Goal: Task Accomplishment & Management: Manage account settings

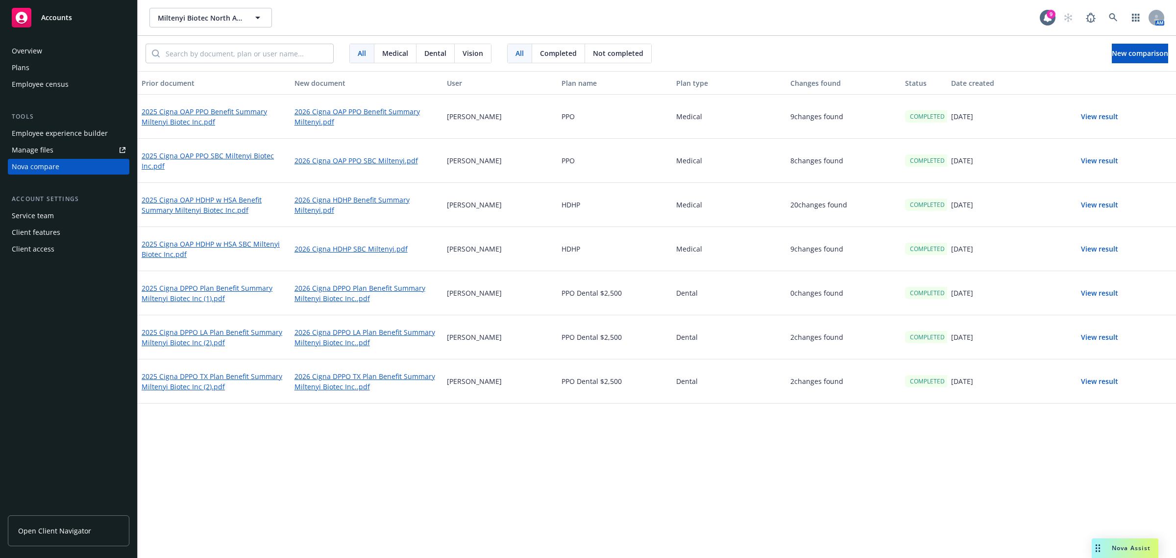
click at [972, 418] on div "Prior document New document User Plan name Plan type Changes found Status Date …" at bounding box center [657, 314] width 1039 height 487
click at [349, 462] on div "Prior document New document User Plan name Plan type Changes found Status Date …" at bounding box center [657, 314] width 1039 height 487
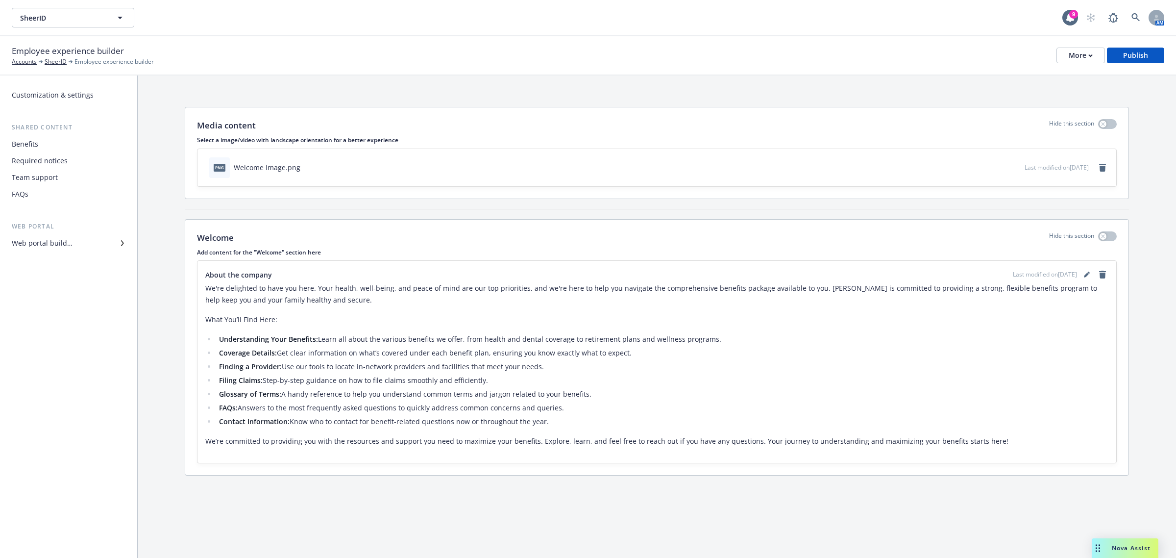
click at [44, 190] on div "FAQs" at bounding box center [69, 194] width 114 height 16
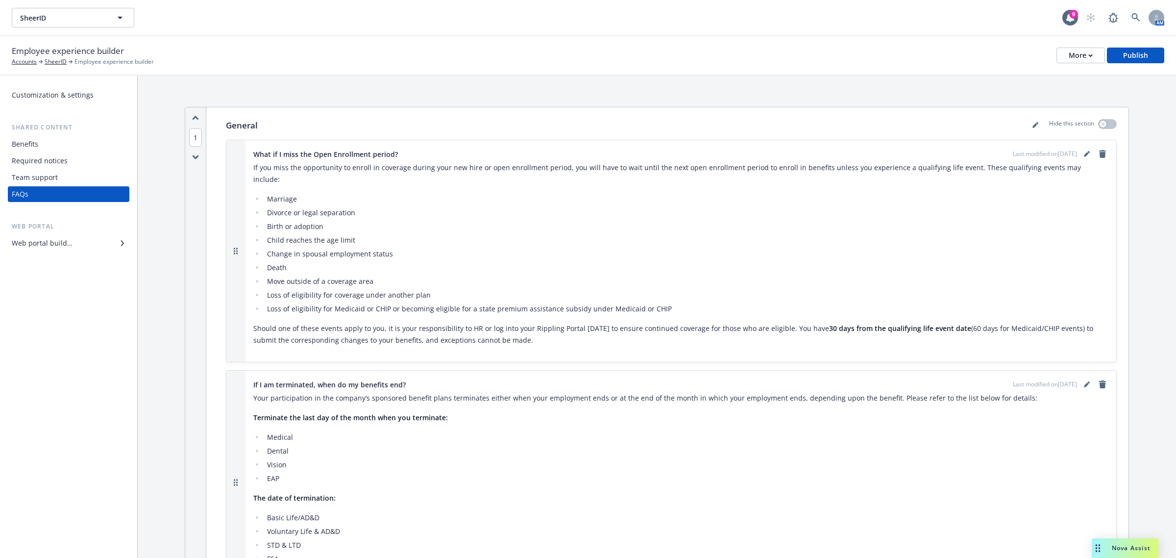
click at [59, 246] on div "Web portal builder" at bounding box center [42, 243] width 61 height 16
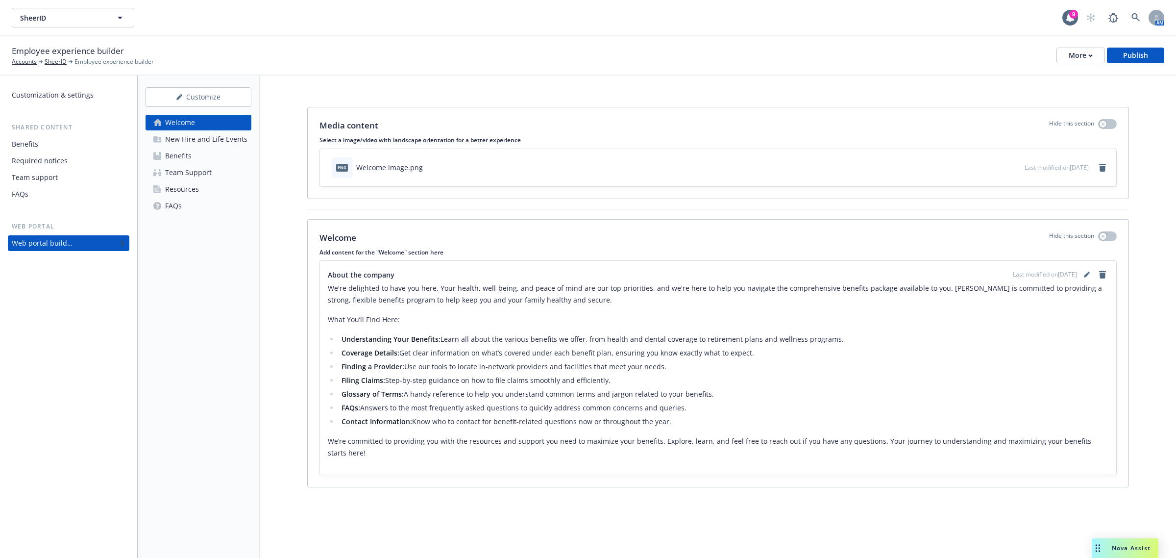
click at [187, 143] on div "New Hire and Life Events" at bounding box center [206, 139] width 82 height 16
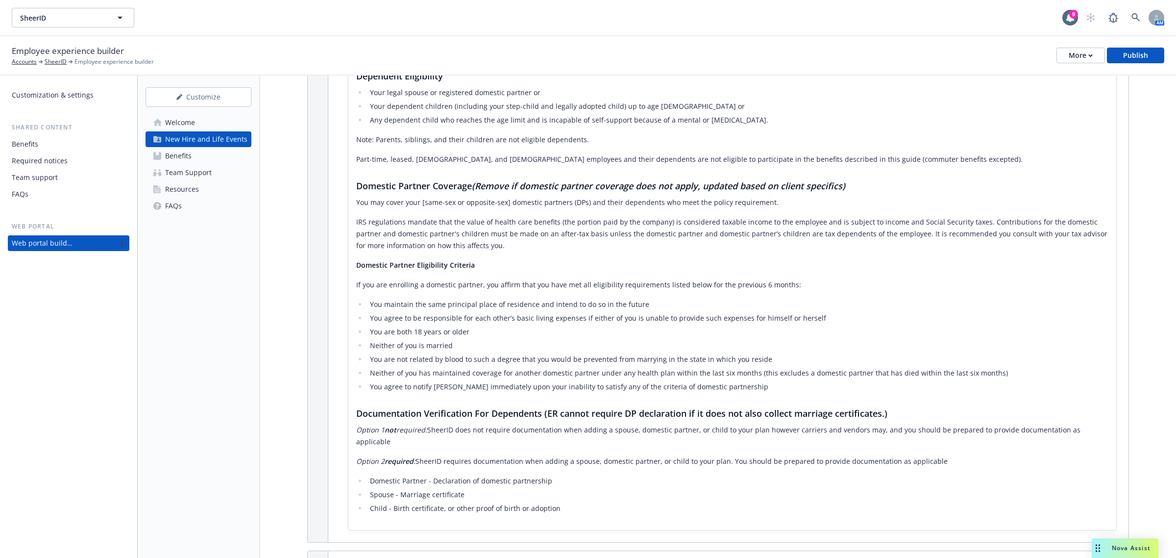
scroll to position [326, 0]
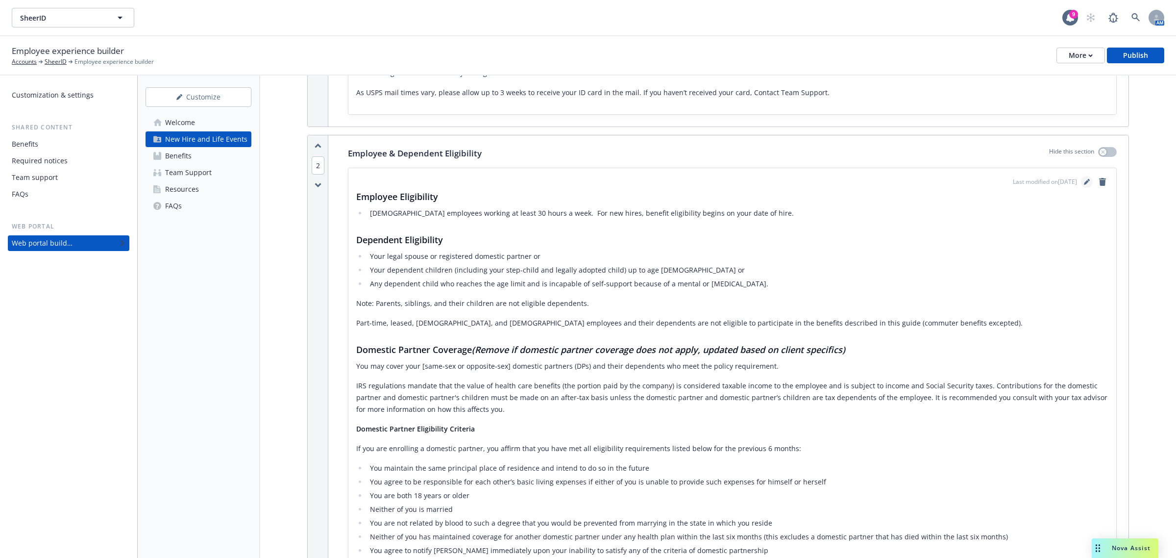
click at [1084, 180] on icon "editPencil" at bounding box center [1087, 182] width 6 height 6
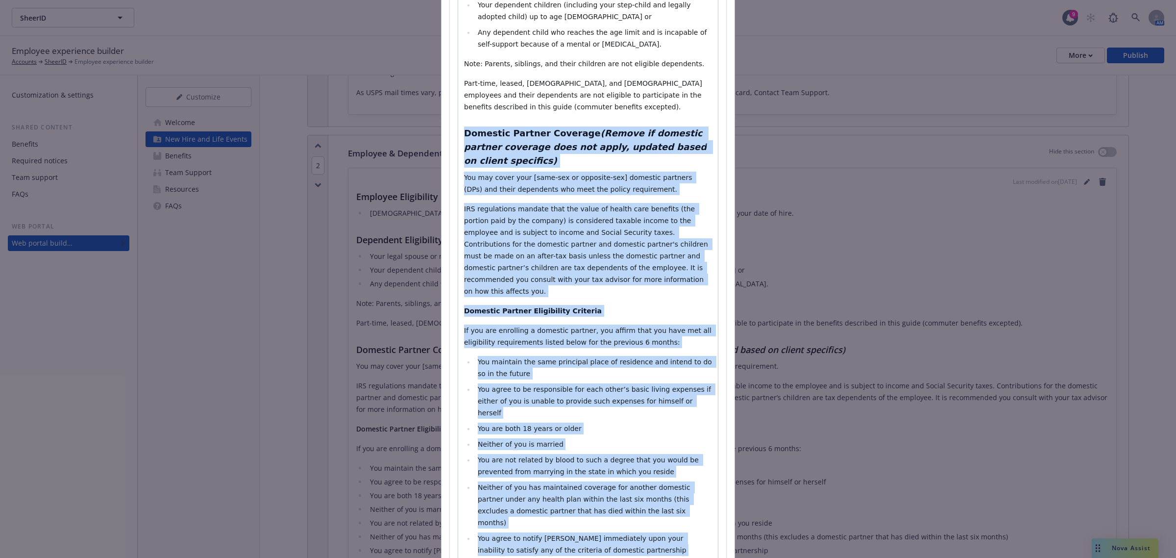
scroll to position [513, 0]
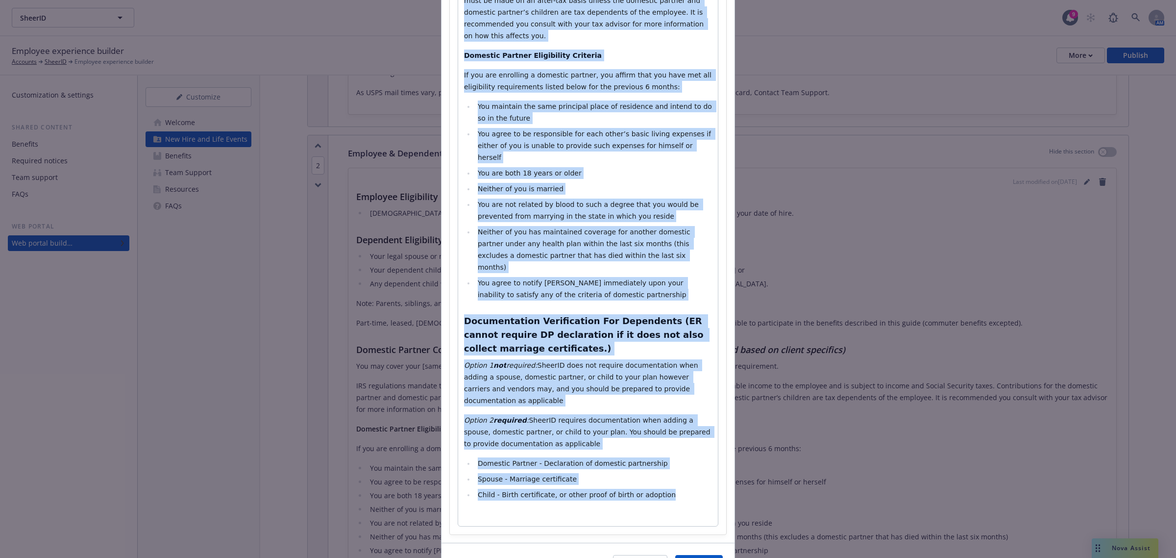
drag, startPoint x: 459, startPoint y: 394, endPoint x: 666, endPoint y: 434, distance: 210.3
click at [666, 434] on div "Employee Eligibility Full time employees working at least 30 hours a week. For …" at bounding box center [588, 88] width 260 height 876
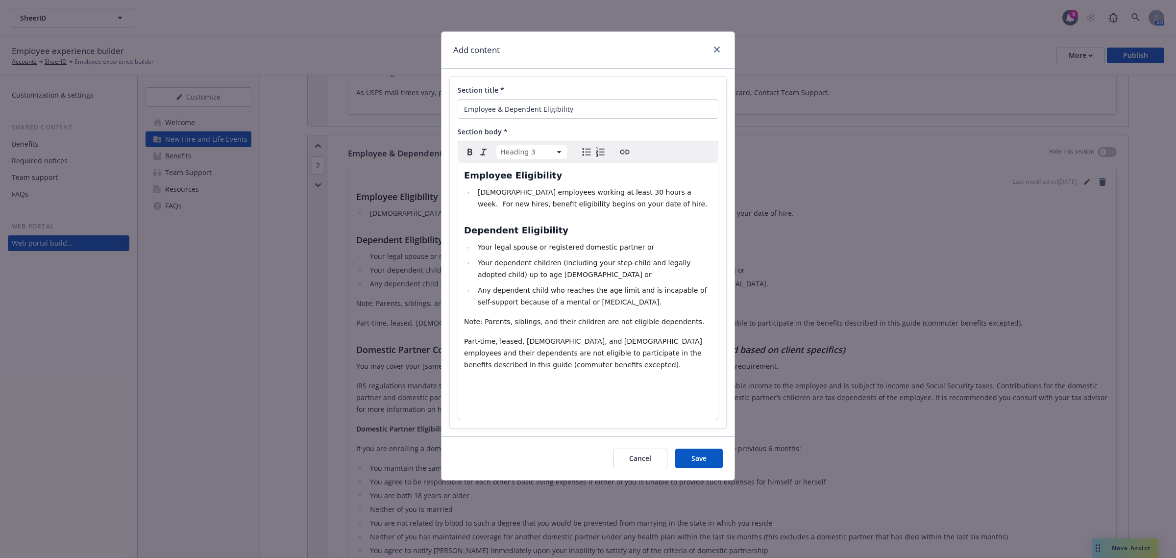
scroll to position [0, 0]
select select "paragraph"
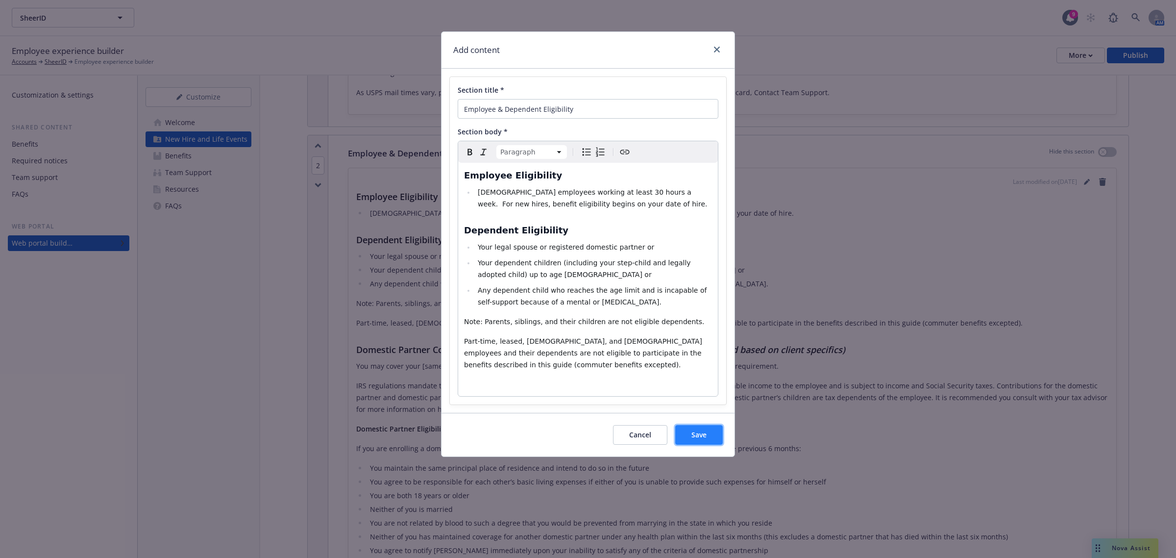
click at [680, 437] on button "Save" at bounding box center [699, 435] width 48 height 20
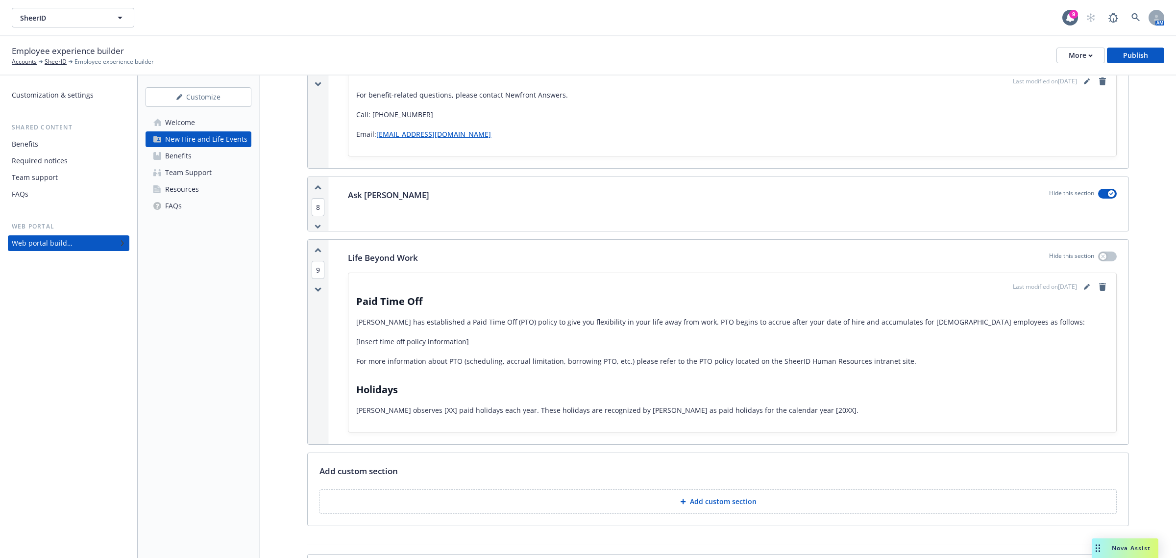
scroll to position [1307, 0]
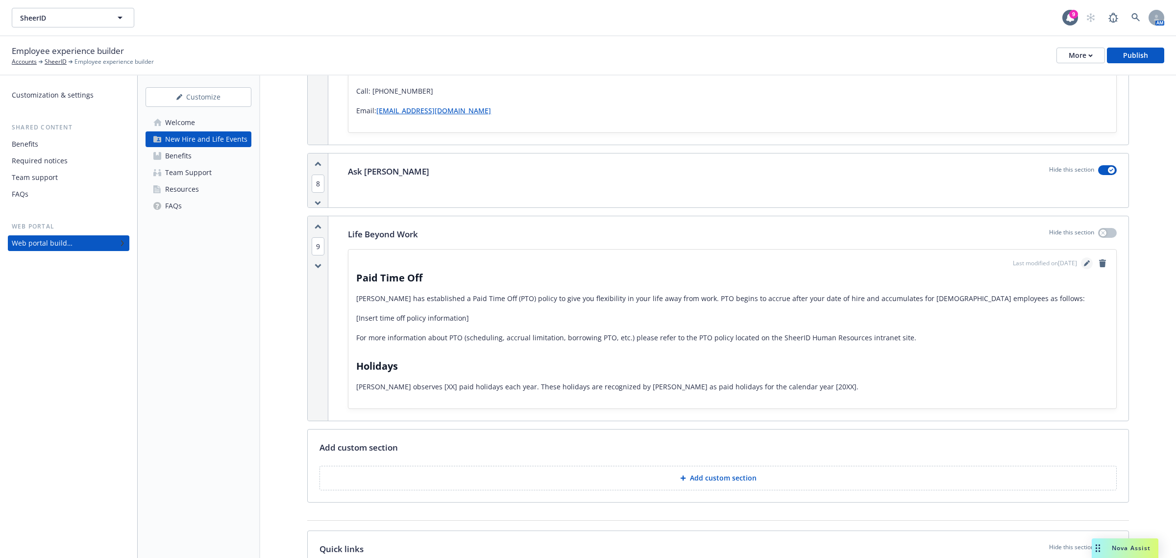
click at [1084, 265] on icon "editPencil" at bounding box center [1087, 263] width 6 height 6
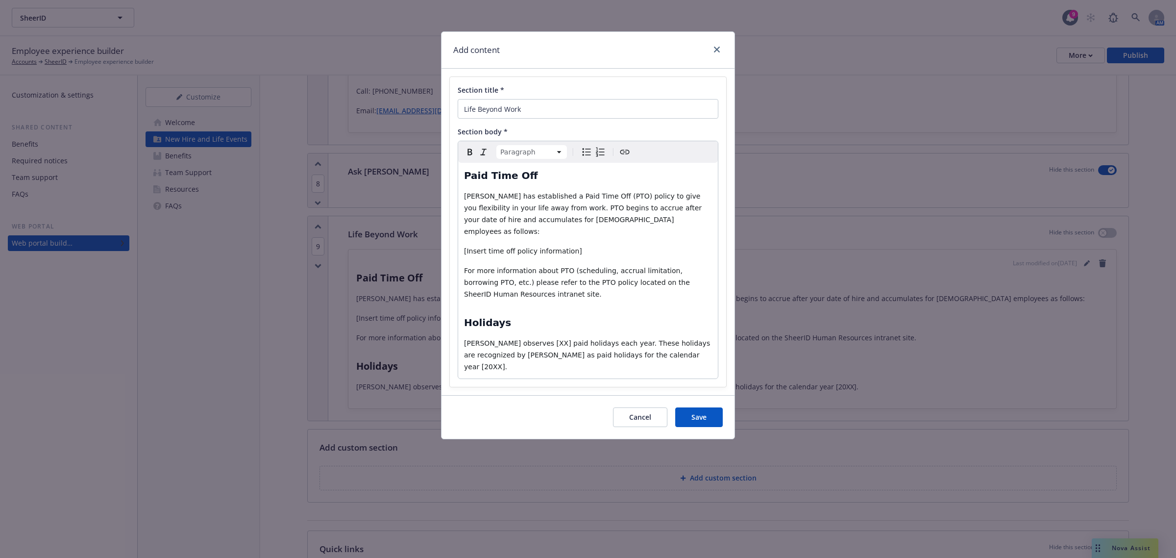
click at [464, 194] on div "Paid Time Off SheerID has established a Paid Time Off (PTO) policy to give you …" at bounding box center [588, 271] width 260 height 216
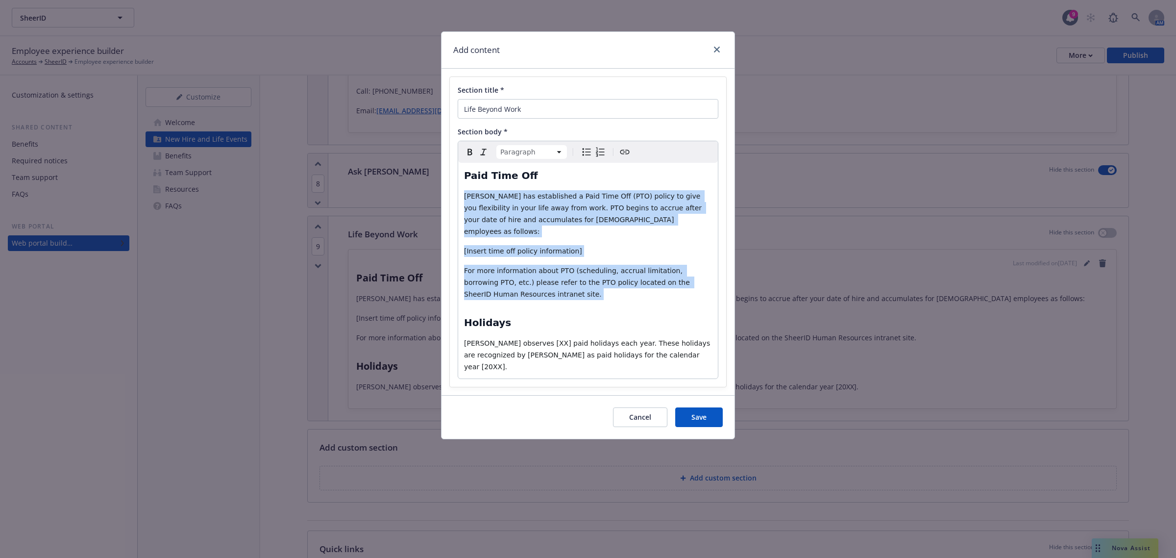
drag, startPoint x: 464, startPoint y: 194, endPoint x: 512, endPoint y: 283, distance: 101.5
click at [512, 283] on div "Paid Time Off SheerID has established a Paid Time Off (PTO) policy to give you …" at bounding box center [588, 271] width 260 height 216
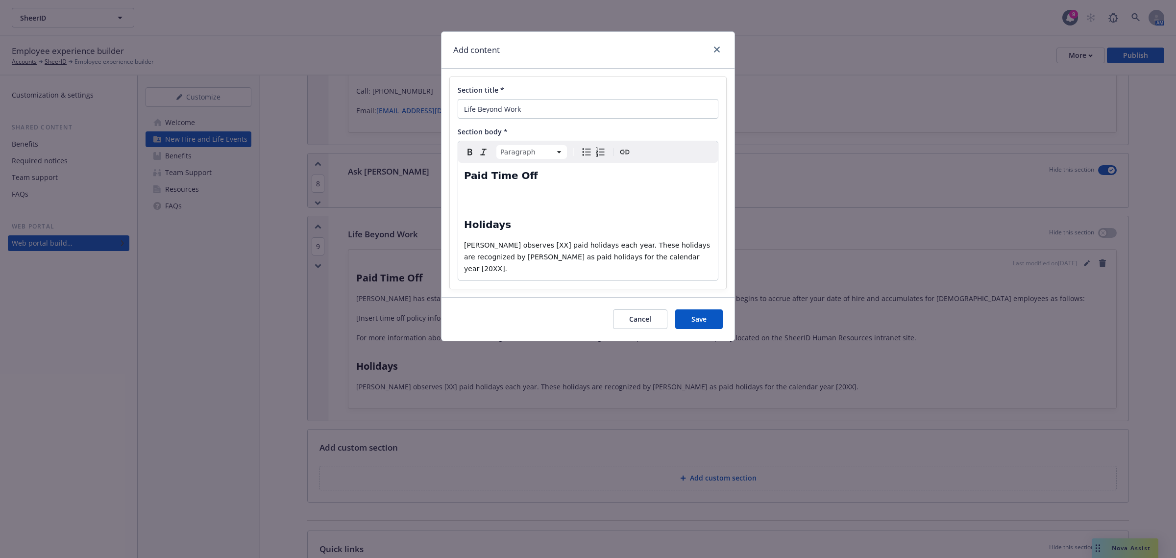
click at [486, 193] on p "editable markdown" at bounding box center [588, 196] width 248 height 12
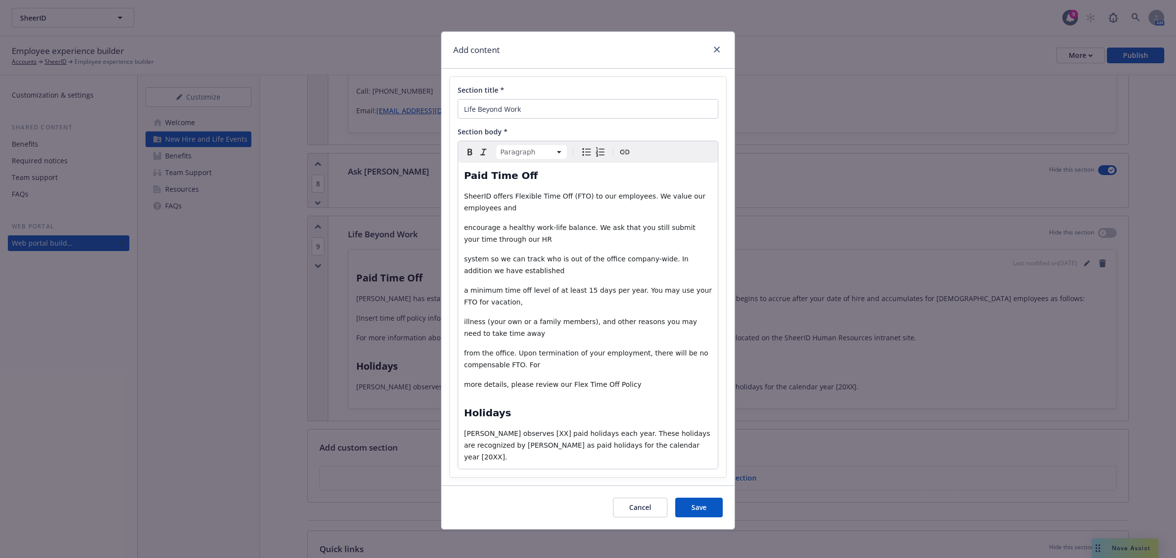
click at [465, 228] on span "encourage a healthy work-life balance. We ask that you still submit your time t…" at bounding box center [581, 233] width 234 height 20
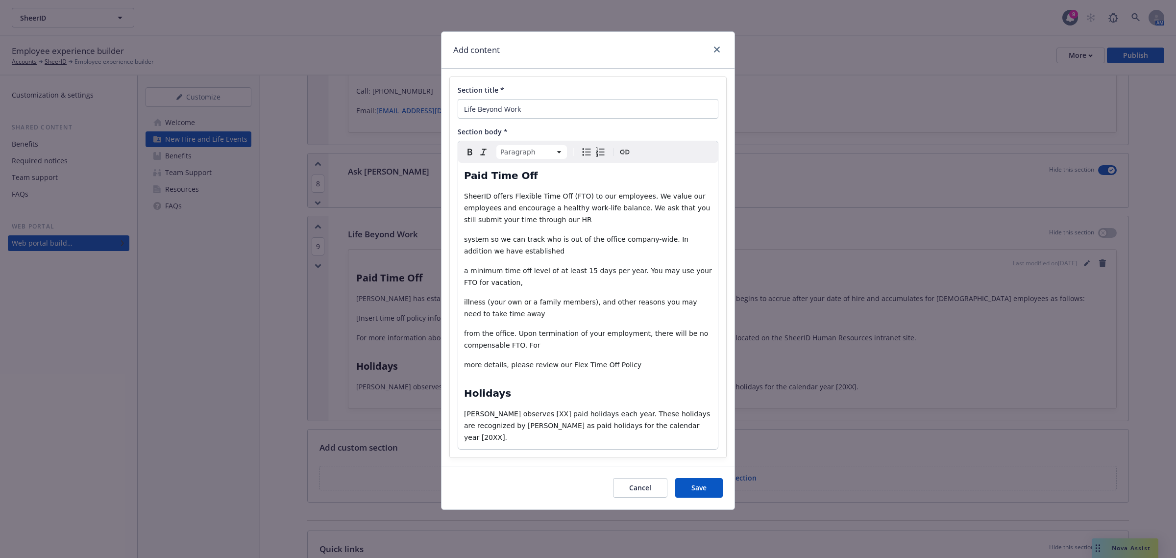
click at [464, 241] on span "system so we can track who is out of the office company-wide. In addition we ha…" at bounding box center [577, 245] width 227 height 20
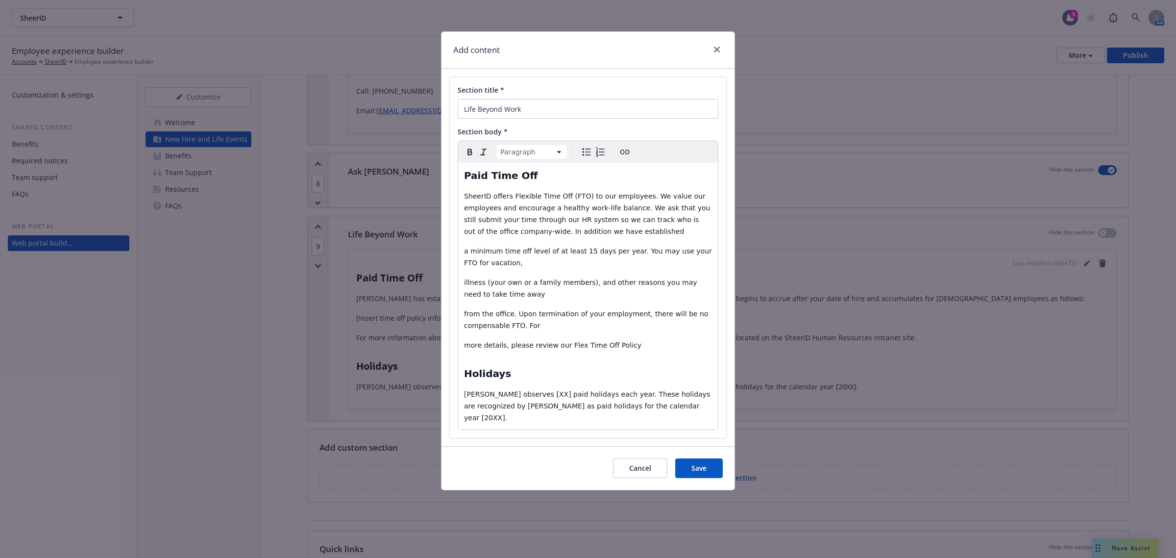
click at [464, 253] on span "a minimum time off level of at least 15 days per year. You may use your FTO for…" at bounding box center [589, 257] width 250 height 20
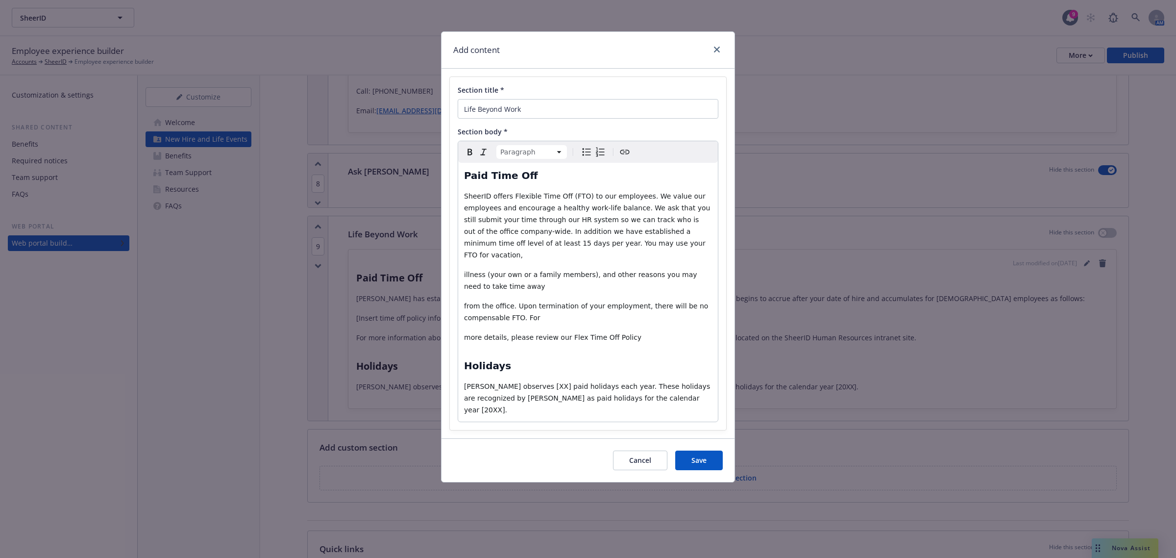
click at [464, 271] on span "illness (your own or a family members), and other reasons you may need to take …" at bounding box center [581, 281] width 235 height 20
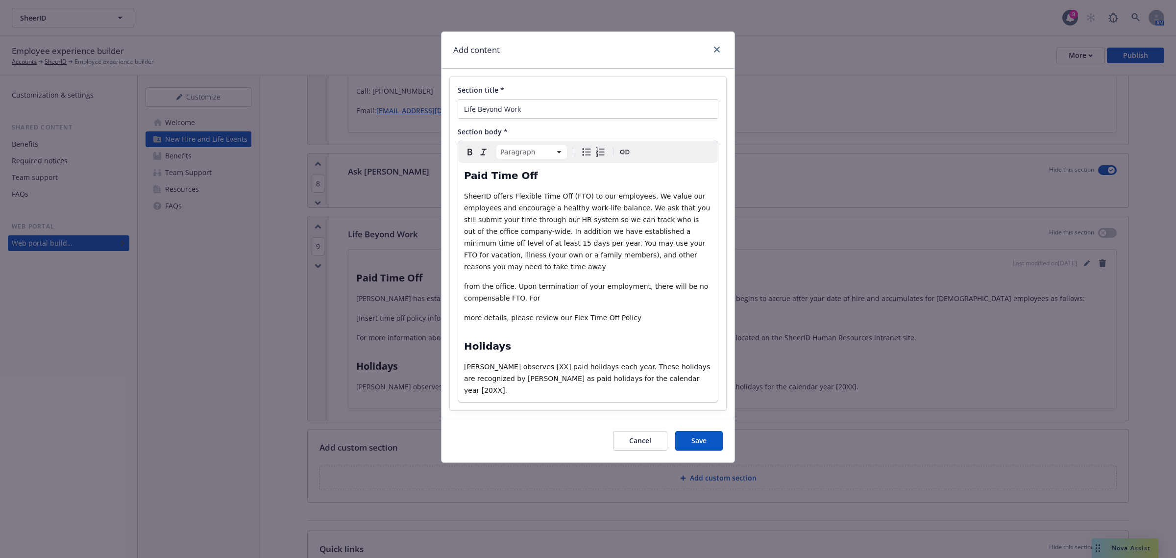
click at [463, 273] on div "Paid Time Off SheerID offers Flexible Time Off (FTO) to our employees. We value…" at bounding box center [588, 282] width 260 height 239
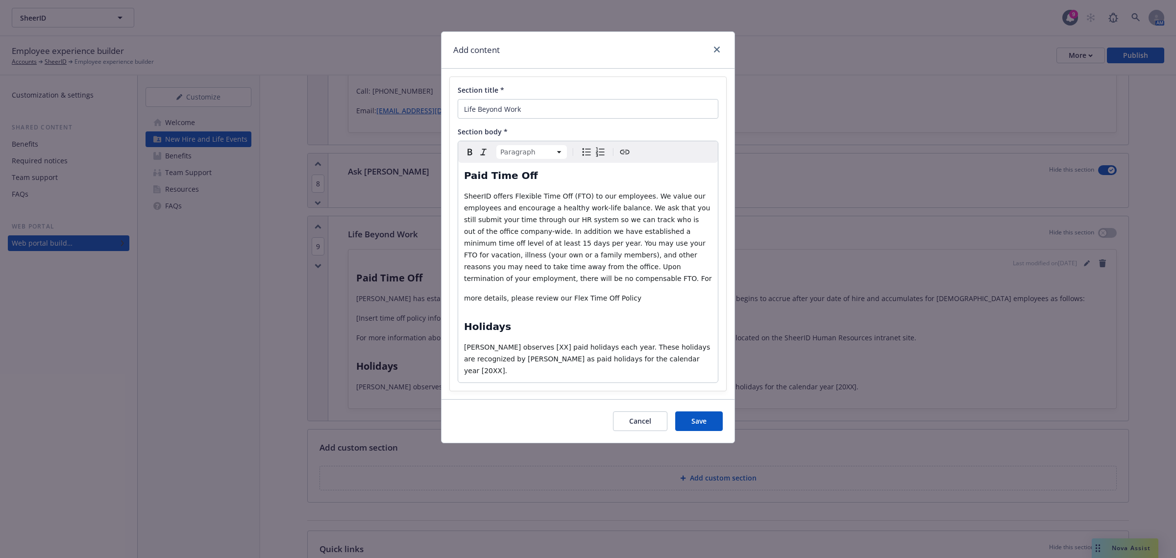
click at [461, 286] on div "Paid Time Off SheerID offers Flexible Time Off (FTO) to our employees. We value…" at bounding box center [588, 273] width 260 height 220
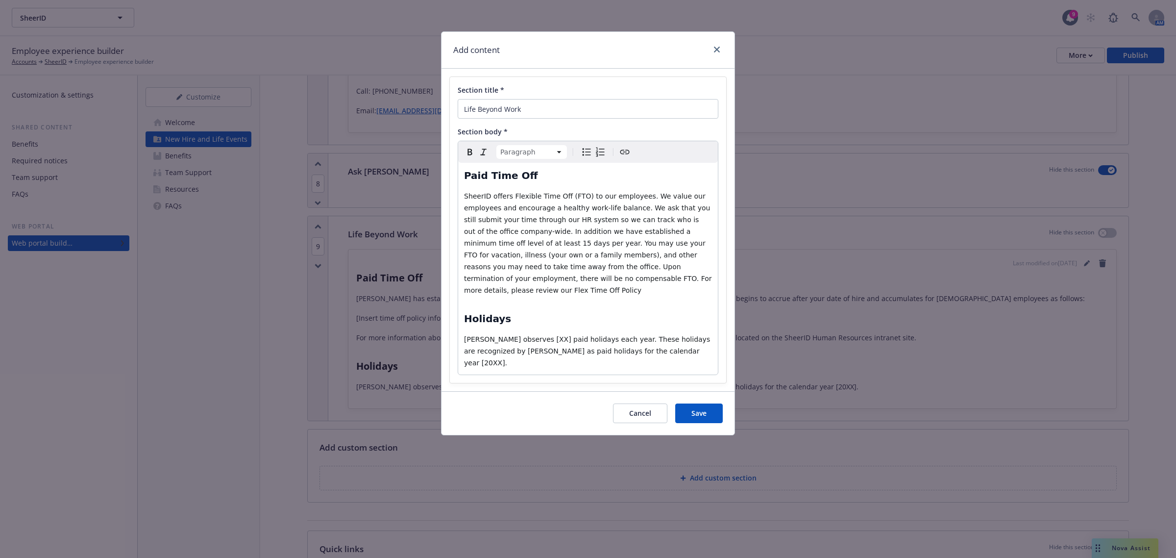
click at [604, 279] on p "SheerID offers Flexible Time Off (FTO) to our employees. We value our employees…" at bounding box center [588, 243] width 248 height 106
drag, startPoint x: 621, startPoint y: 341, endPoint x: 451, endPoint y: 333, distance: 169.8
click at [451, 333] on div "Section title * Life Beyond Work Section body * Paragraph Paragraph Heading 1 H…" at bounding box center [588, 230] width 276 height 306
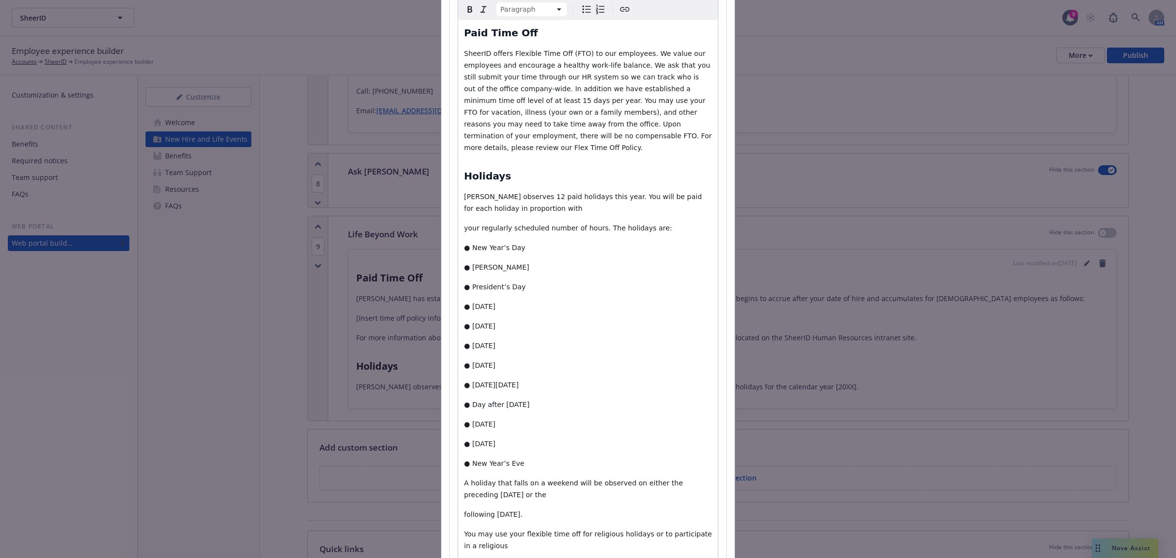
scroll to position [243, 0]
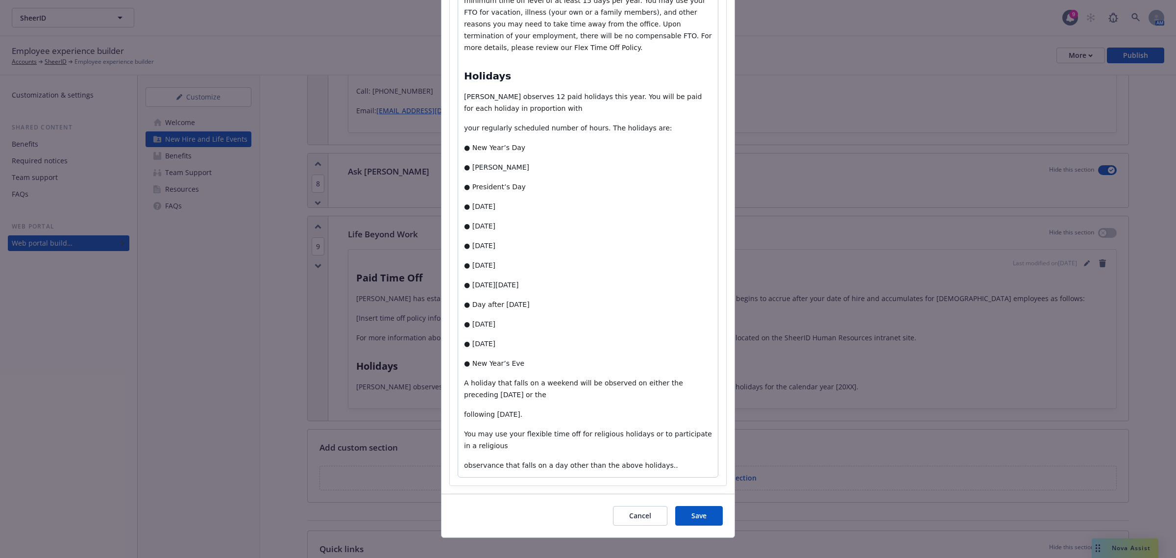
click at [458, 402] on div "Paid Time Off SheerID offers Flexible Time Off (FTO) to our employees. We value…" at bounding box center [588, 198] width 260 height 557
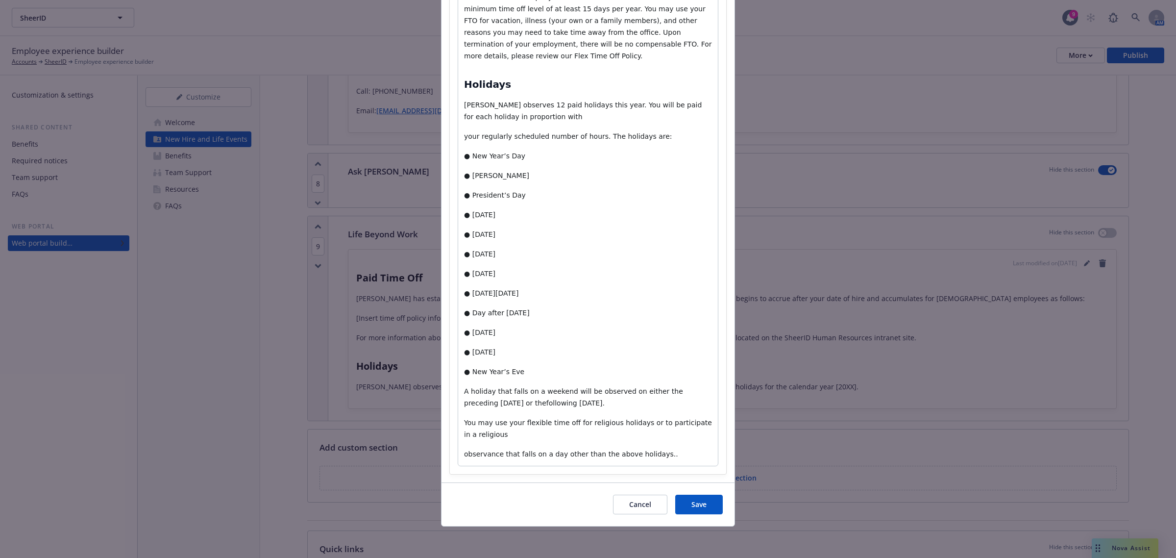
scroll to position [223, 0]
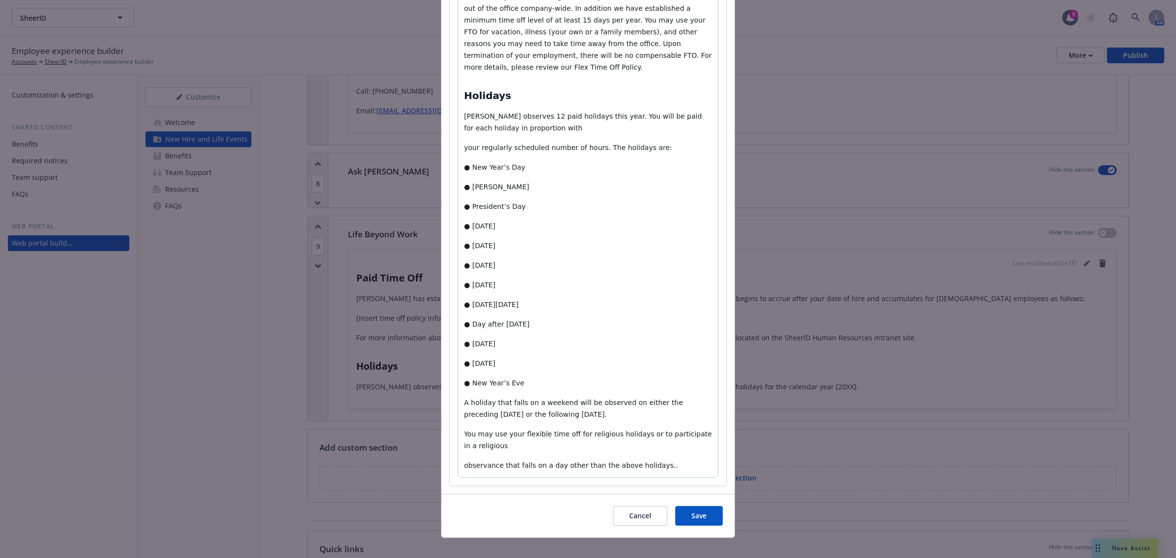
click at [464, 461] on span "observance that falls on a day other than the above holidays.." at bounding box center [571, 465] width 214 height 8
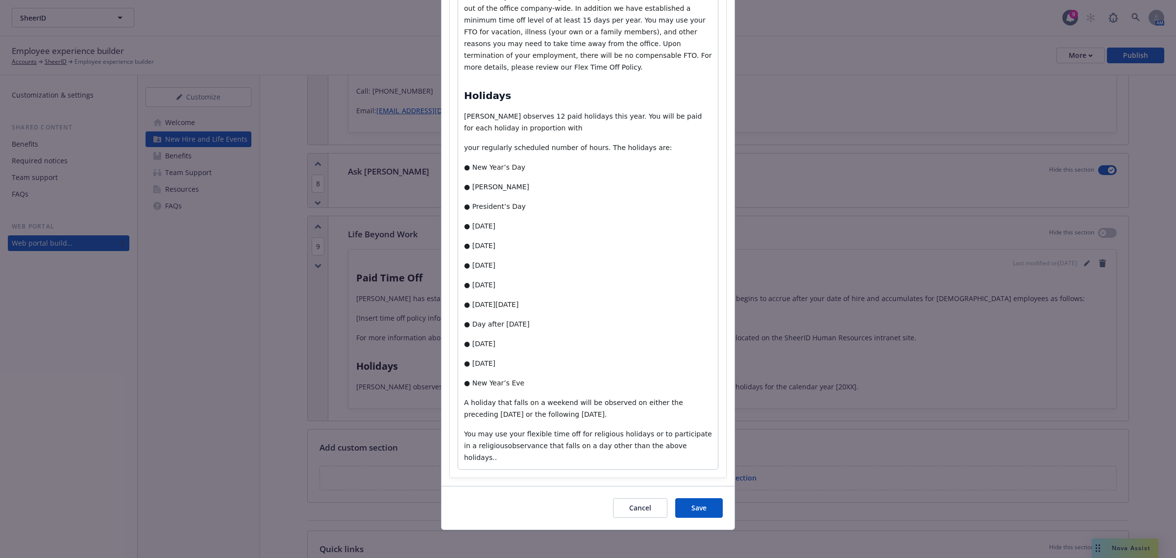
scroll to position [203, 0]
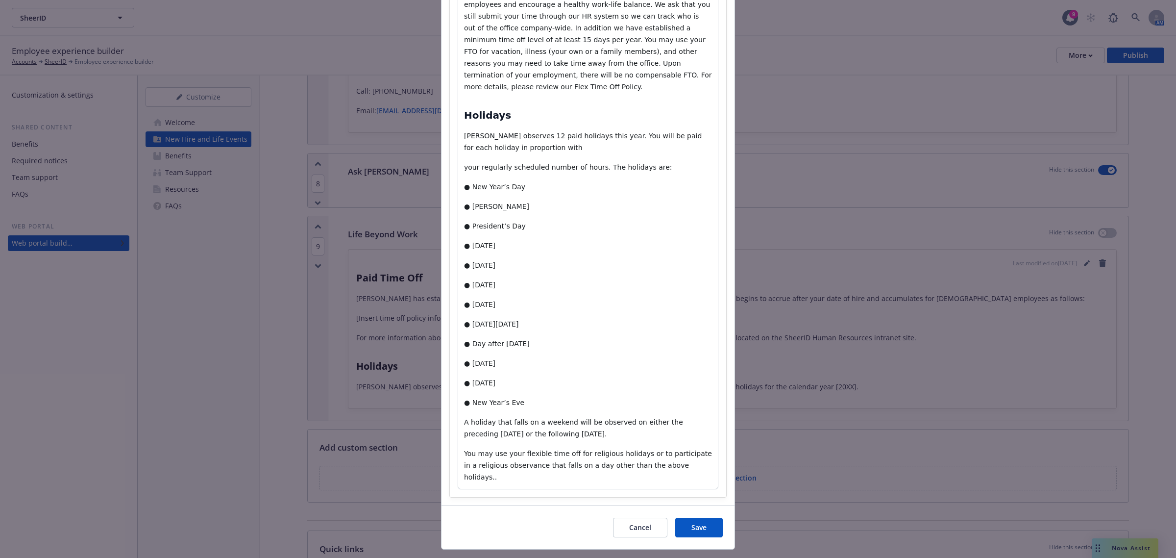
click at [458, 155] on div "Paid Time Off SheerID offers Flexible Time Off (FTO) to our employees. We value…" at bounding box center [588, 223] width 260 height 529
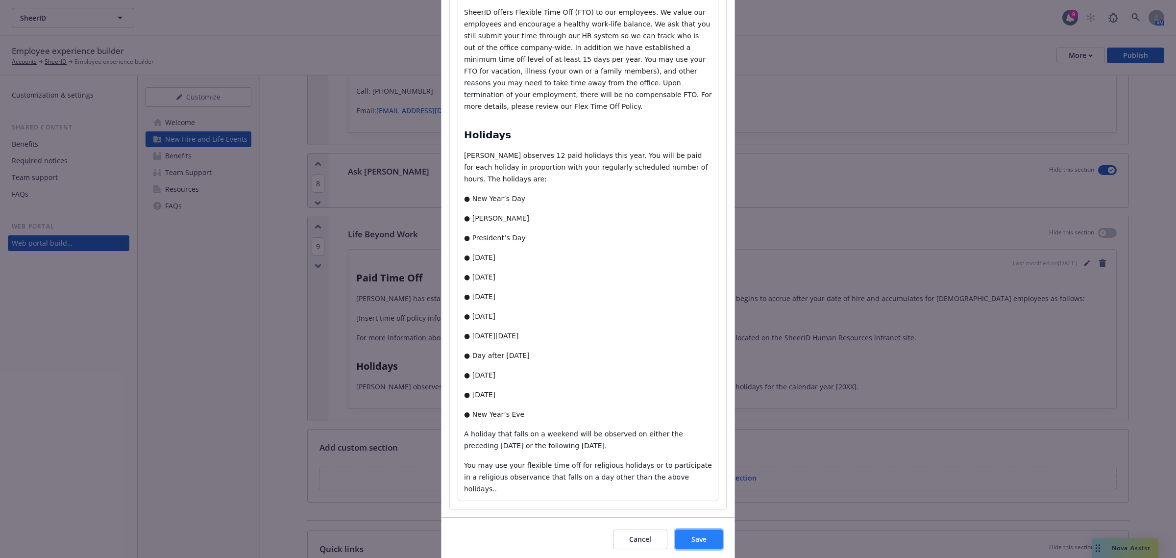
click at [692, 534] on span "Save" at bounding box center [699, 538] width 15 height 9
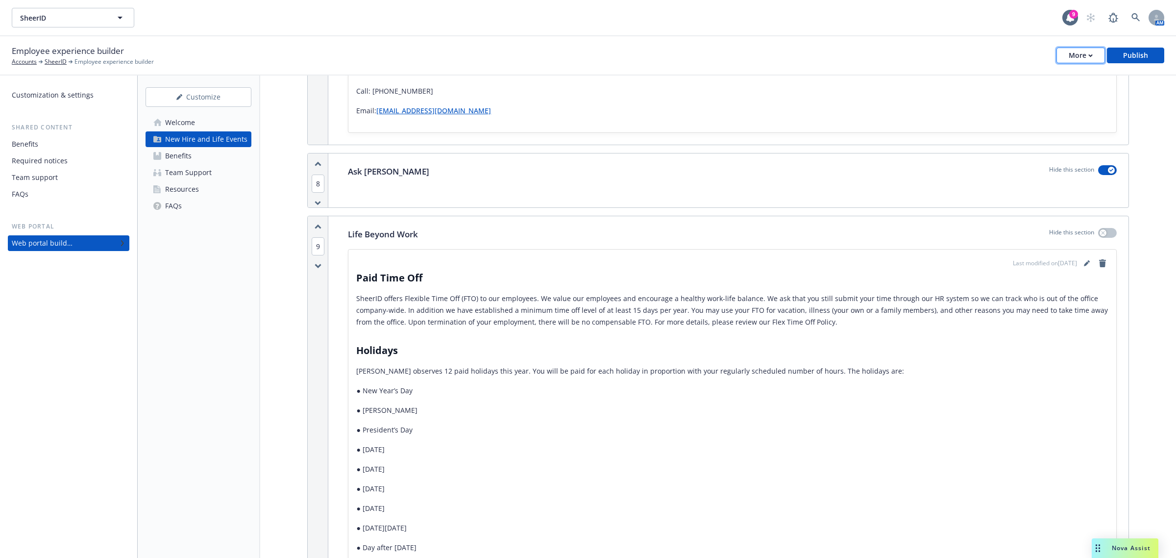
click at [1094, 55] on button "More" at bounding box center [1081, 56] width 49 height 16
click at [1074, 81] on link "Copy preview link" at bounding box center [1032, 77] width 145 height 20
click at [1084, 266] on icon "editPencil" at bounding box center [1087, 263] width 6 height 6
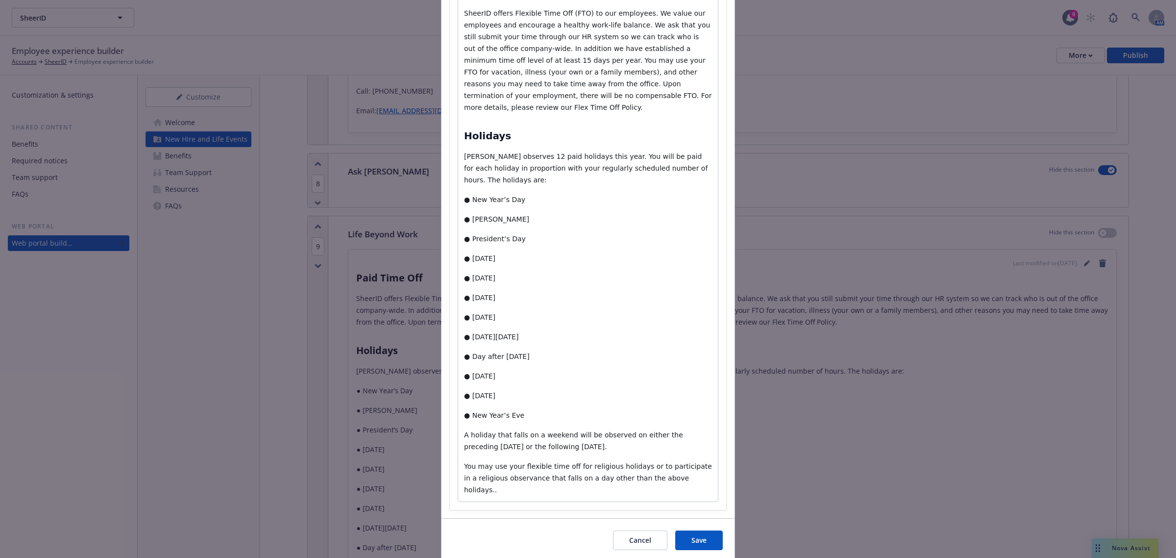
scroll to position [184, 0]
click at [468, 383] on div "Paid Time Off SheerID offers Flexible Time Off (FTO) to our employees. We value…" at bounding box center [588, 239] width 260 height 521
click at [467, 381] on div "Paid Time Off SheerID offers Flexible Time Off (FTO) to our employees. We value…" at bounding box center [588, 239] width 260 height 521
click at [471, 379] on div "Paid Time Off SheerID offers Flexible Time Off (FTO) to our employees. We value…" at bounding box center [588, 239] width 260 height 521
click at [464, 410] on span "● New Year’s Eve" at bounding box center [494, 414] width 60 height 8
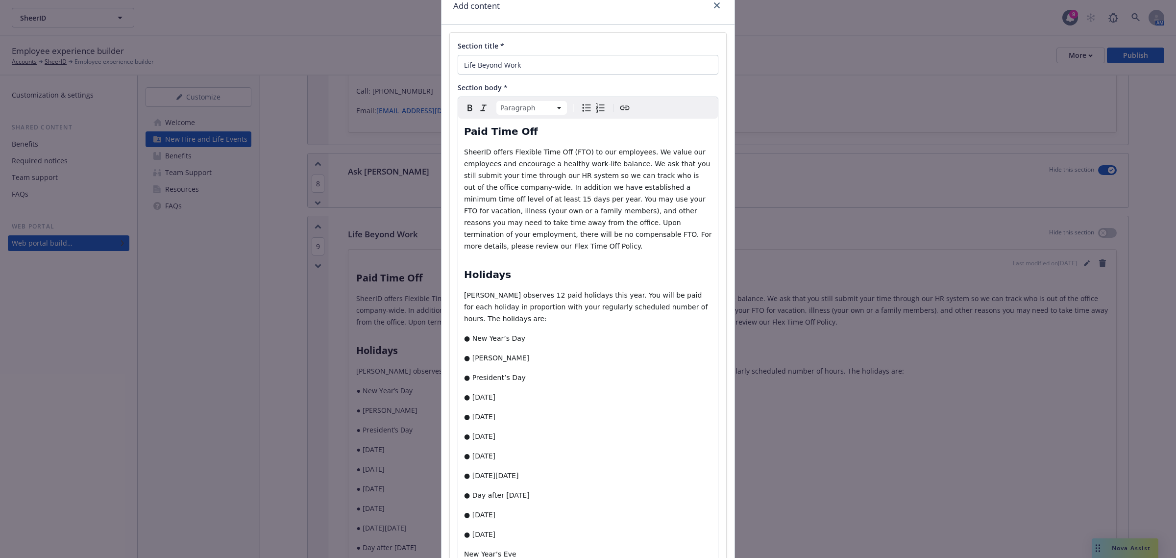
scroll to position [20, 0]
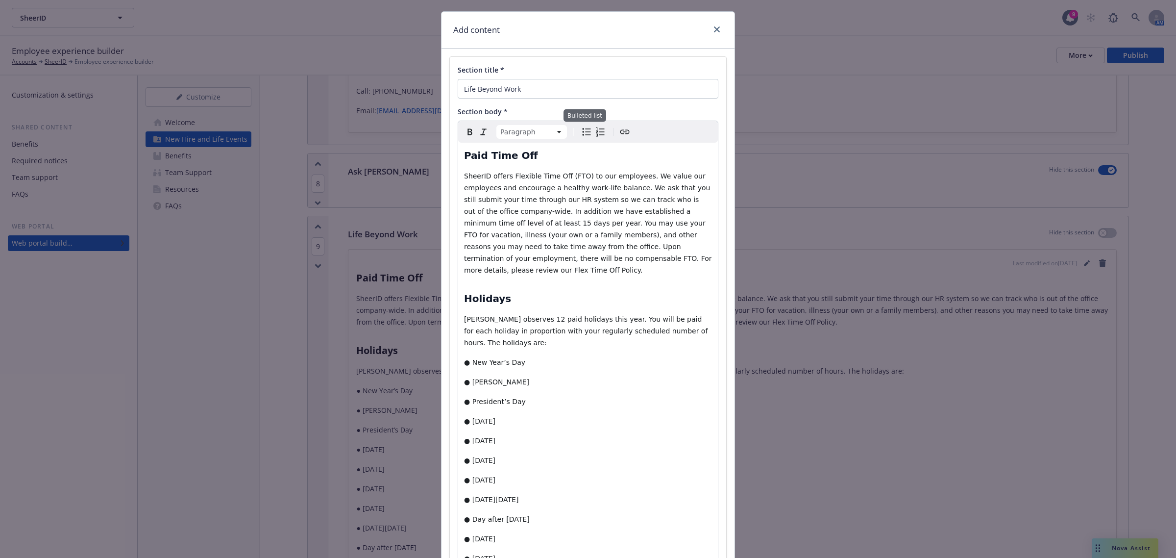
click at [581, 128] on icon "Bulleted list" at bounding box center [587, 132] width 12 height 12
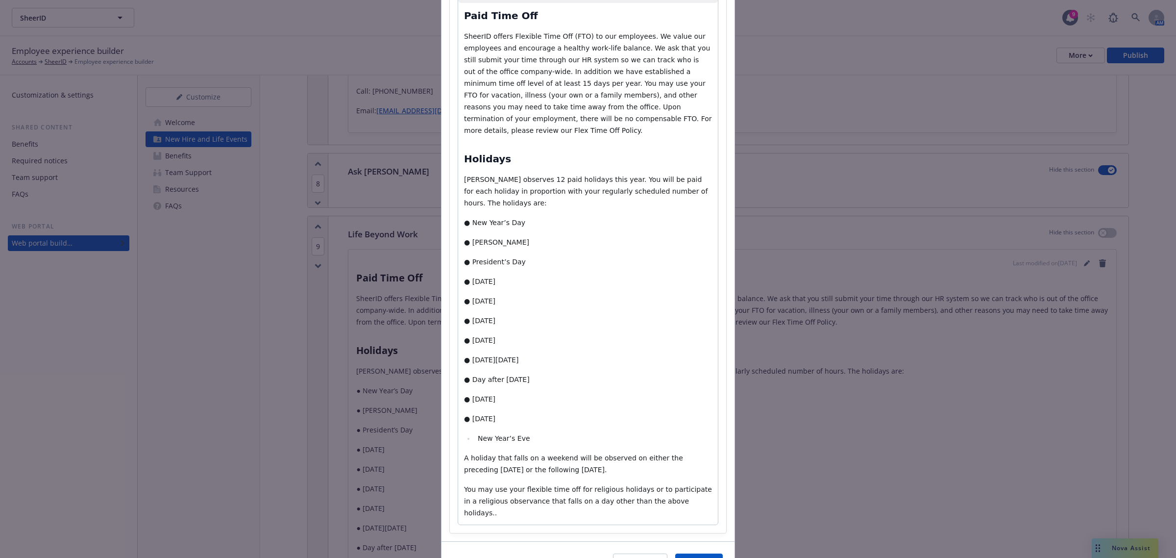
scroll to position [184, 0]
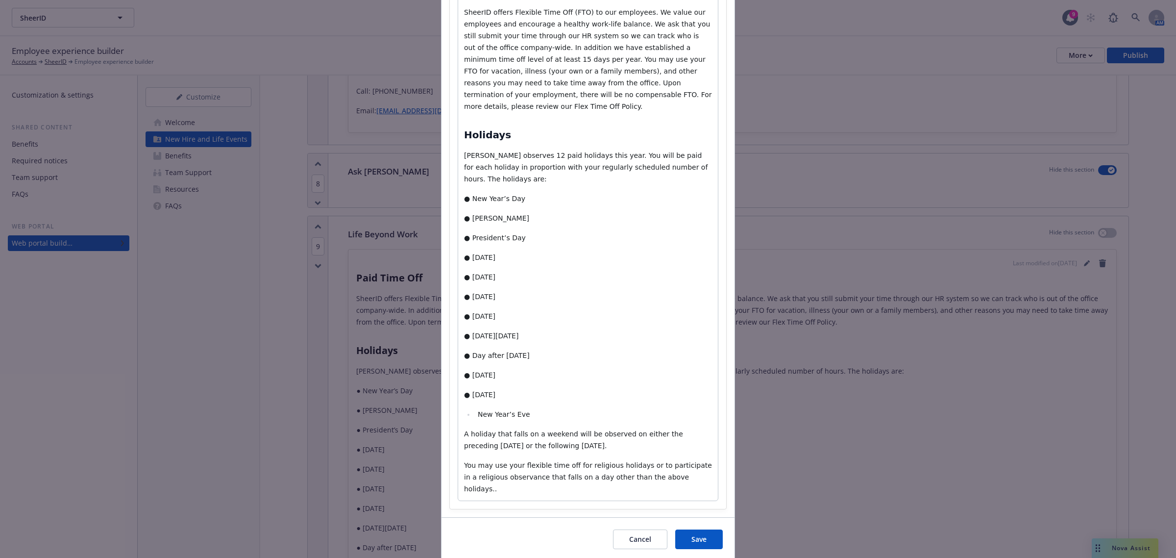
select select "paragraph"
drag, startPoint x: 513, startPoint y: 373, endPoint x: 447, endPoint y: 174, distance: 209.6
click at [450, 174] on div "Section title * Life Beyond Work Section body * Paragraph Paragraph Heading 1 H…" at bounding box center [588, 201] width 276 height 616
click at [475, 408] on li "New Year’s Eve" at bounding box center [593, 414] width 237 height 12
select select "paragraph"
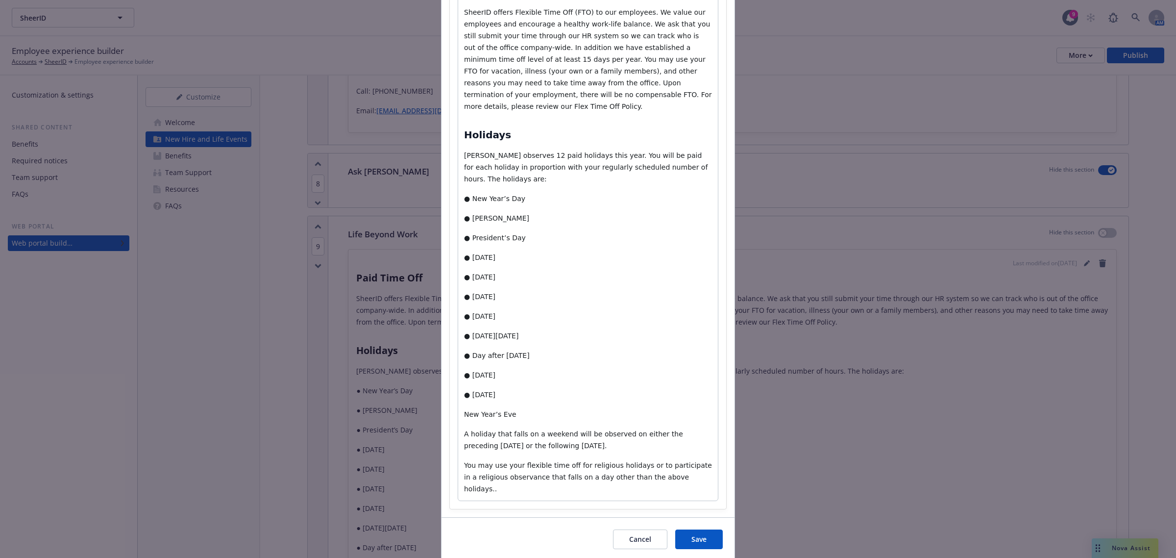
click at [466, 391] on span "● Christmas Day" at bounding box center [479, 395] width 31 height 8
click at [467, 371] on span "● Christmas Eve" at bounding box center [479, 375] width 31 height 8
click at [467, 351] on span "● Day after Thanksgiving" at bounding box center [497, 355] width 66 height 8
click at [466, 332] on span "● Thanksgiving Day" at bounding box center [491, 336] width 54 height 8
click at [466, 312] on span "● Labor Day" at bounding box center [479, 316] width 31 height 8
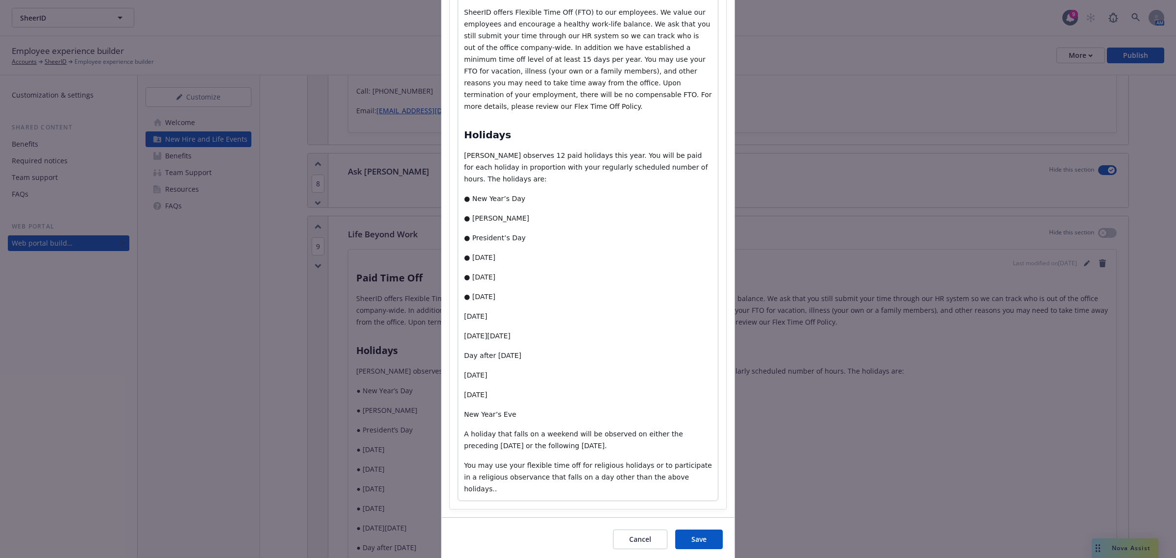
click at [467, 291] on p "● Independence Day" at bounding box center [588, 297] width 248 height 12
click at [464, 273] on span "● Juneteenth" at bounding box center [479, 277] width 31 height 8
click at [466, 253] on span "● Memorial Day" at bounding box center [479, 257] width 31 height 8
click at [466, 234] on span "● President’s Day" at bounding box center [495, 238] width 62 height 8
click at [464, 214] on span "● Martin Luther King, Jr." at bounding box center [496, 218] width 65 height 8
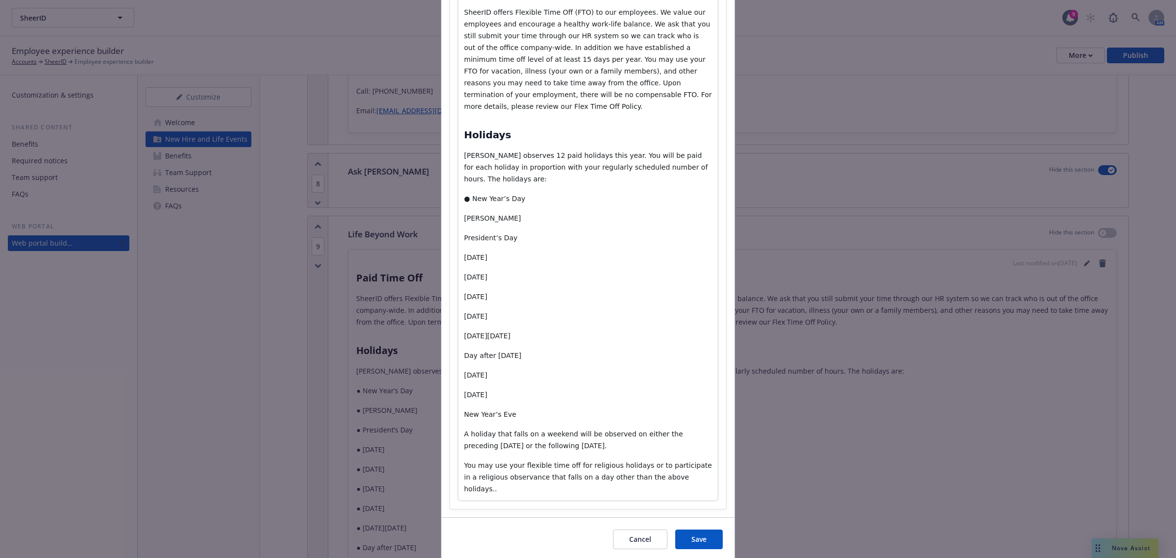
click at [466, 195] on span "● New Year’s Day" at bounding box center [494, 199] width 61 height 8
click at [481, 389] on p "Christmas Day" at bounding box center [588, 395] width 248 height 12
click at [464, 410] on span "New Year’s Eve" at bounding box center [490, 414] width 52 height 8
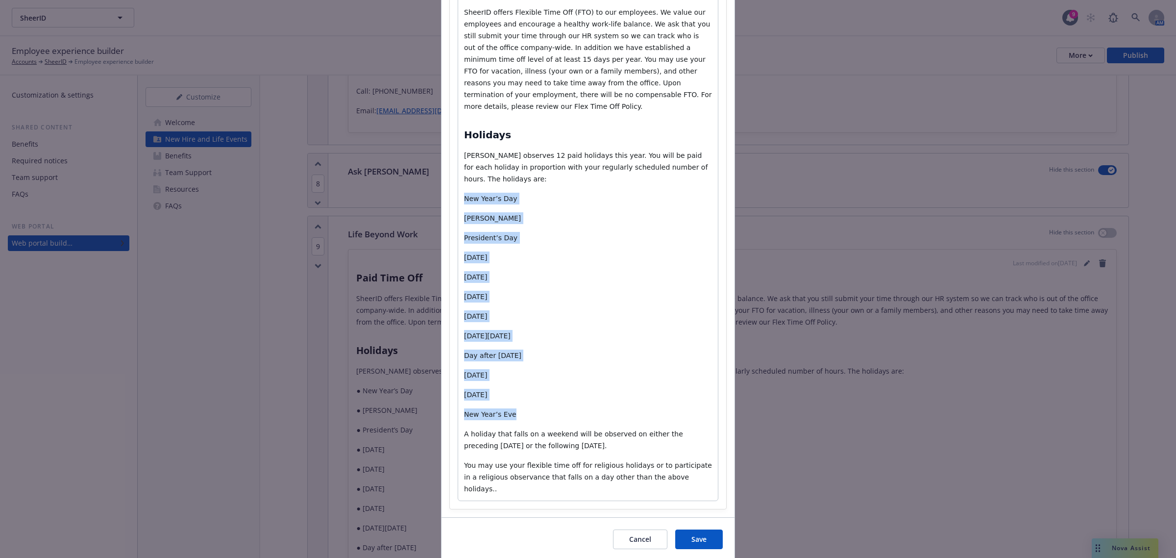
drag, startPoint x: 505, startPoint y: 391, endPoint x: 451, endPoint y: 177, distance: 220.4
click at [451, 177] on div "Section title * Life Beyond Work Section body * Paragraph Paragraph Heading 1 H…" at bounding box center [588, 201] width 276 height 616
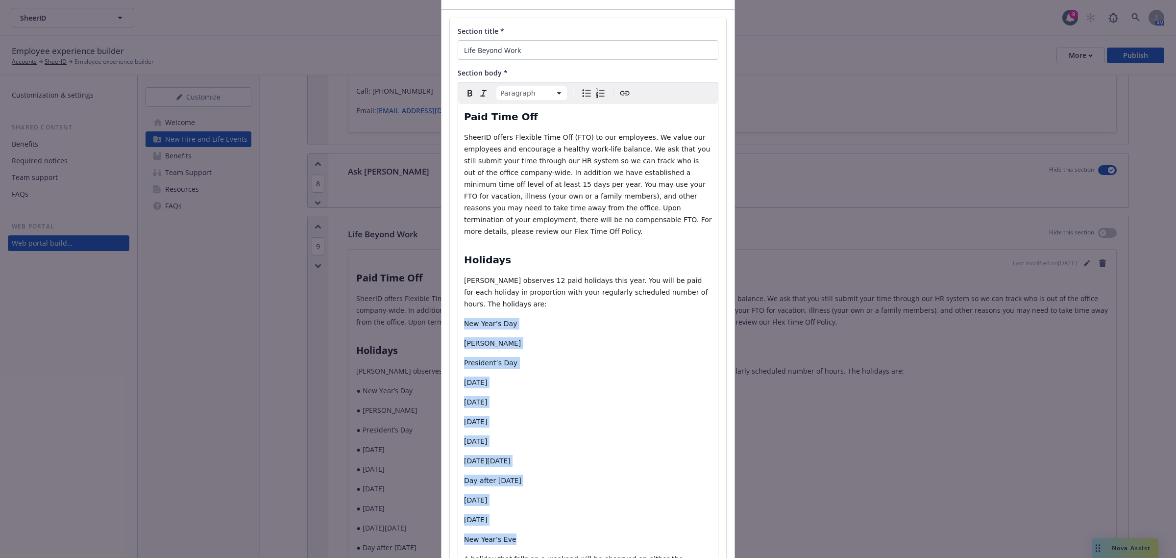
scroll to position [0, 0]
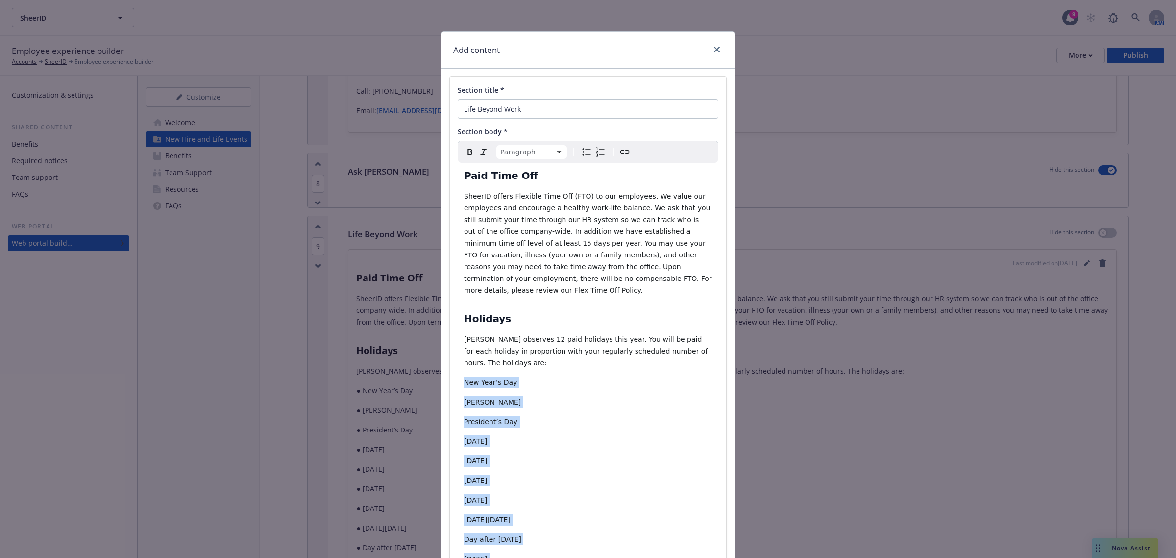
click at [581, 152] on icon "Bulleted list" at bounding box center [587, 152] width 12 height 12
select select
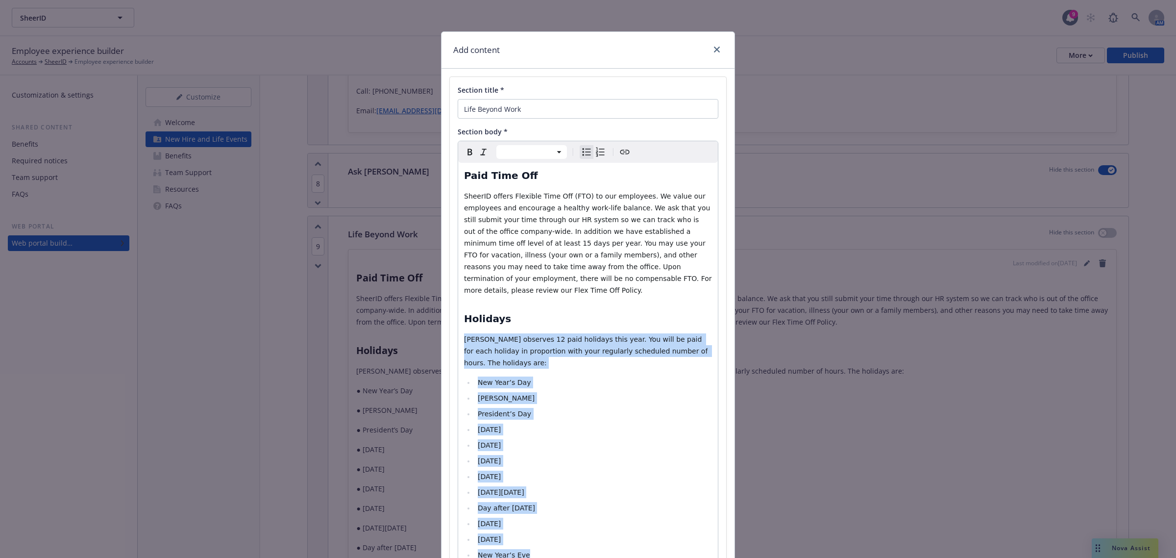
click at [601, 507] on ul "New Year’s Day Martin Luther King, Jr. President’s Day Memorial Day Juneteenth …" at bounding box center [588, 468] width 248 height 184
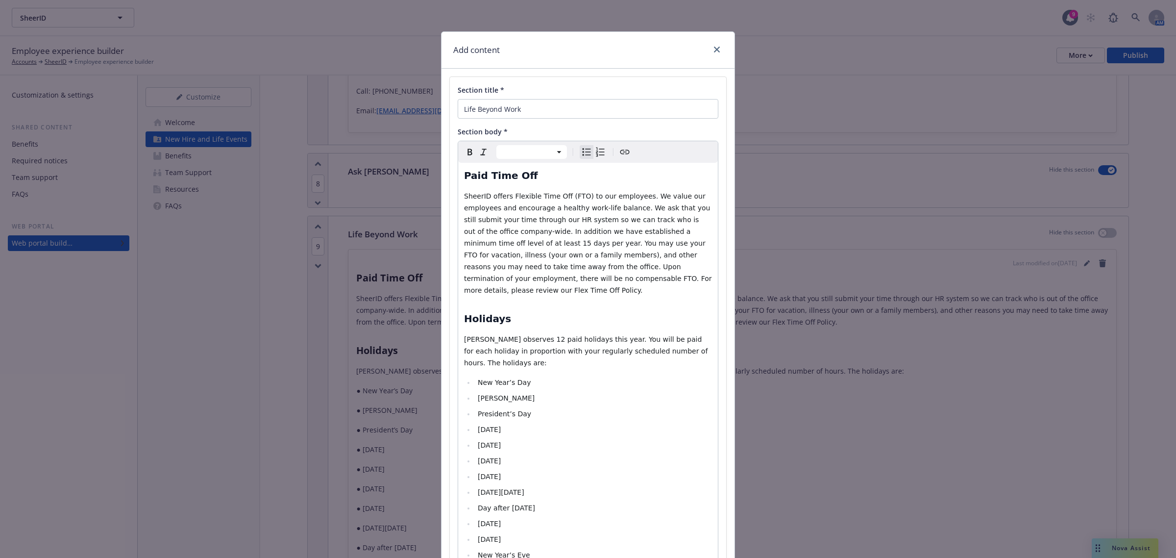
scroll to position [141, 0]
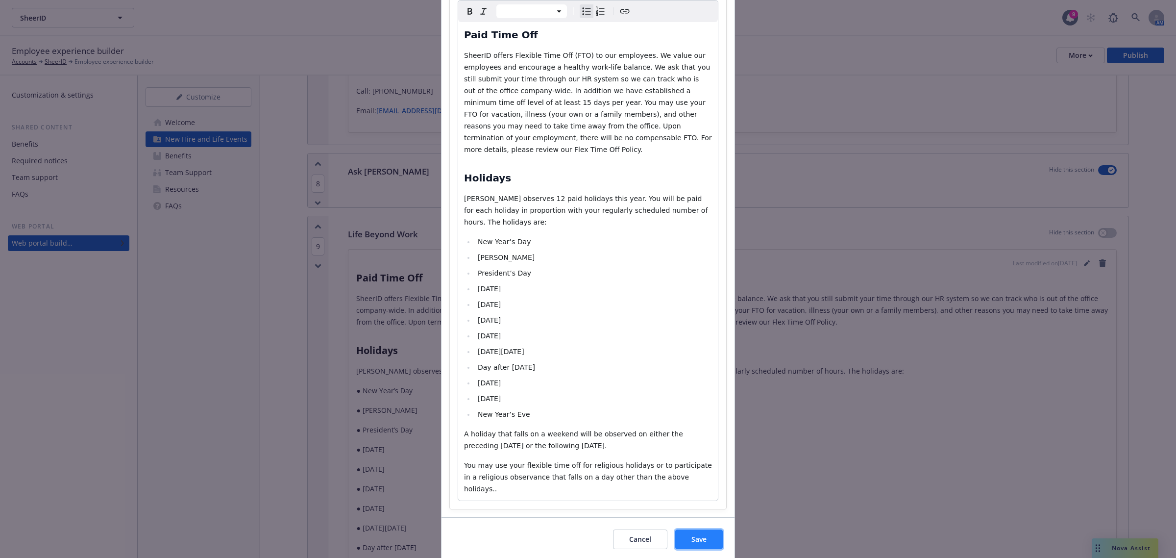
click at [688, 529] on button "Save" at bounding box center [699, 539] width 48 height 20
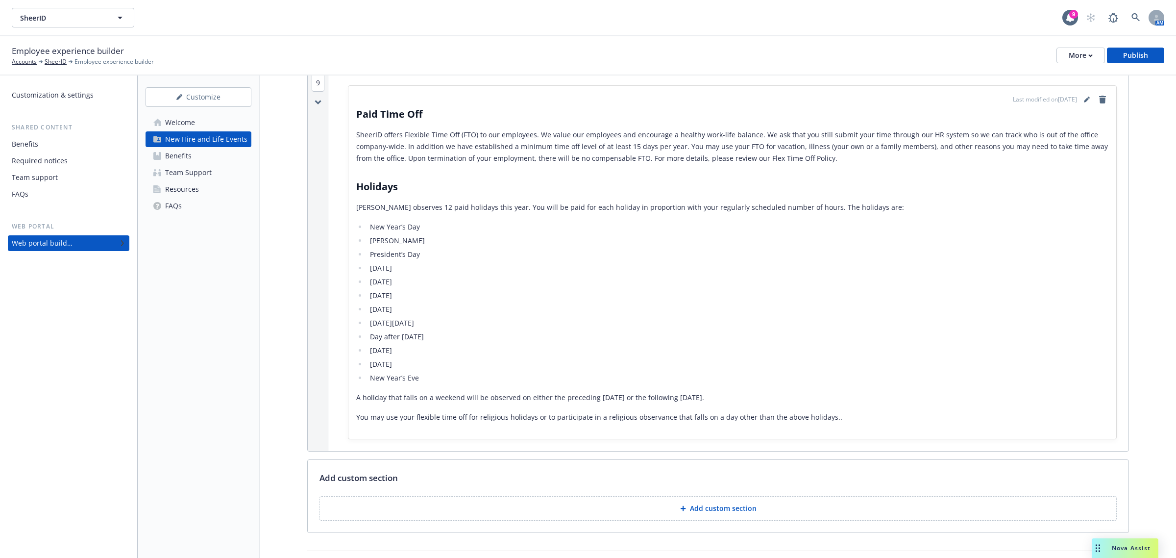
scroll to position [1307, 0]
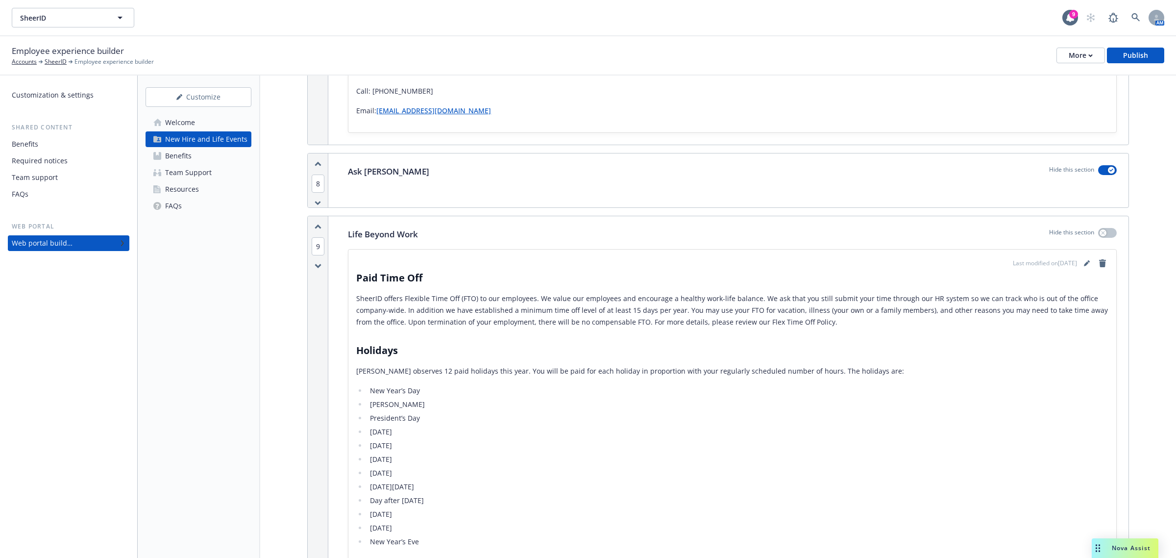
click at [202, 118] on link "Welcome" at bounding box center [199, 123] width 106 height 16
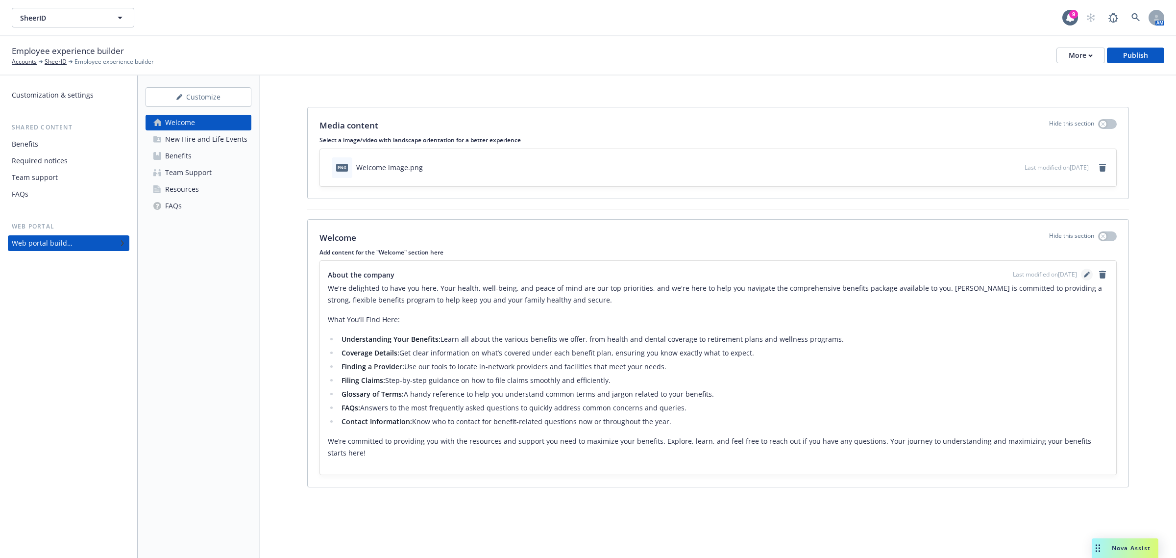
click at [1086, 276] on icon "editPencil" at bounding box center [1086, 275] width 5 height 5
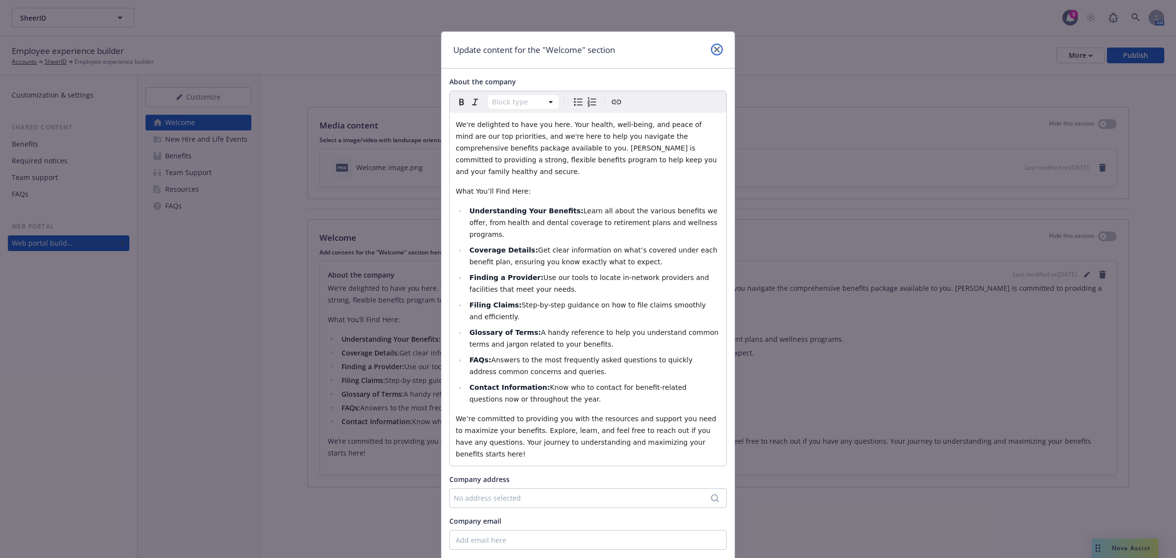
click at [711, 50] on link "close" at bounding box center [717, 50] width 12 height 12
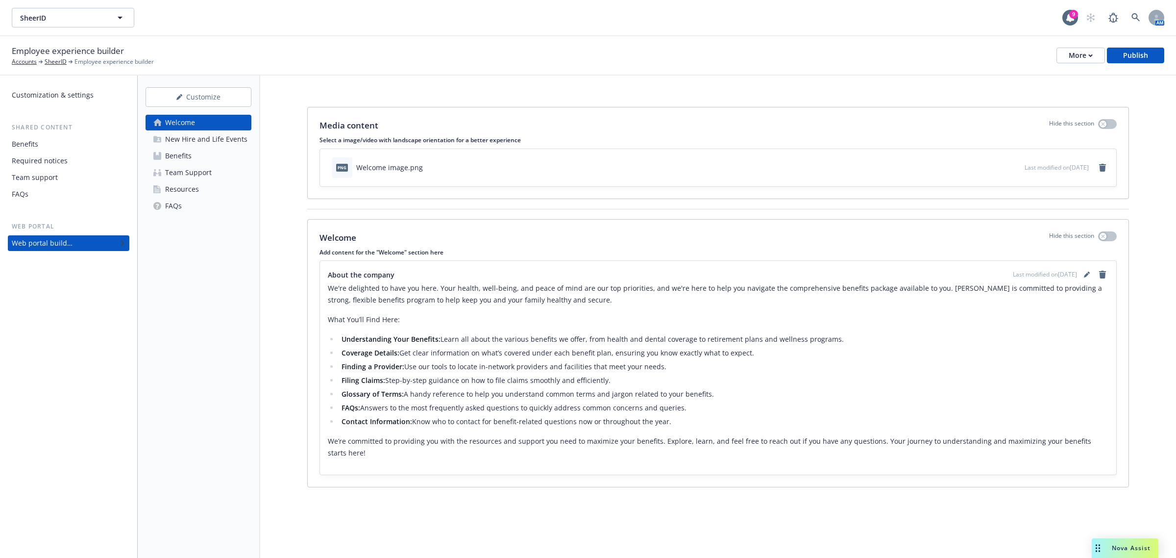
click at [213, 142] on div "New Hire and Life Events" at bounding box center [206, 139] width 82 height 16
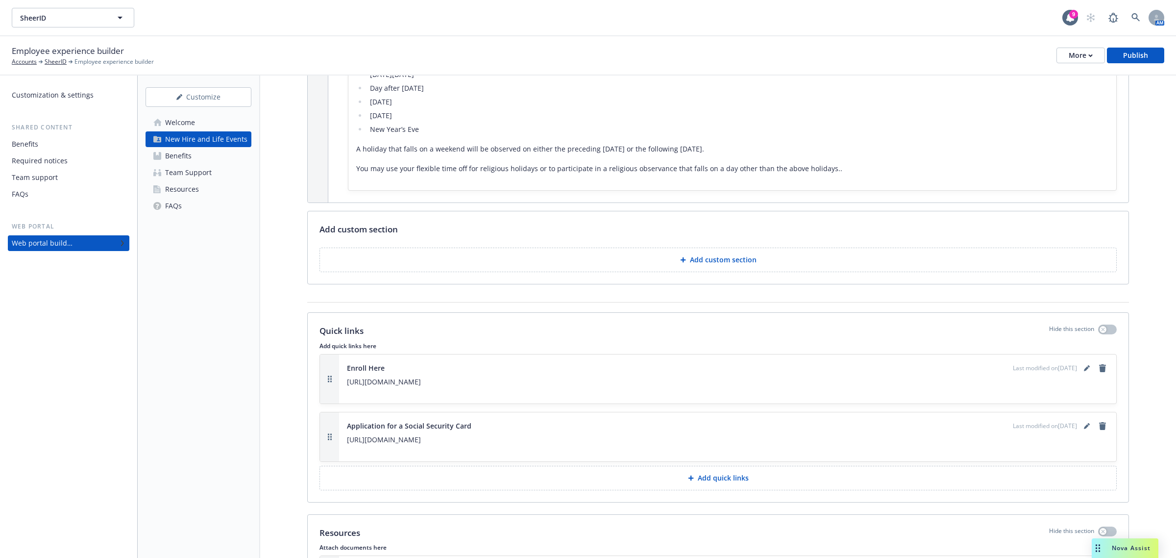
scroll to position [1883, 0]
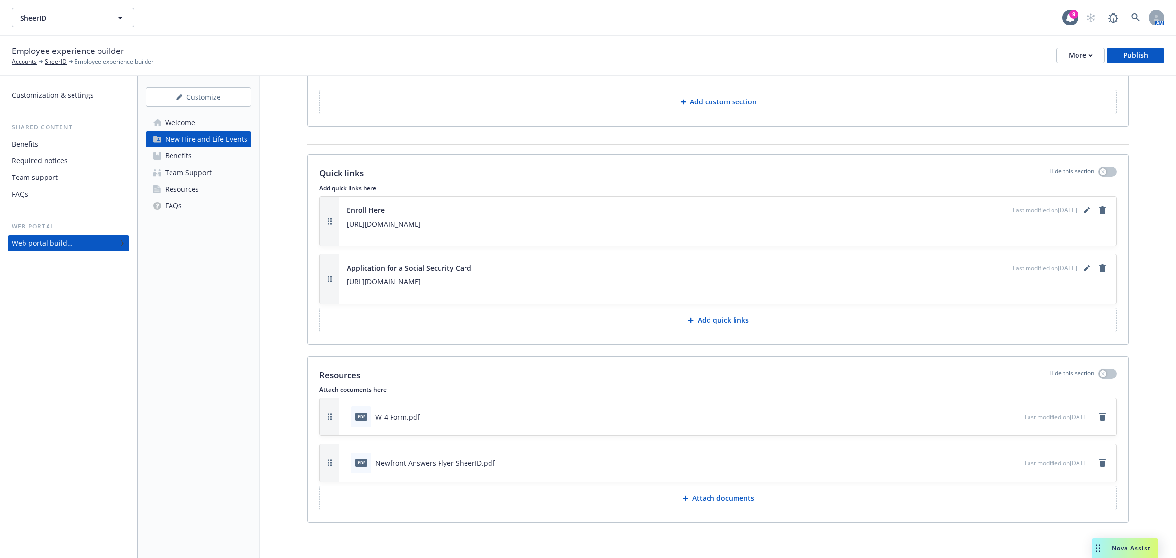
click at [736, 503] on button "Attach documents" at bounding box center [718, 498] width 797 height 25
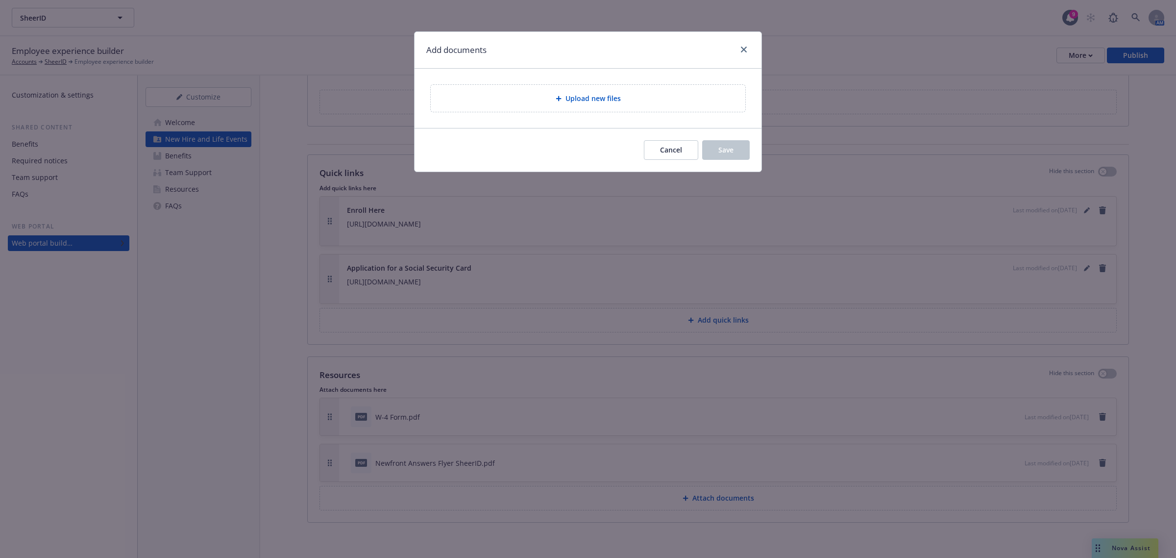
click at [597, 92] on div "Upload new files" at bounding box center [588, 98] width 315 height 27
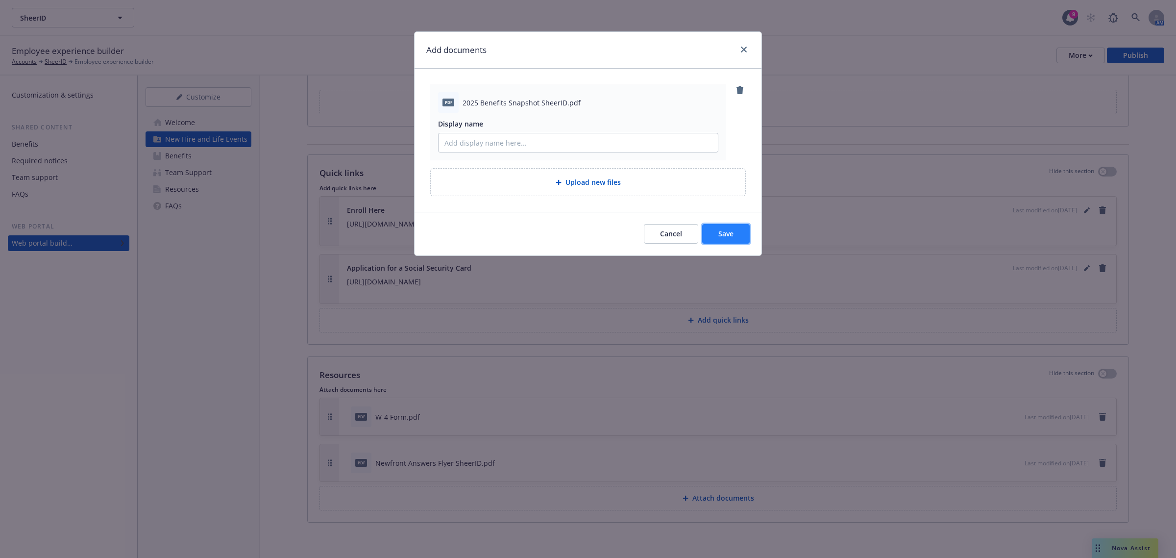
click at [721, 233] on span "Save" at bounding box center [726, 233] width 15 height 9
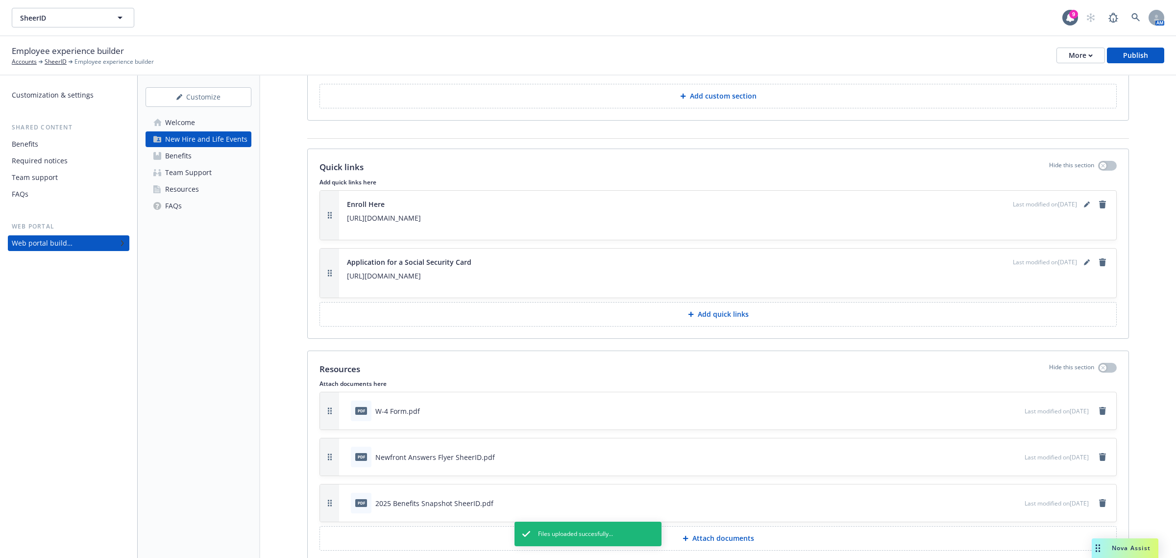
click at [196, 190] on div "Resources" at bounding box center [182, 189] width 34 height 16
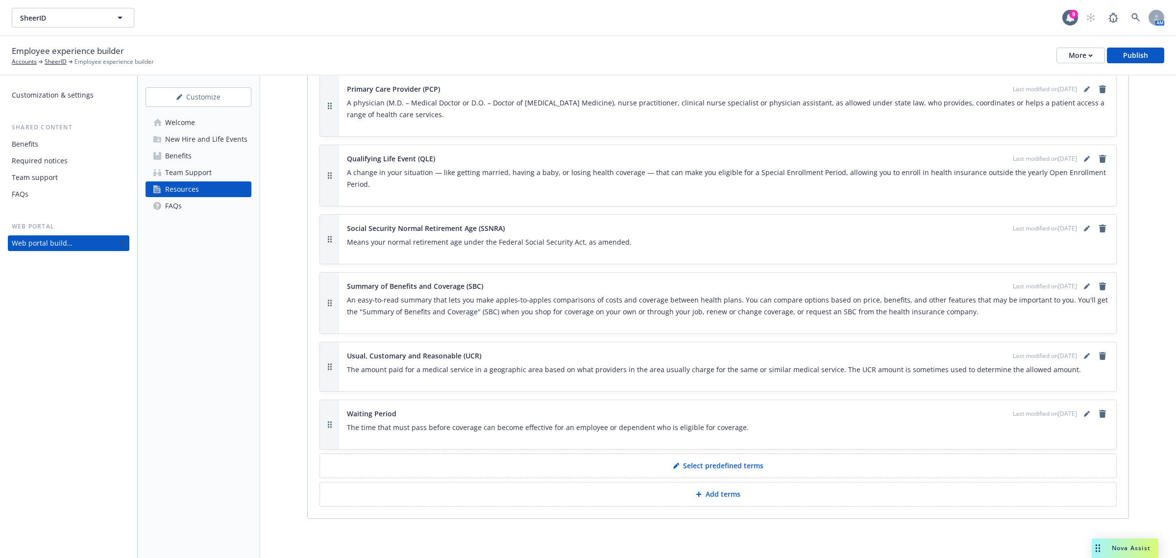
scroll to position [1305, 0]
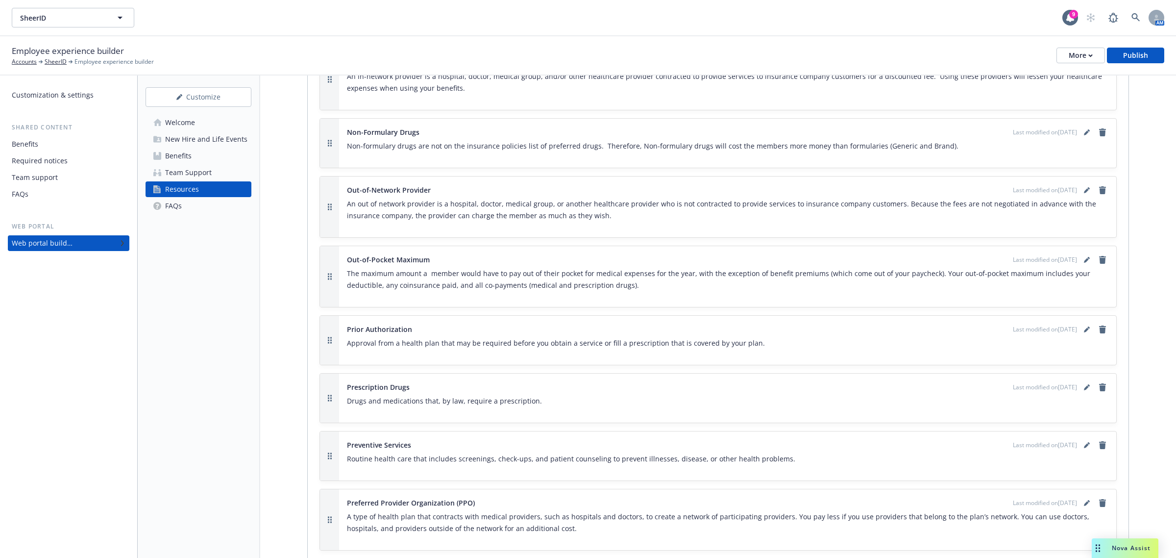
click at [203, 174] on div "Team Support" at bounding box center [188, 173] width 47 height 16
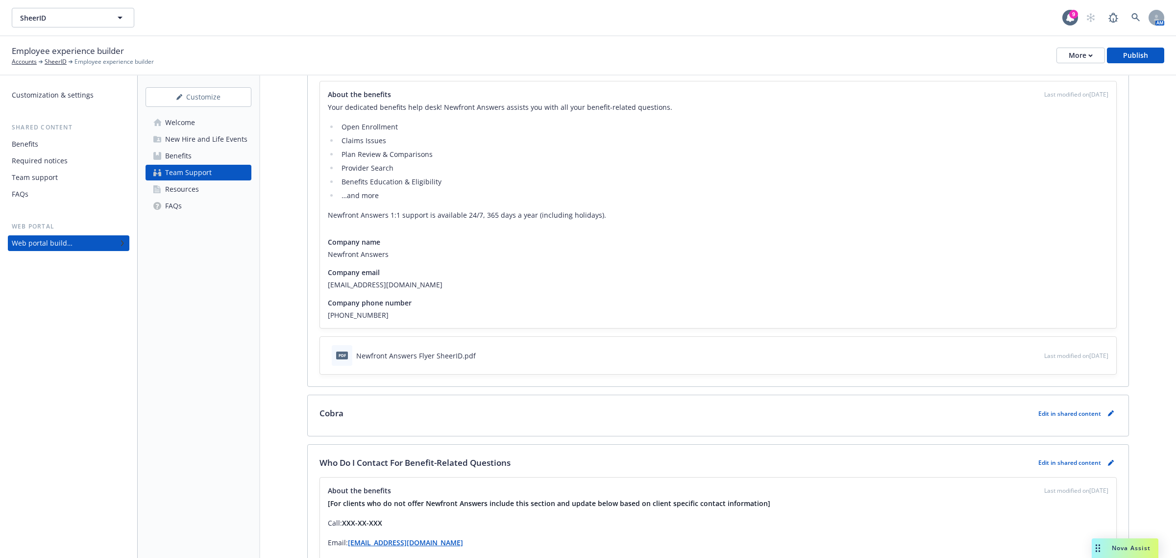
scroll to position [467, 0]
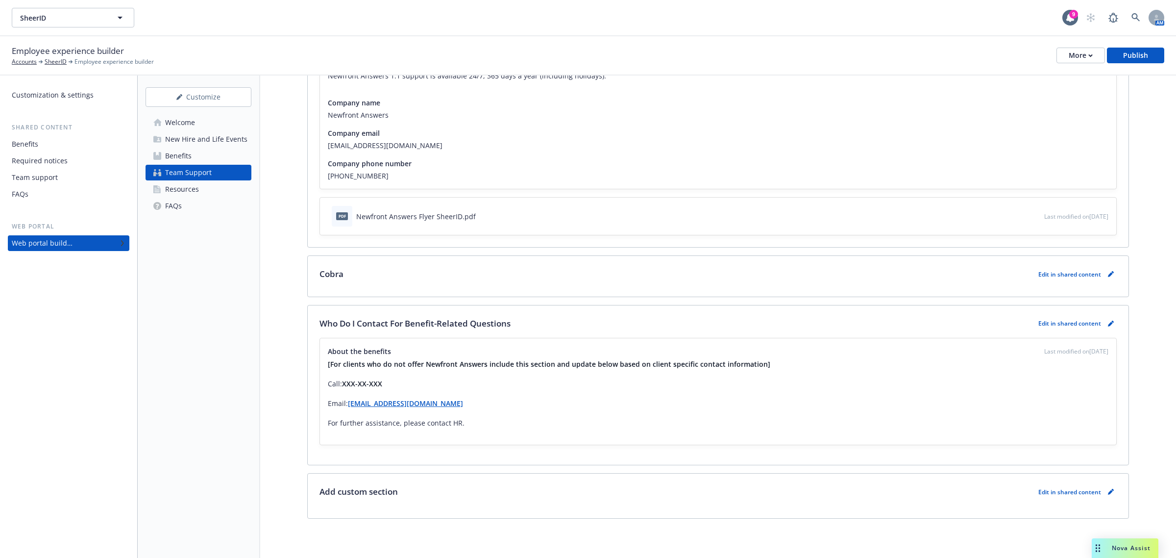
click at [47, 181] on div "Team support" at bounding box center [35, 178] width 46 height 16
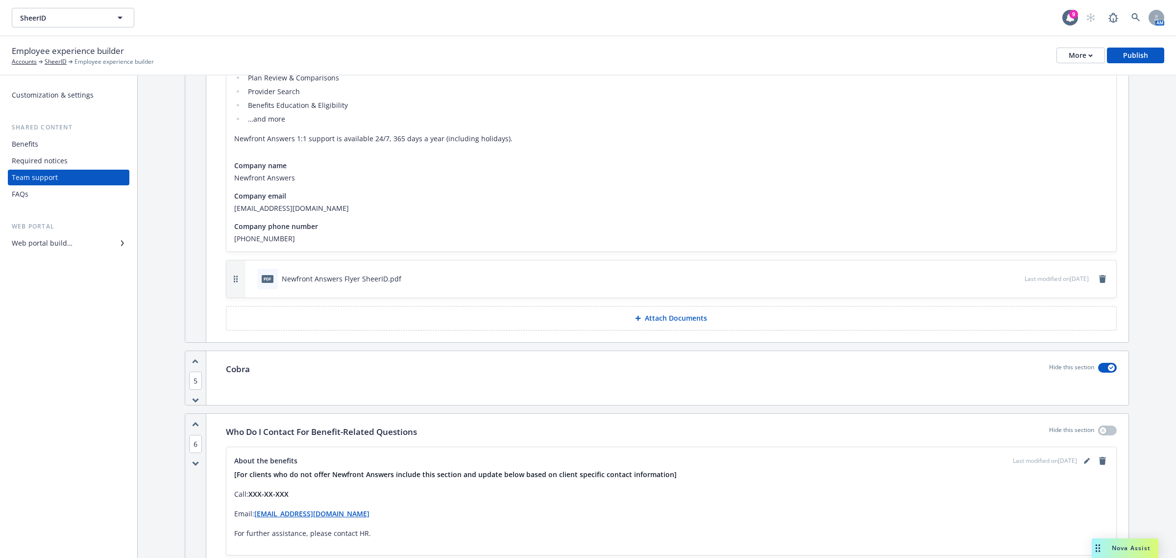
scroll to position [490, 0]
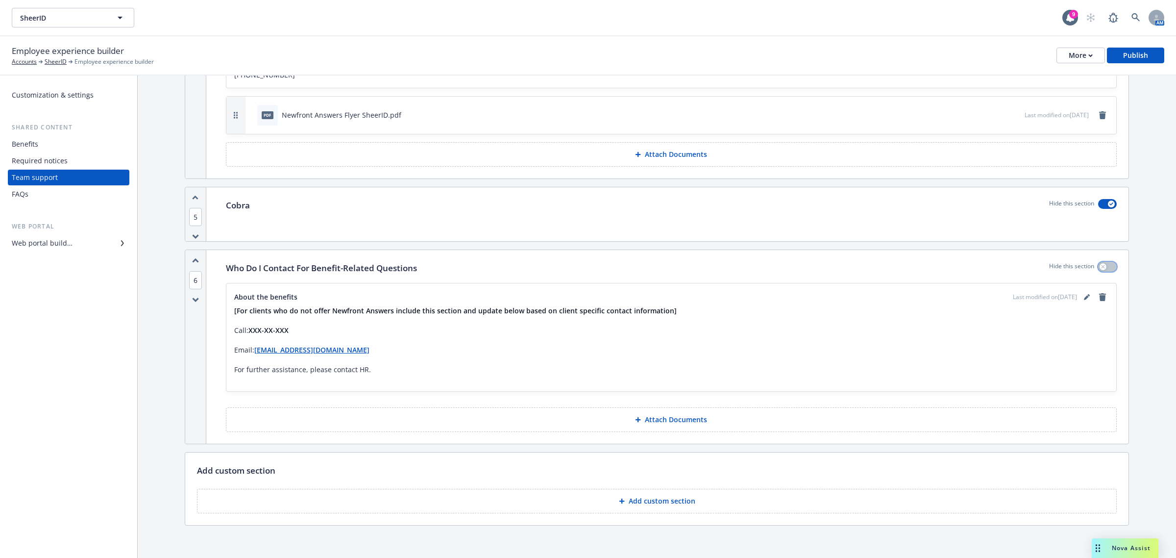
click at [1101, 269] on icon "button" at bounding box center [1103, 267] width 4 height 4
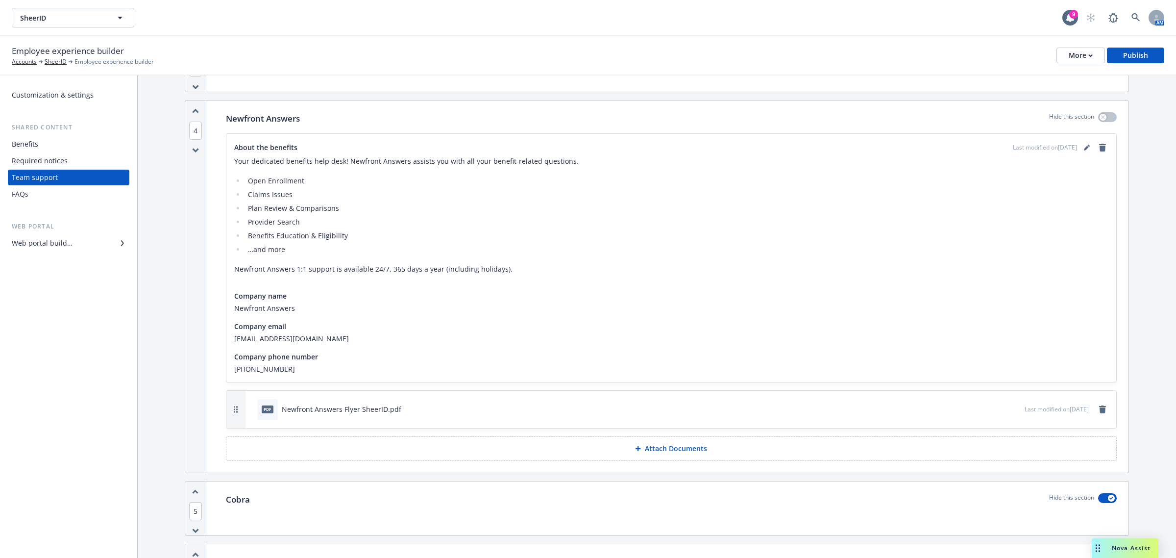
scroll to position [0, 0]
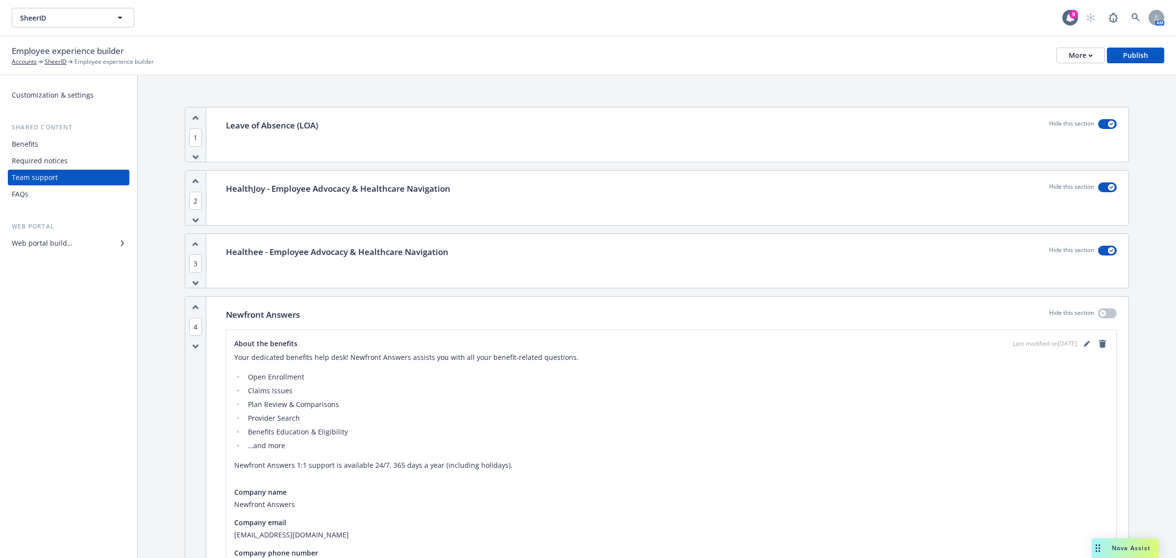
click at [47, 146] on div "Benefits" at bounding box center [69, 144] width 114 height 16
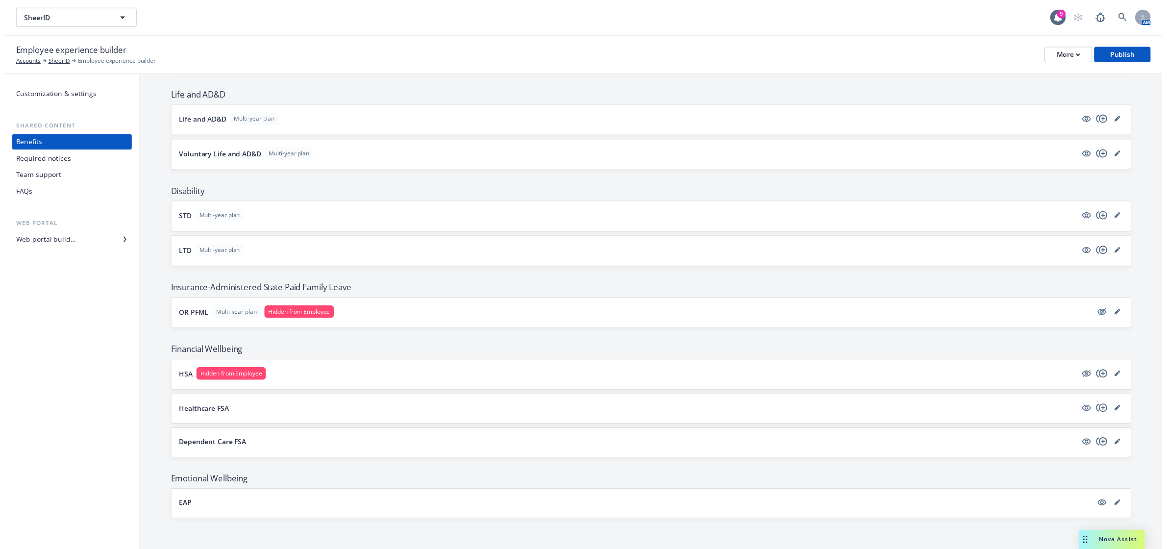
scroll to position [413, 0]
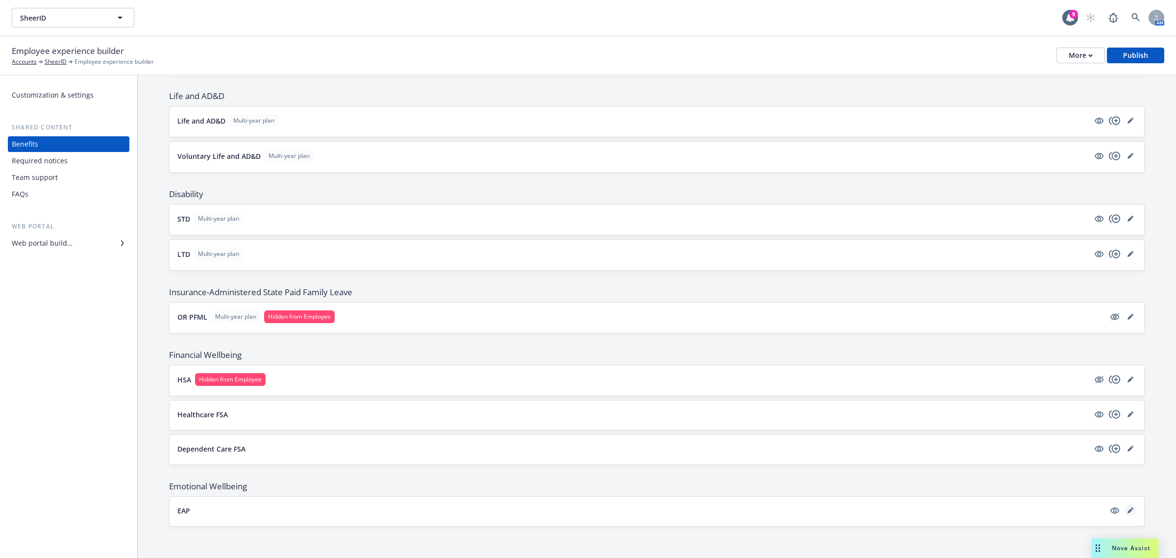
click at [1128, 509] on icon "editPencil" at bounding box center [1130, 510] width 5 height 5
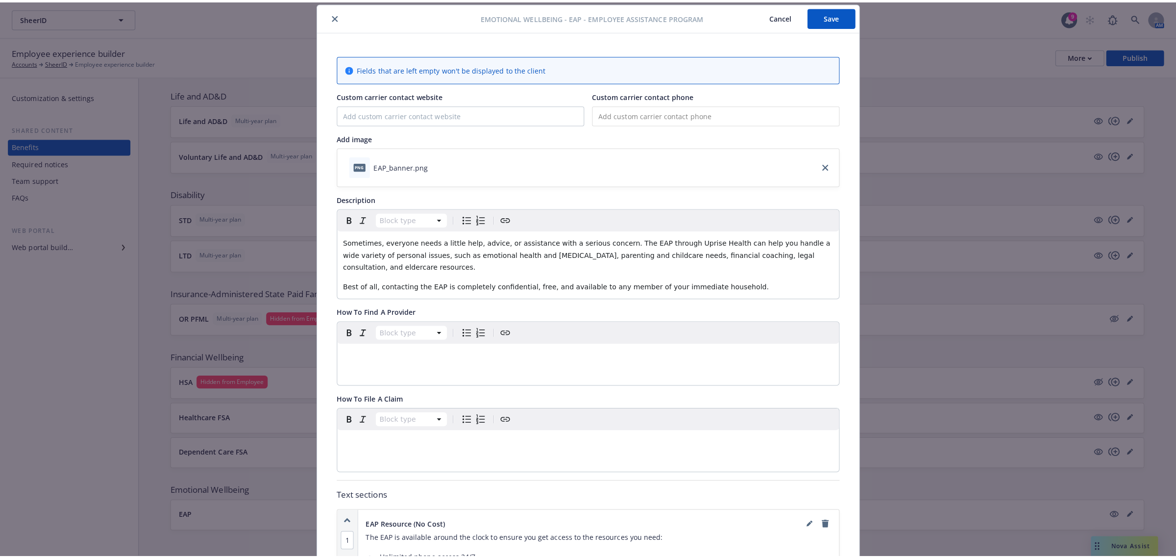
scroll to position [193, 0]
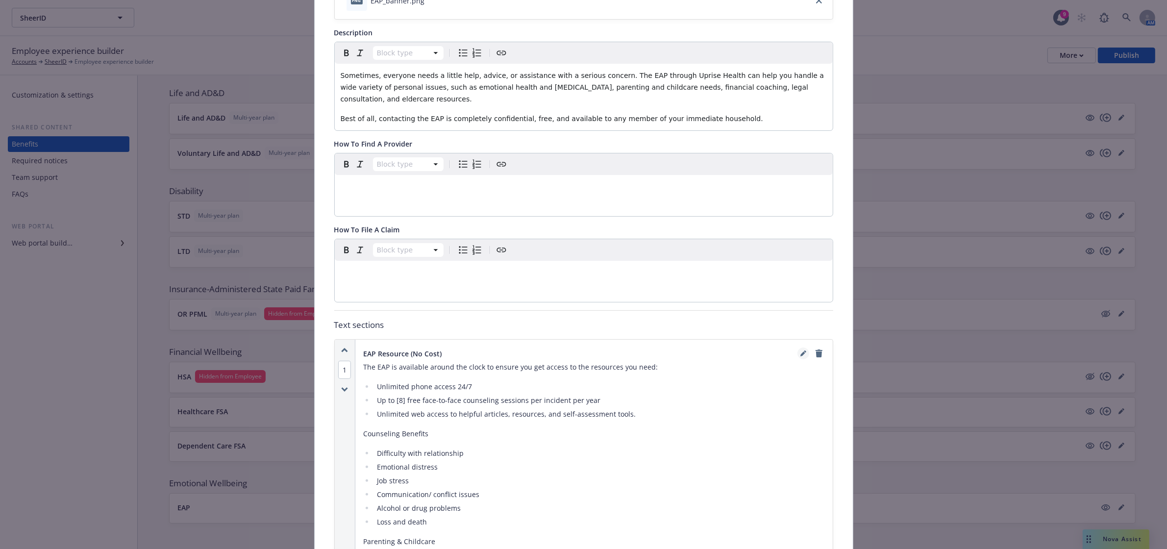
click at [800, 352] on icon "editPencil" at bounding box center [803, 353] width 6 height 6
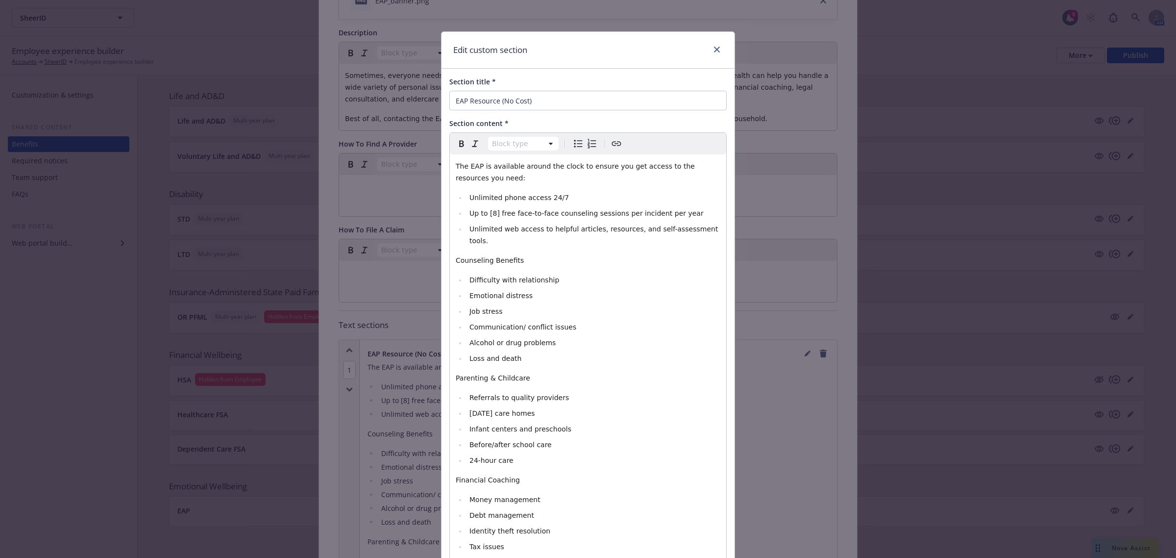
select select
click at [493, 216] on span "Up to [8] free face-to-face counseling sessions per incident per year" at bounding box center [587, 213] width 234 height 8
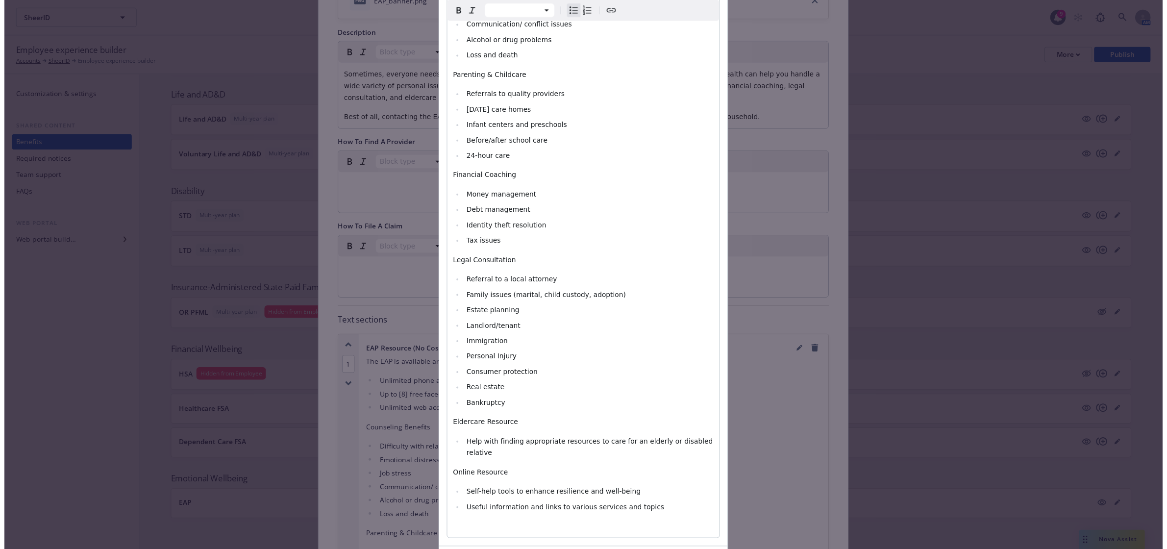
scroll to position [326, 0]
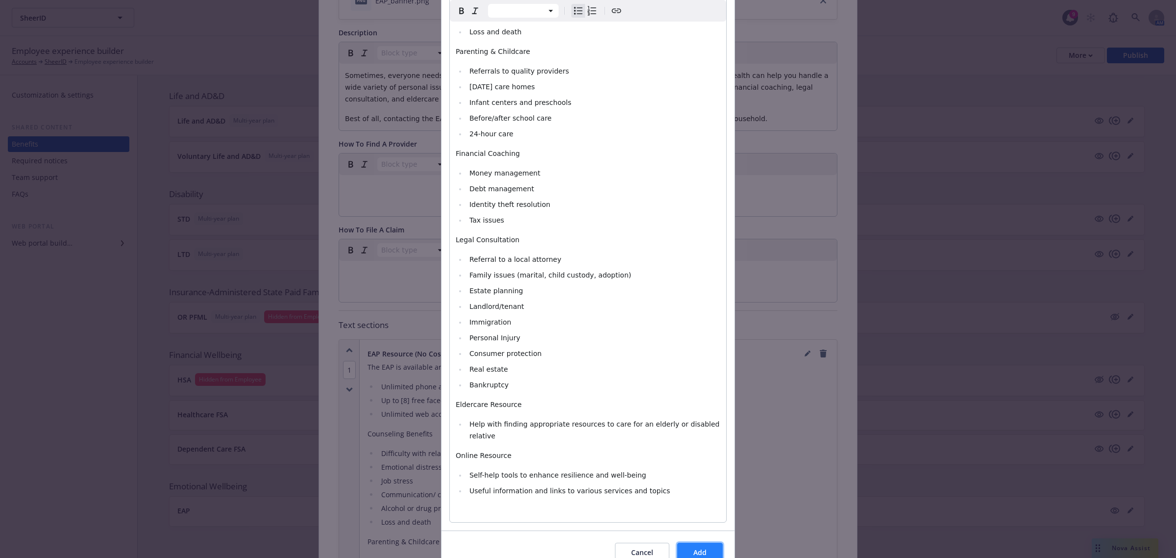
click at [707, 543] on button "Add" at bounding box center [700, 553] width 46 height 20
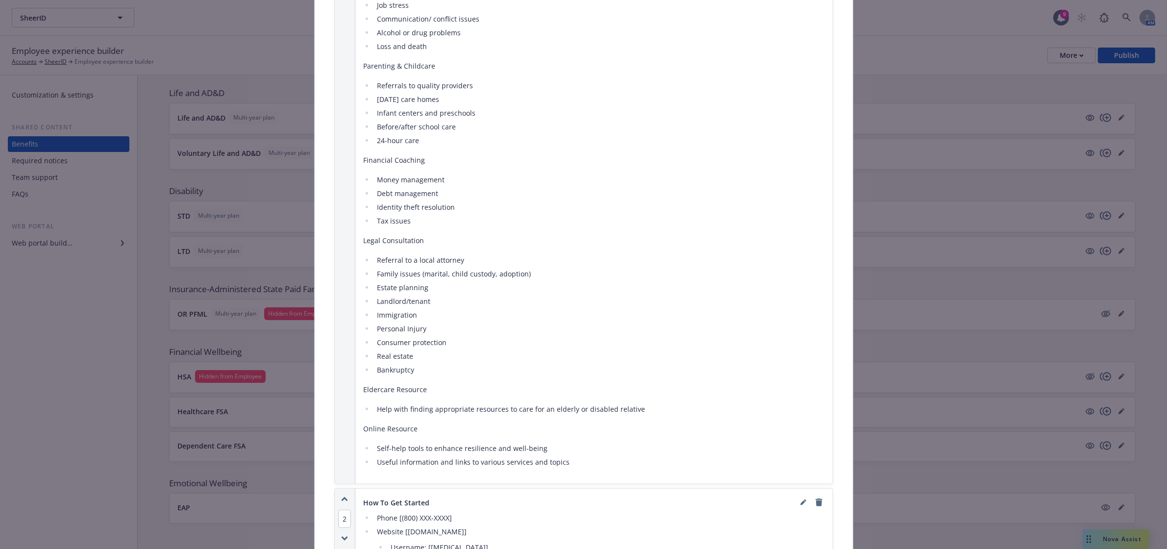
scroll to position [846, 0]
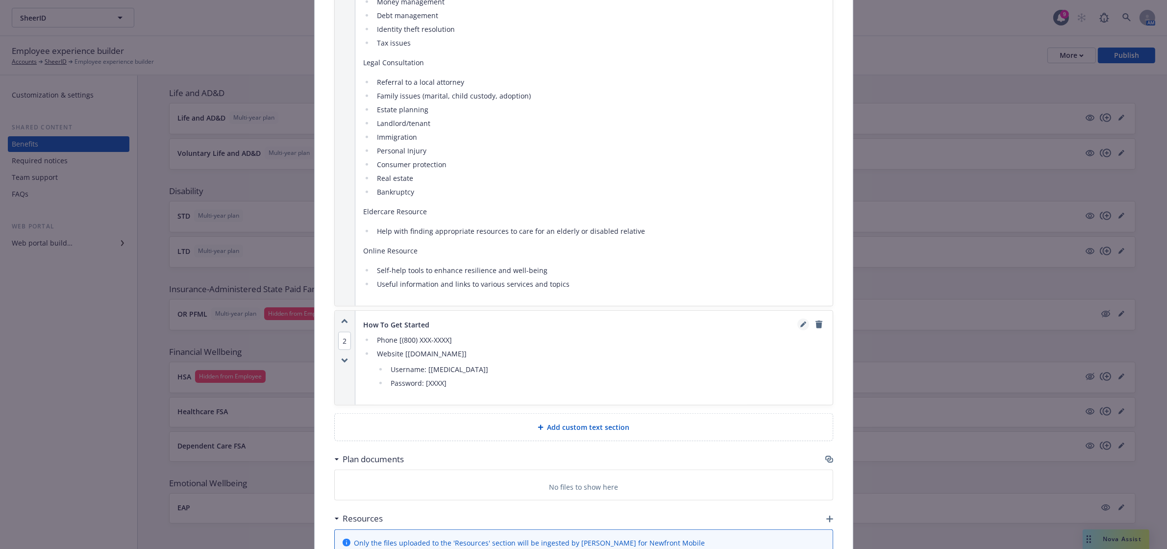
click at [800, 325] on icon "editPencil" at bounding box center [803, 325] width 6 height 6
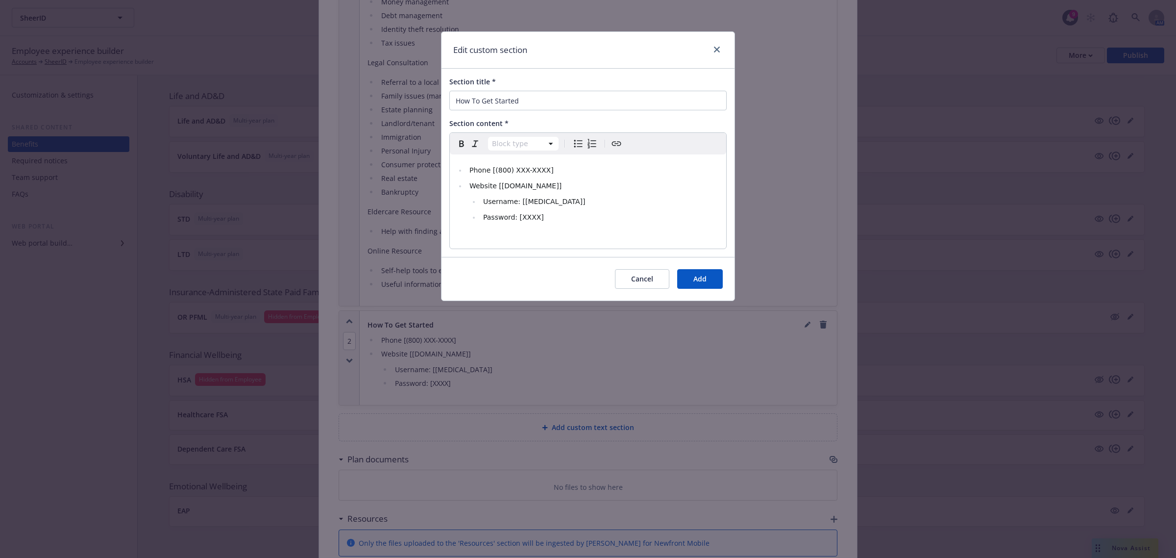
select select
drag, startPoint x: 496, startPoint y: 187, endPoint x: 543, endPoint y: 189, distance: 47.1
click at [543, 189] on li "Website [XXXXXX.com]" at bounding box center [594, 186] width 254 height 12
click at [517, 187] on span "Website [XXXXXX.com]" at bounding box center [516, 186] width 92 height 8
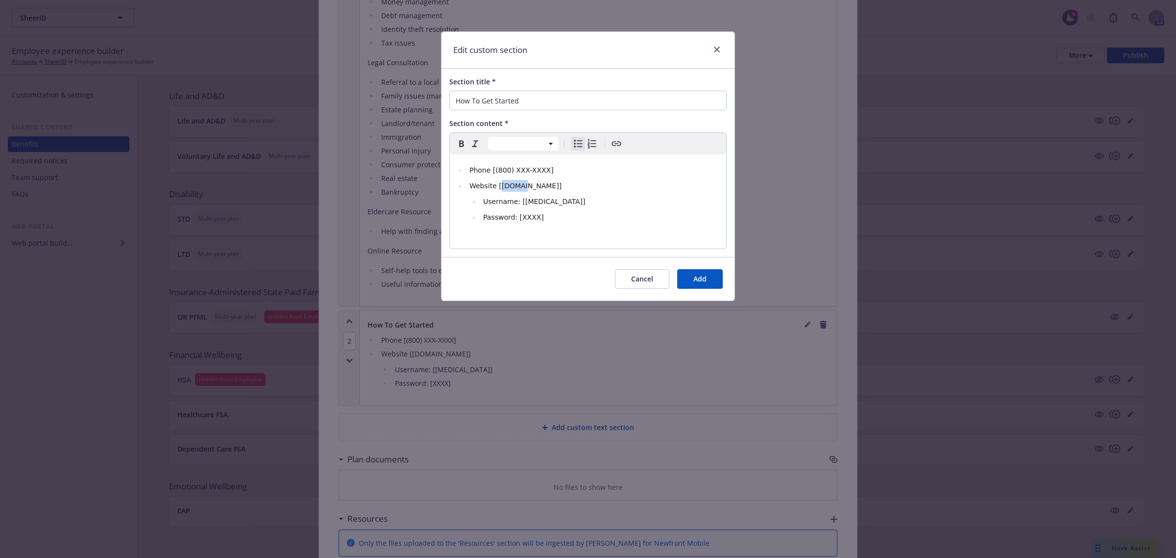
click at [517, 187] on span "Website [XXXXXX.com]" at bounding box center [516, 186] width 92 height 8
click at [565, 189] on li "Website [XXXXXX.com]" at bounding box center [594, 186] width 254 height 12
drag, startPoint x: 543, startPoint y: 202, endPoint x: 516, endPoint y: 226, distance: 35.8
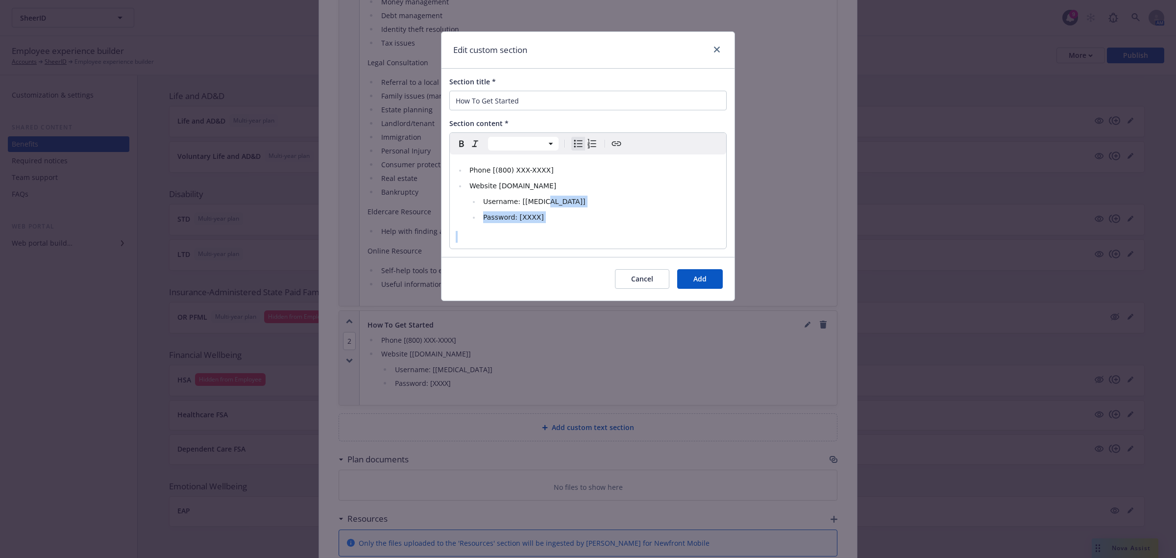
click at [516, 226] on div "Phone [(800) XXX-XXXX] Website worklife.uprisehealth.com Username: [XXXXX] Pass…" at bounding box center [588, 201] width 276 height 94
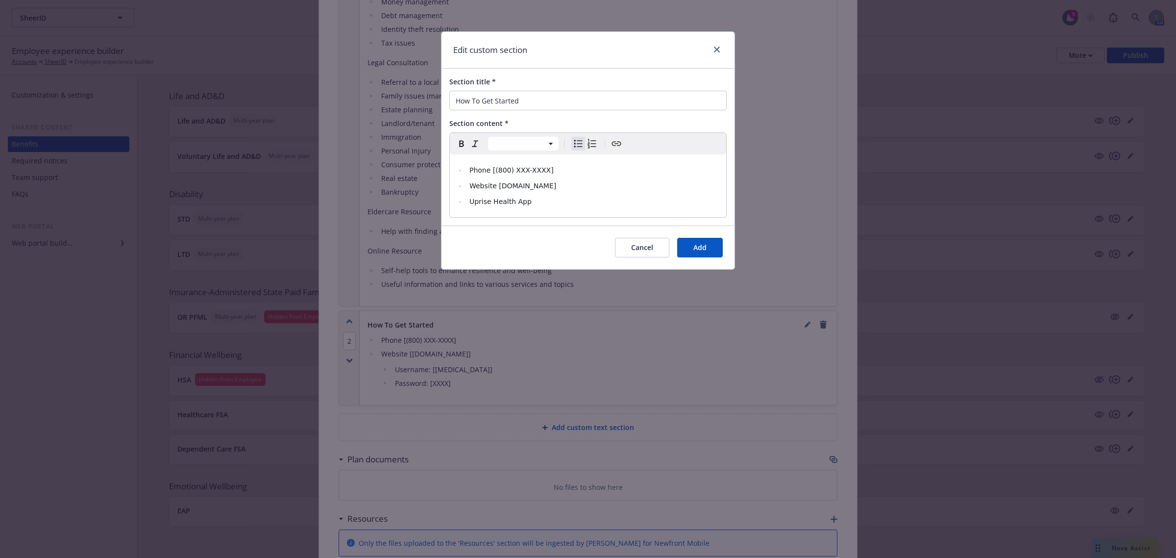
drag, startPoint x: 496, startPoint y: 186, endPoint x: 582, endPoint y: 186, distance: 86.3
click at [582, 186] on li "Website worklife.uprisehealth.com" at bounding box center [594, 186] width 254 height 12
click at [618, 141] on icon "Create link" at bounding box center [617, 144] width 12 height 12
click at [562, 224] on input "URL" at bounding box center [535, 226] width 124 height 20
paste input "https://worklife.uprisehealth.com/"
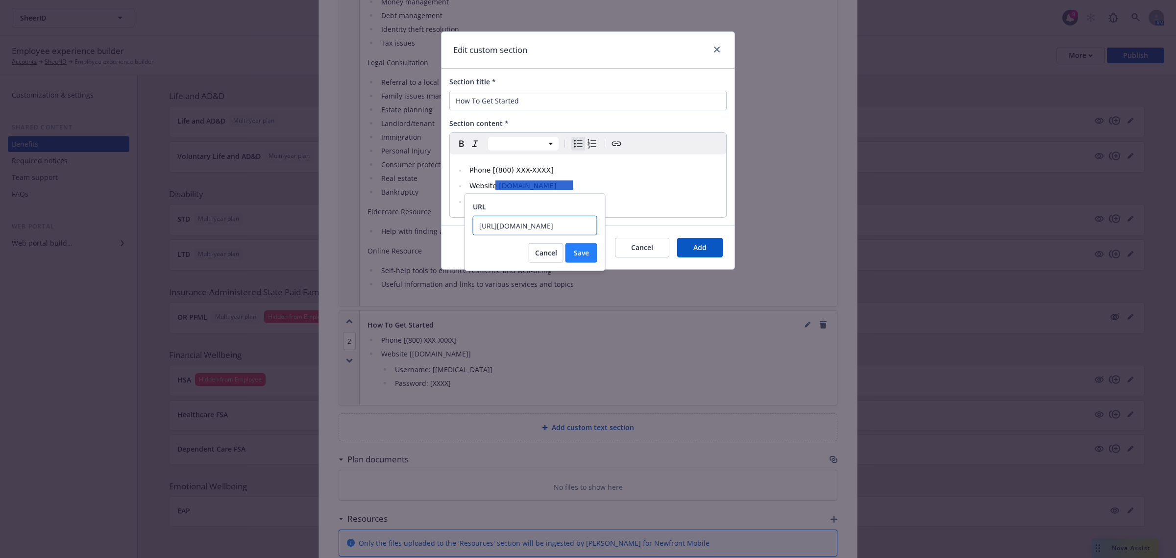
type input "https://worklife.uprisehealth.com/"
click at [586, 252] on span "Save" at bounding box center [581, 252] width 15 height 9
click at [548, 240] on div "Cancel Add" at bounding box center [588, 247] width 293 height 44
click at [560, 240] on div "Cancel Add" at bounding box center [588, 247] width 293 height 44
click at [707, 243] on button "Add" at bounding box center [700, 248] width 46 height 20
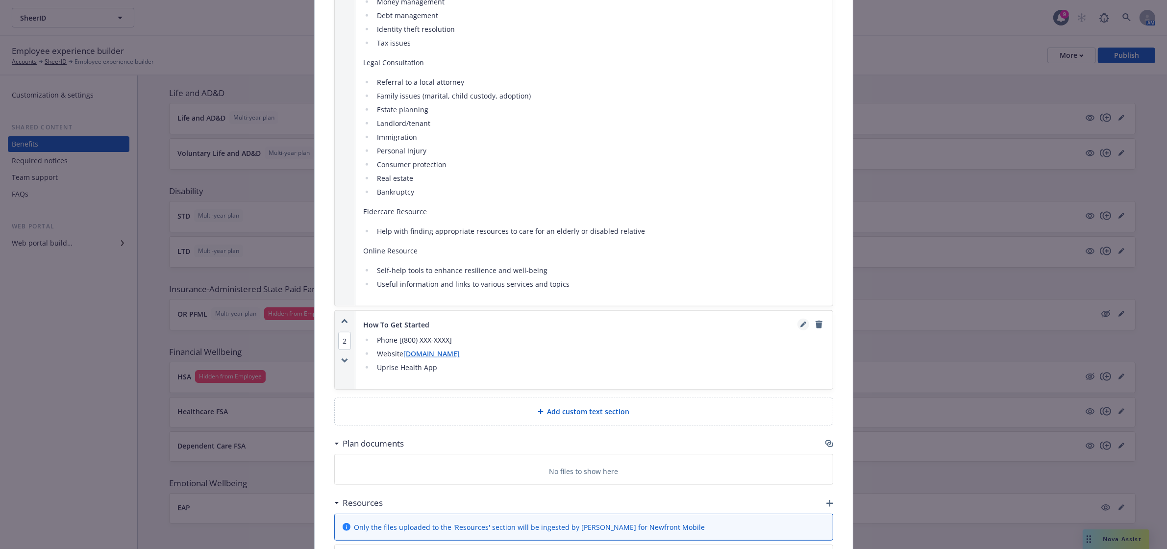
click at [800, 326] on icon "editPencil" at bounding box center [803, 325] width 6 height 6
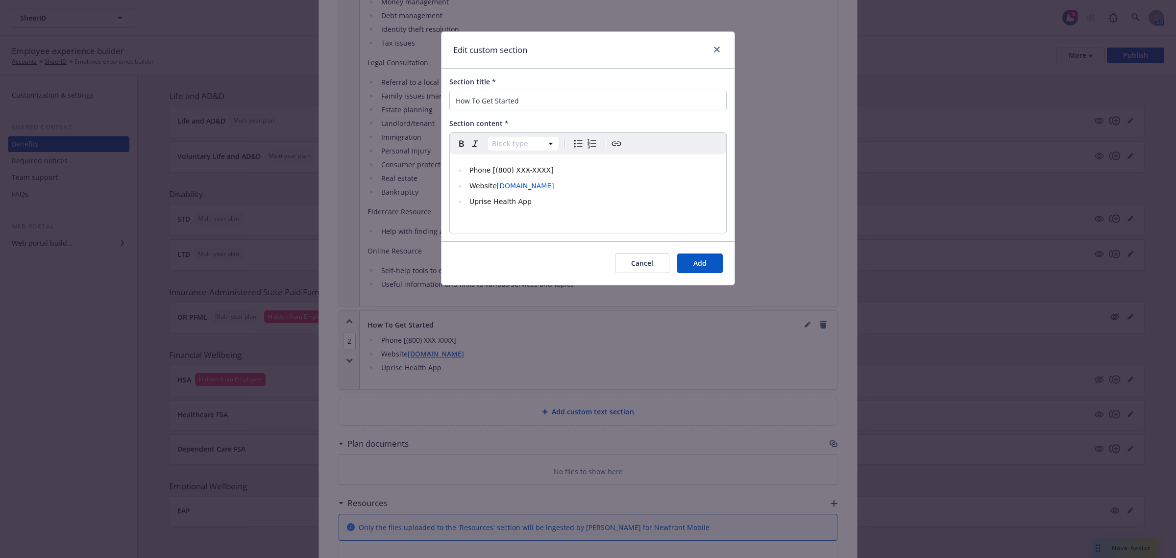
select select
click at [565, 171] on li "Phone [(800) XXX-XXXX]" at bounding box center [594, 170] width 254 height 12
click at [581, 190] on li "Website worklife.uprisehealth.com" at bounding box center [594, 186] width 254 height 12
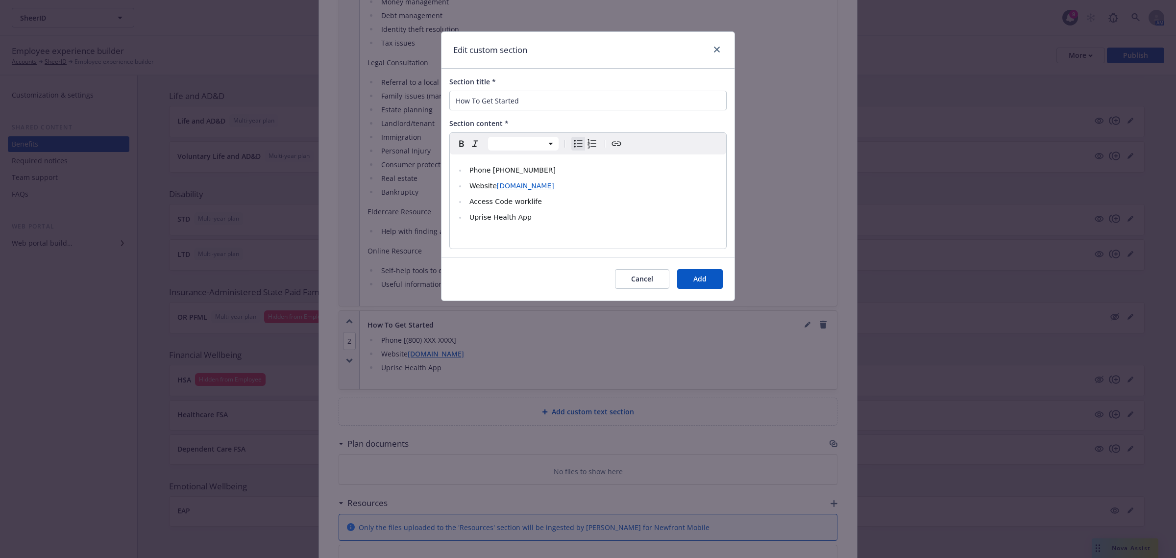
click at [488, 169] on span "Phone 800-386-7055" at bounding box center [513, 170] width 86 height 8
click at [471, 218] on span "Uprise Health App" at bounding box center [501, 217] width 62 height 8
click at [706, 273] on button "Add" at bounding box center [700, 279] width 46 height 20
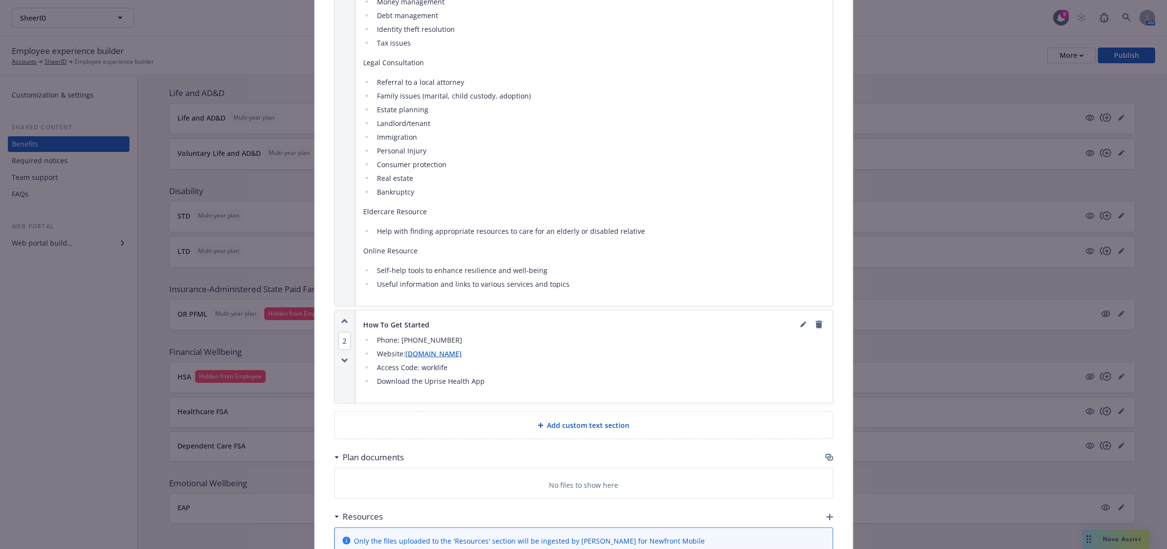
click at [825, 461] on icon "button" at bounding box center [829, 457] width 8 height 8
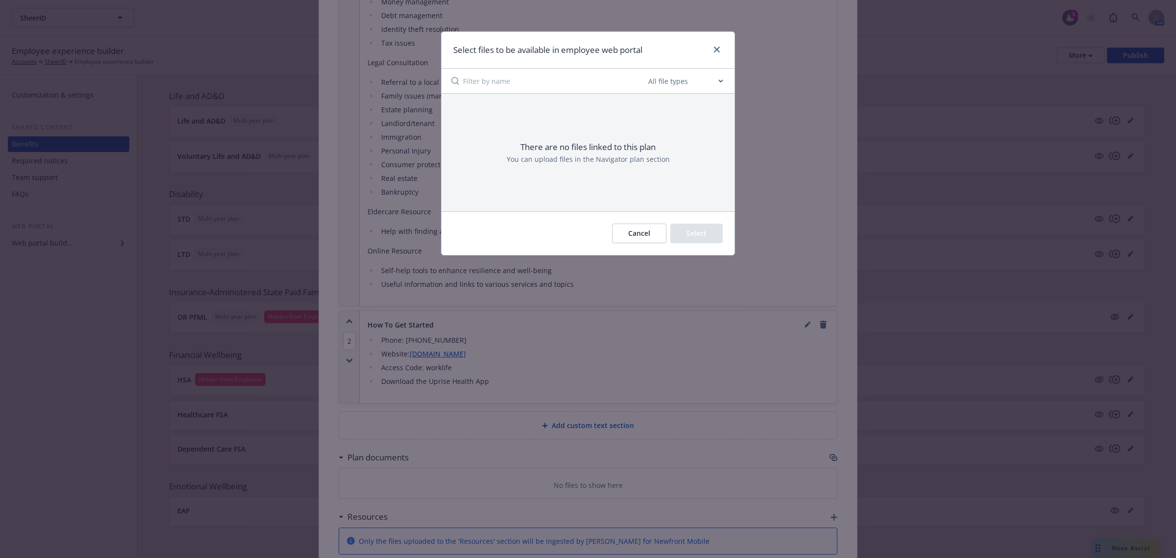
click at [635, 233] on button "Cancel" at bounding box center [639, 233] width 54 height 20
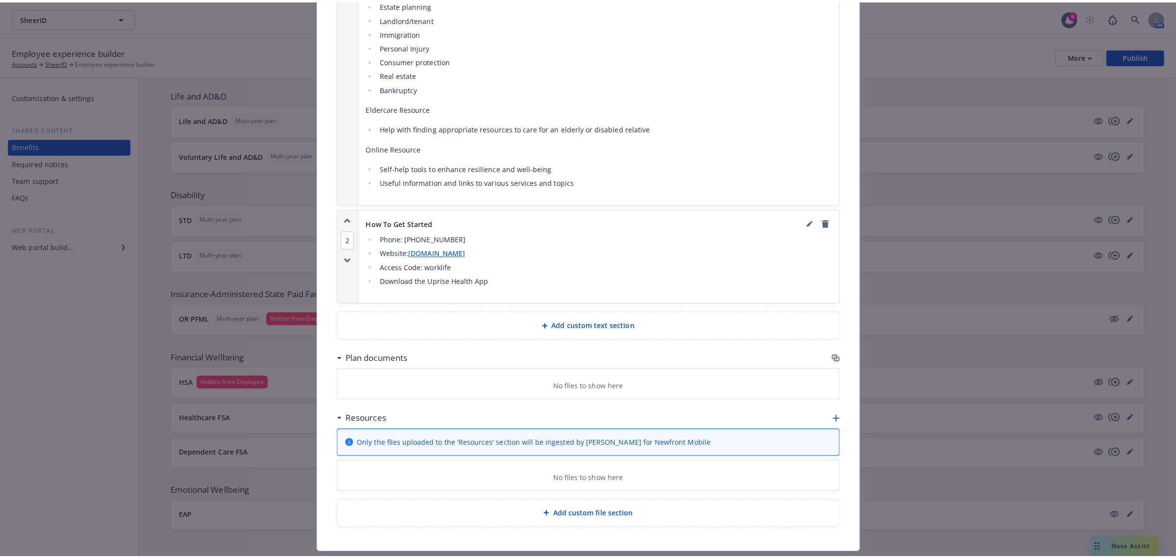
scroll to position [980, 0]
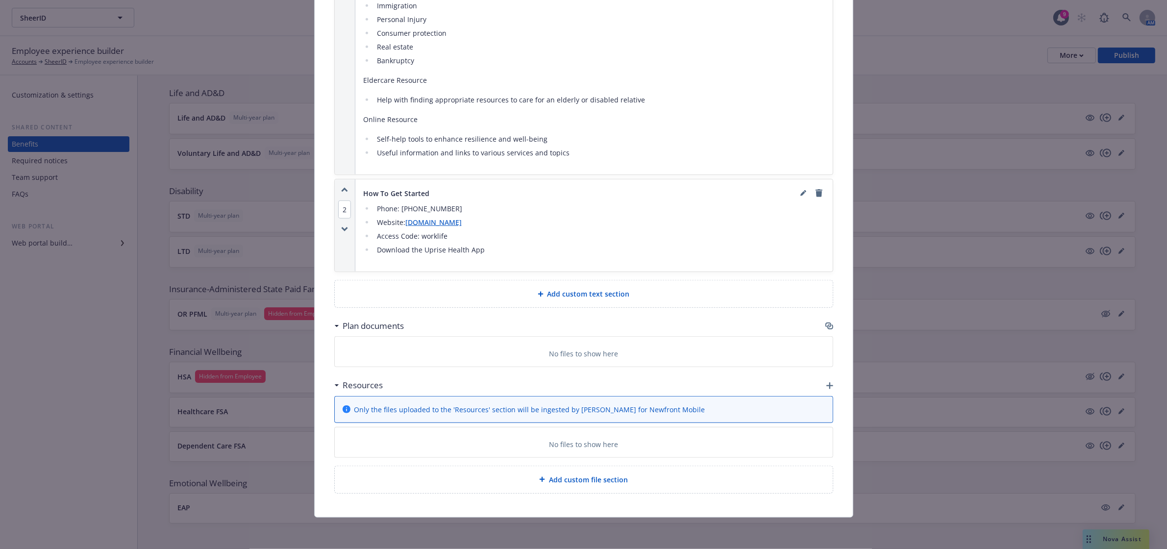
click at [614, 478] on span "Add custom file section" at bounding box center [588, 479] width 79 height 10
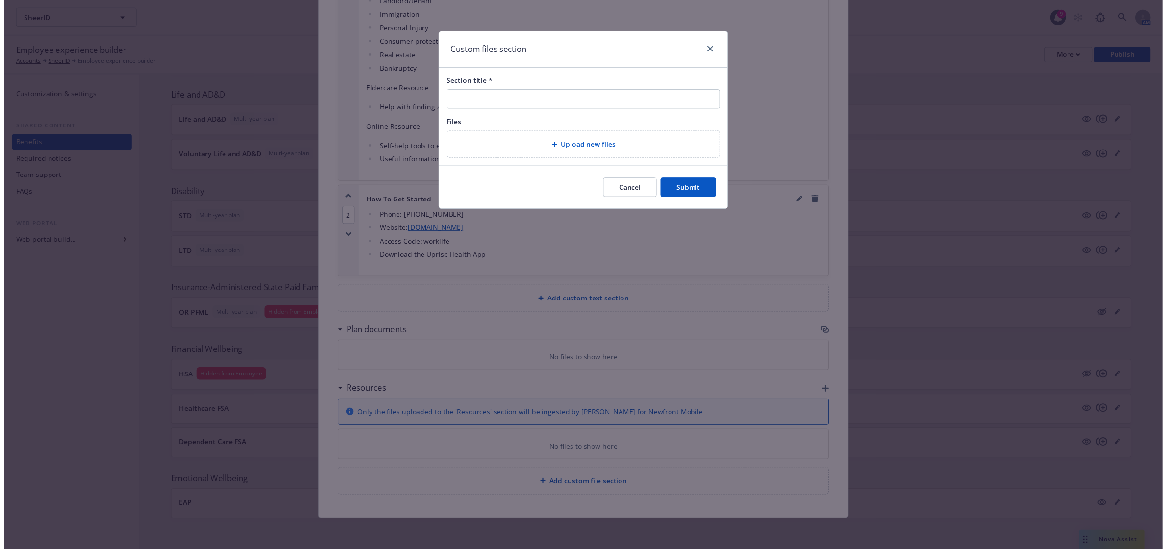
scroll to position [971, 0]
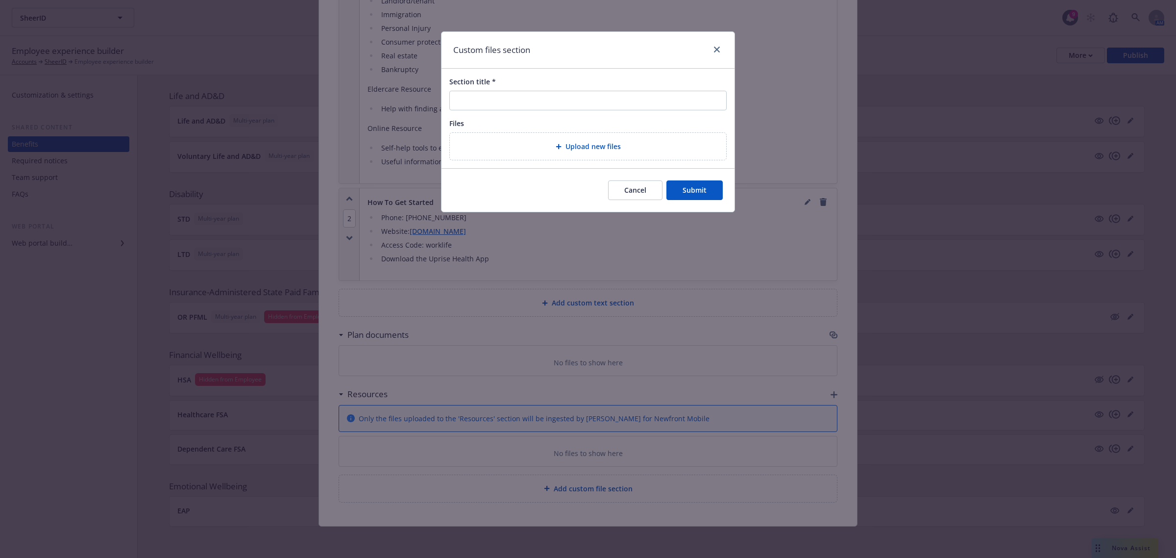
click at [627, 190] on button "Cancel" at bounding box center [635, 190] width 54 height 20
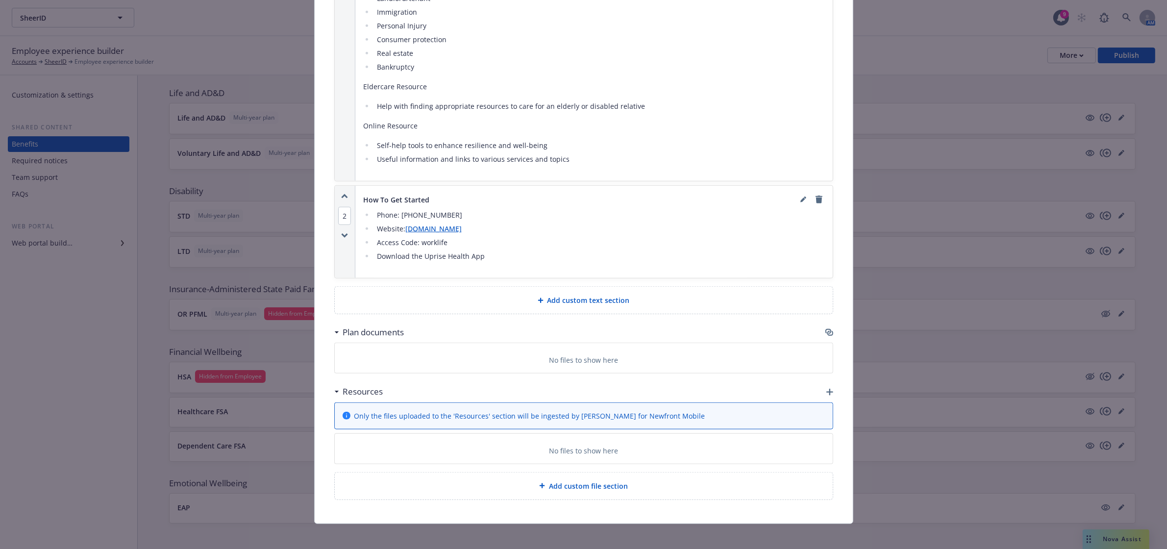
click at [826, 395] on icon "button" at bounding box center [829, 392] width 7 height 7
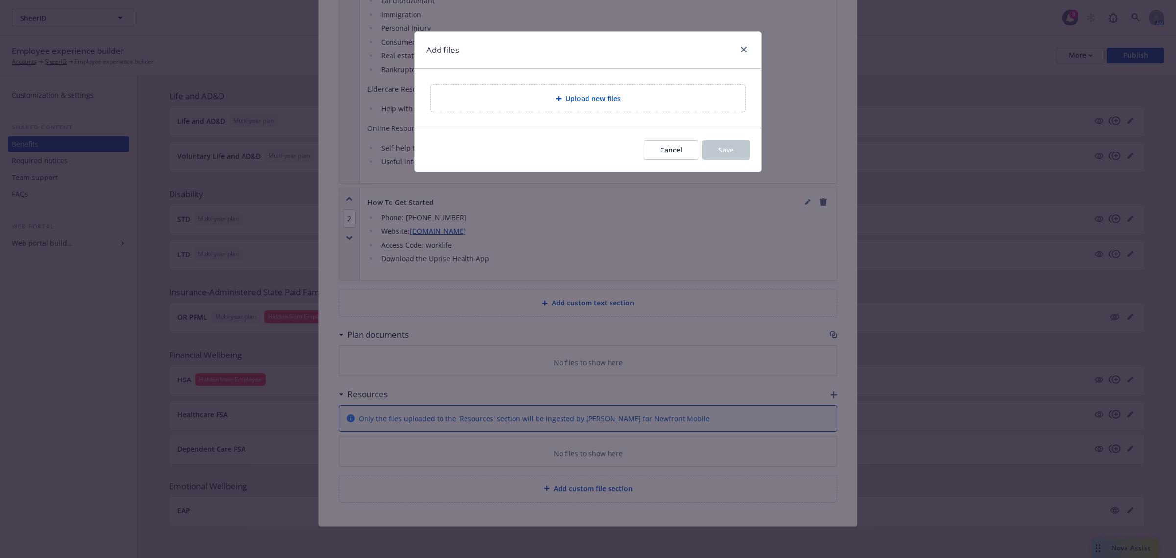
click at [574, 97] on span "Upload new files" at bounding box center [593, 98] width 55 height 10
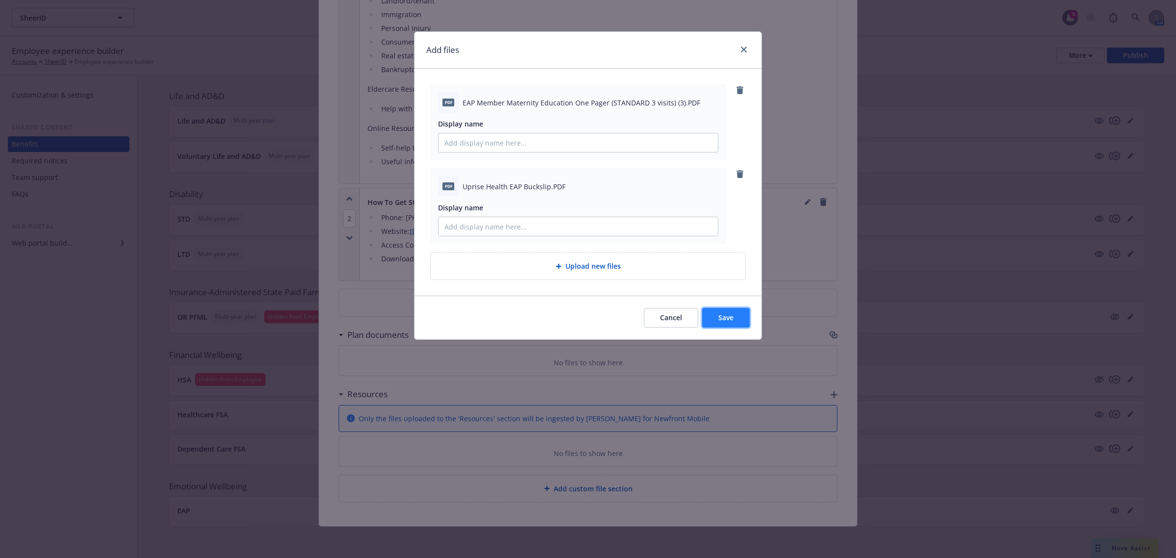
click at [719, 315] on span "Save" at bounding box center [726, 317] width 15 height 9
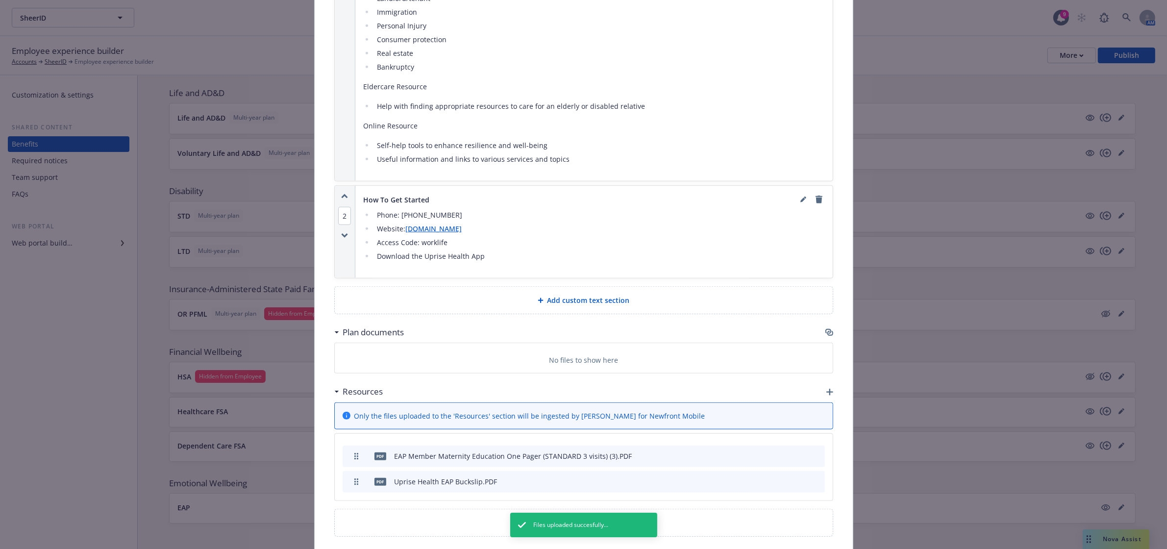
click at [827, 335] on icon "button" at bounding box center [829, 332] width 8 height 8
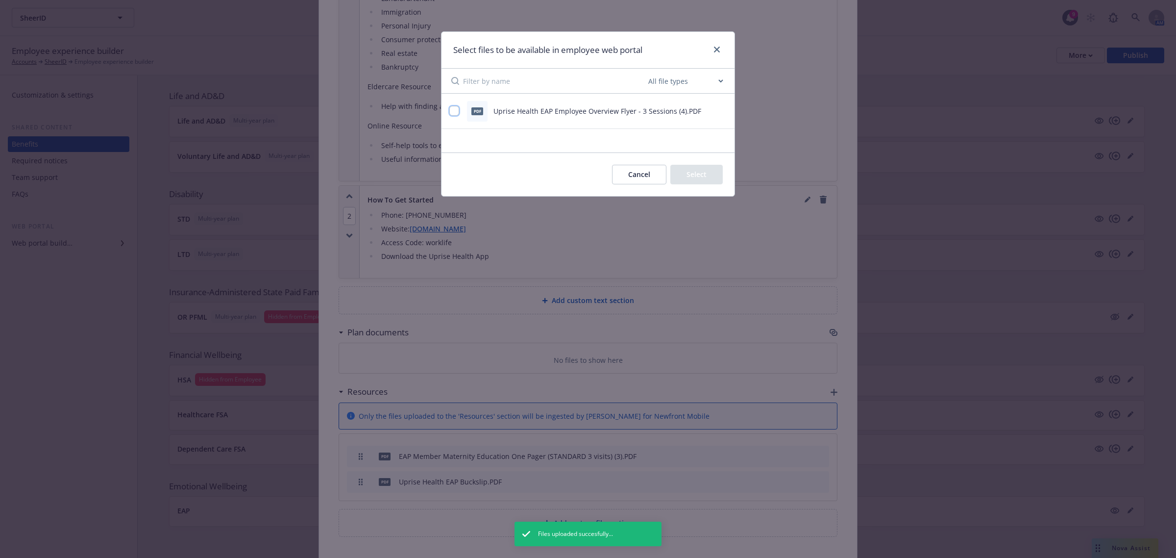
click at [451, 108] on input "checkbox" at bounding box center [454, 111] width 10 height 10
checkbox input "true"
click at [685, 174] on button "Select 1 file" at bounding box center [687, 175] width 71 height 20
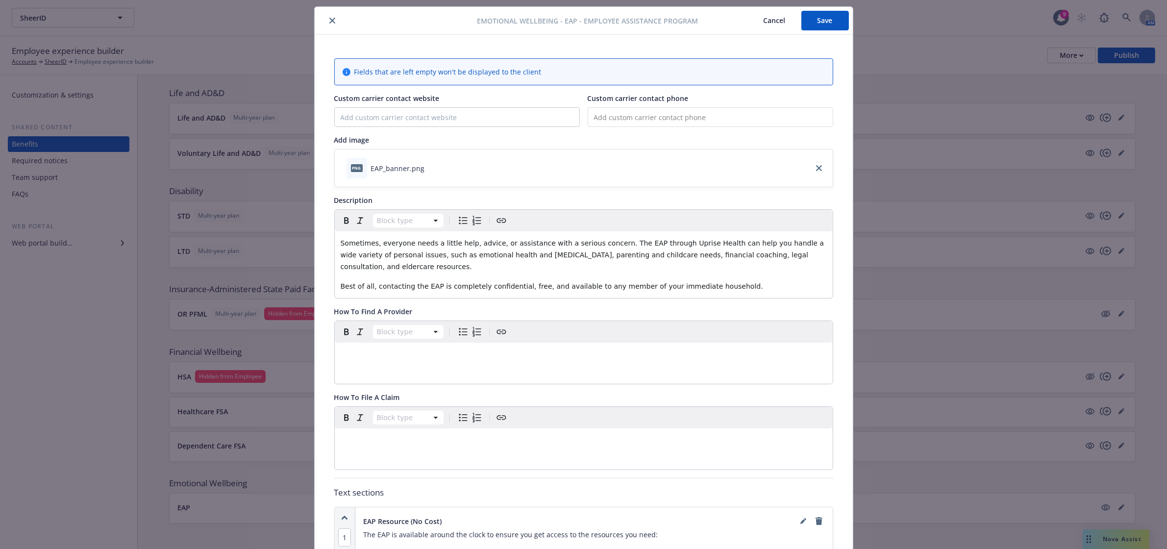
scroll to position [0, 0]
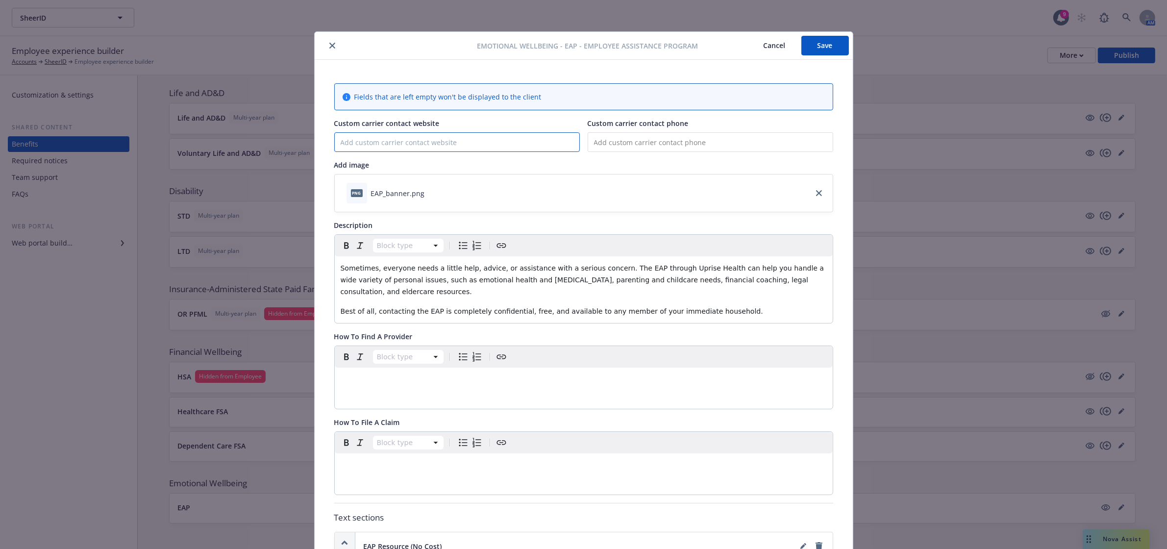
click at [432, 137] on input "Custom carrier contact website" at bounding box center [457, 142] width 245 height 19
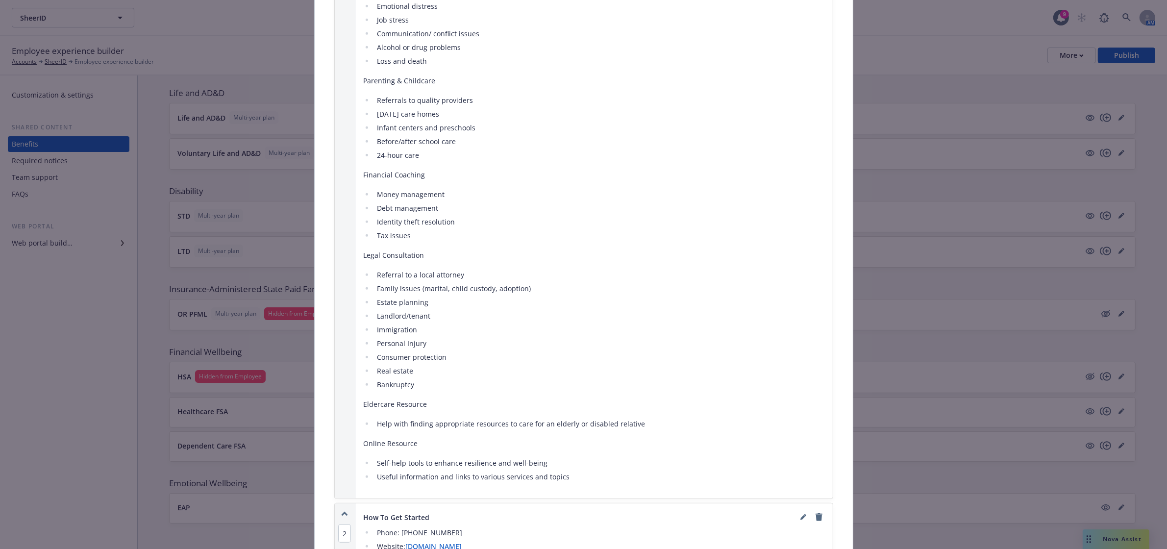
scroll to position [980, 0]
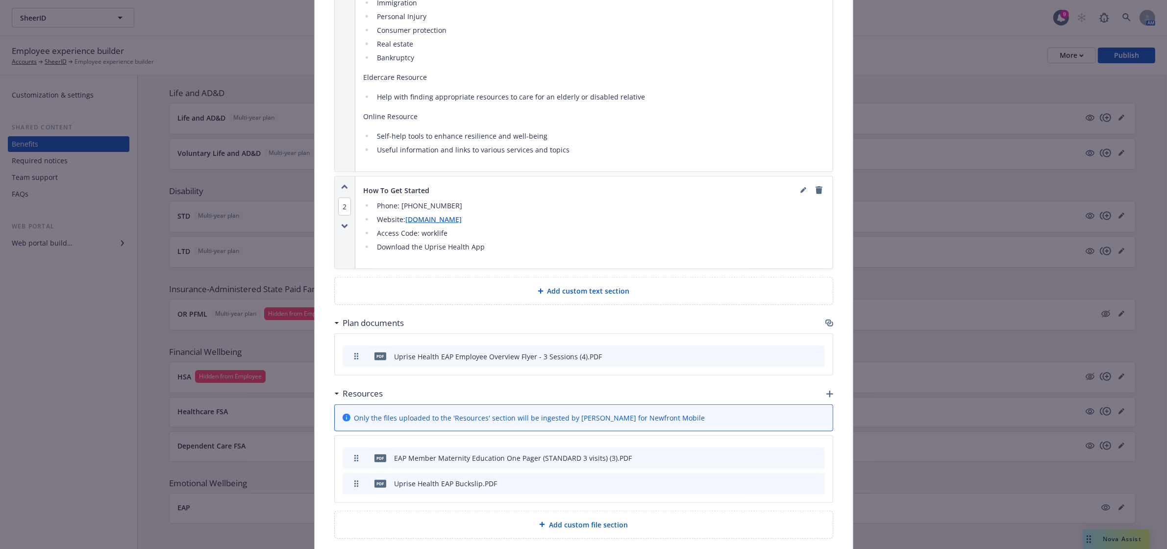
drag, startPoint x: 493, startPoint y: 217, endPoint x: 498, endPoint y: 226, distance: 10.5
click at [498, 225] on li "Website: worklife.uprisehealth.com" at bounding box center [599, 220] width 451 height 12
click at [800, 192] on icon "editPencil" at bounding box center [803, 190] width 6 height 6
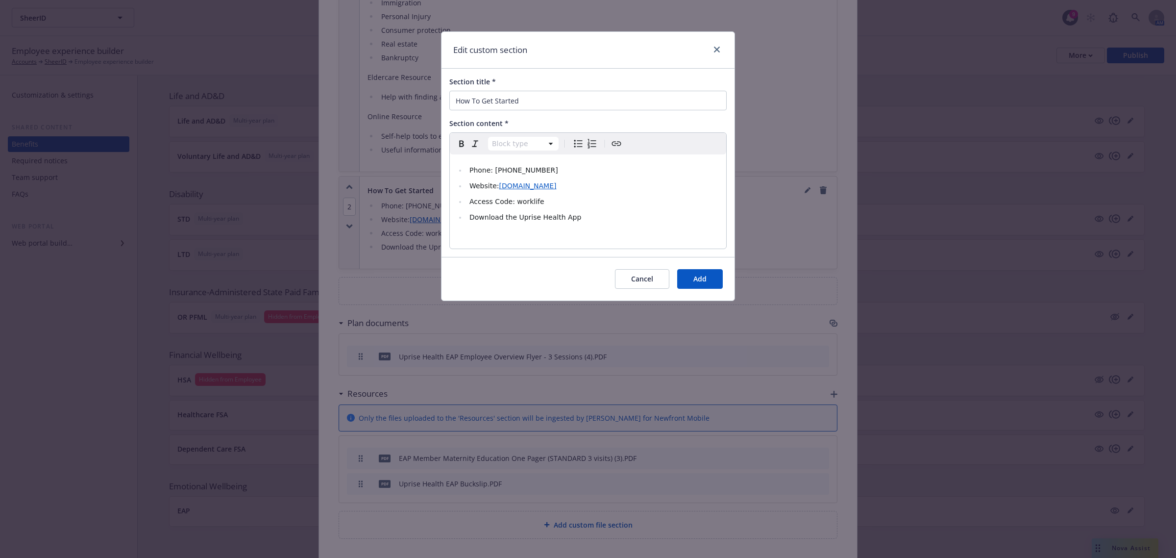
select select
drag, startPoint x: 580, startPoint y: 187, endPoint x: 497, endPoint y: 190, distance: 82.4
click at [497, 190] on li "Website: worklife.uprisehealth.com" at bounding box center [594, 186] width 254 height 12
click at [583, 205] on icon "button" at bounding box center [584, 206] width 8 height 8
click at [638, 282] on span "Cancel" at bounding box center [642, 278] width 22 height 9
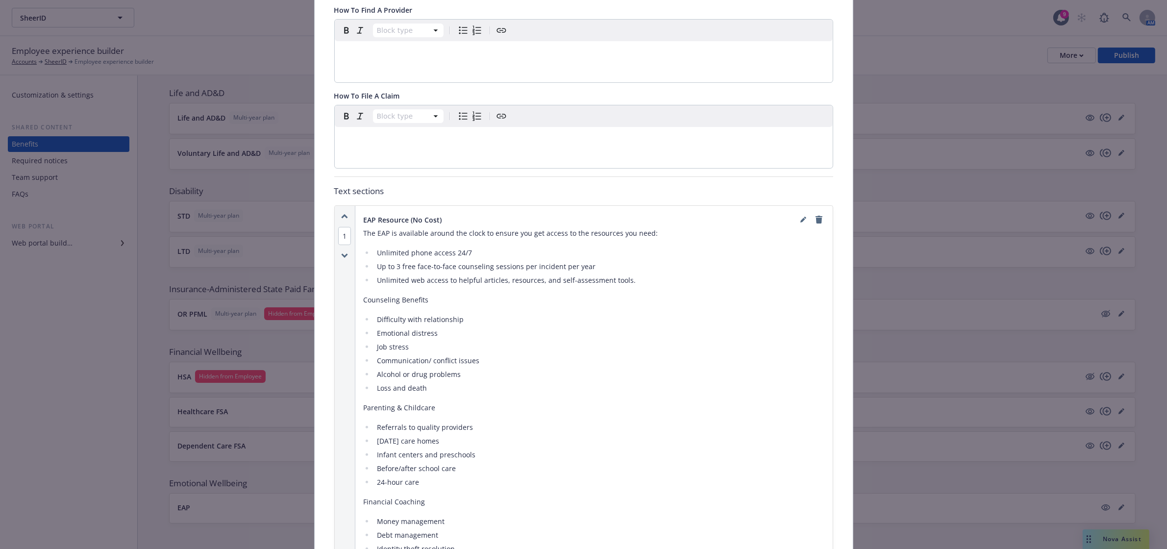
scroll to position [0, 0]
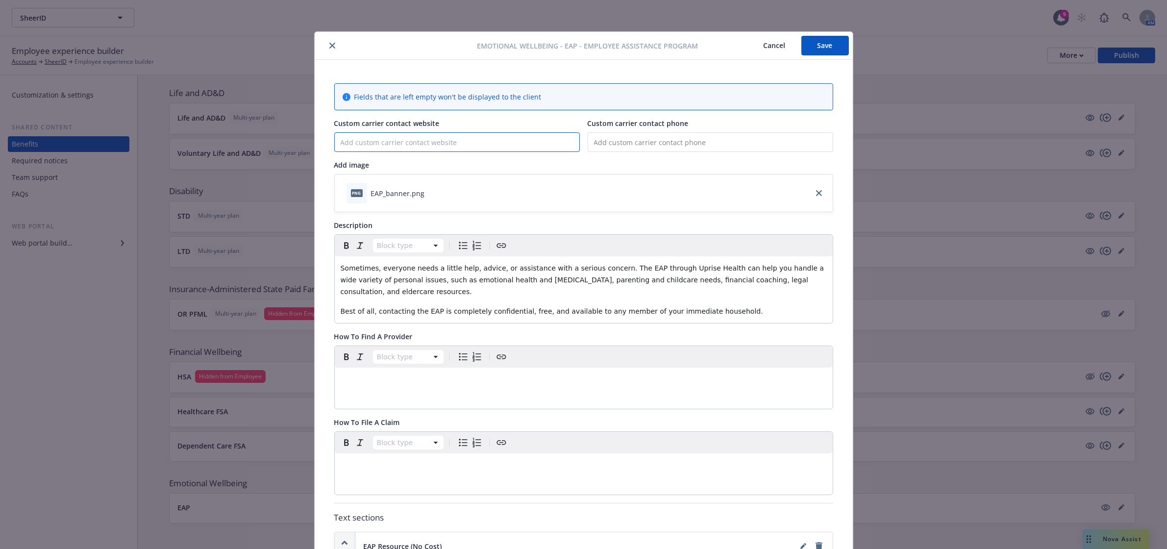
click at [491, 142] on input "Custom carrier contact website" at bounding box center [457, 142] width 245 height 19
paste input "https://worklife.uprisehealth.com/"
type input "https://worklife.uprisehealth.com/"
click at [634, 138] on input "tel" at bounding box center [711, 142] width 246 height 20
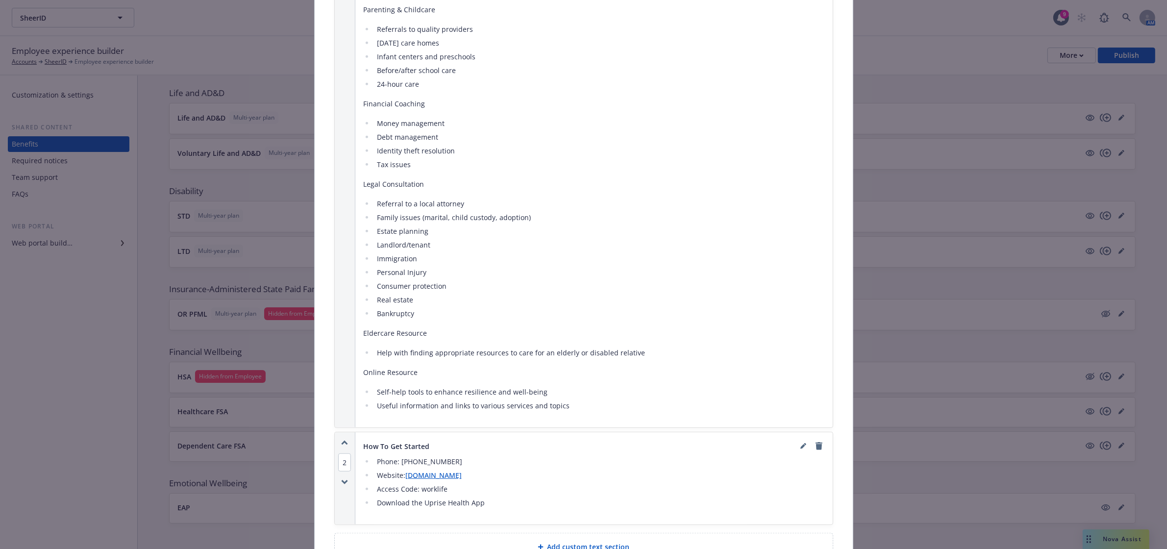
scroll to position [980, 0]
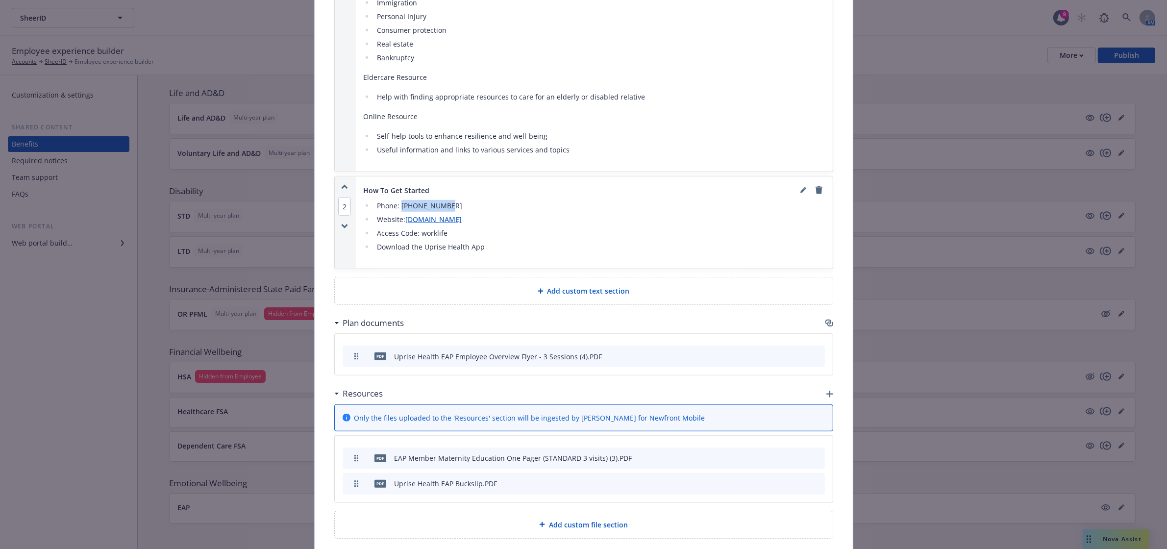
drag, startPoint x: 396, startPoint y: 208, endPoint x: 440, endPoint y: 209, distance: 43.6
click at [440, 209] on li "Phone: 800-386-7055" at bounding box center [599, 206] width 451 height 12
copy li "800-386-7055"
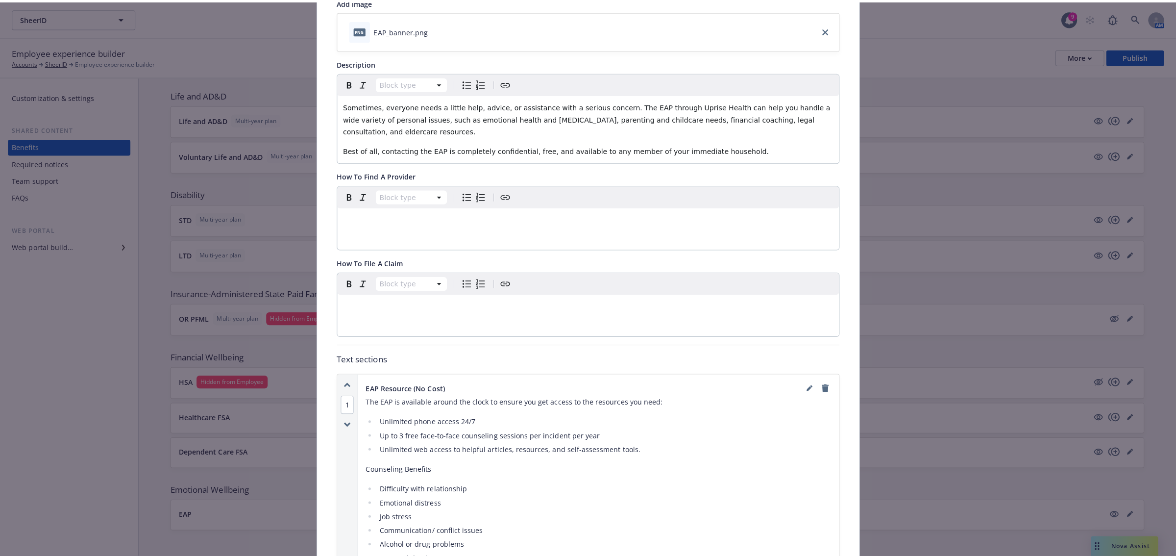
scroll to position [0, 0]
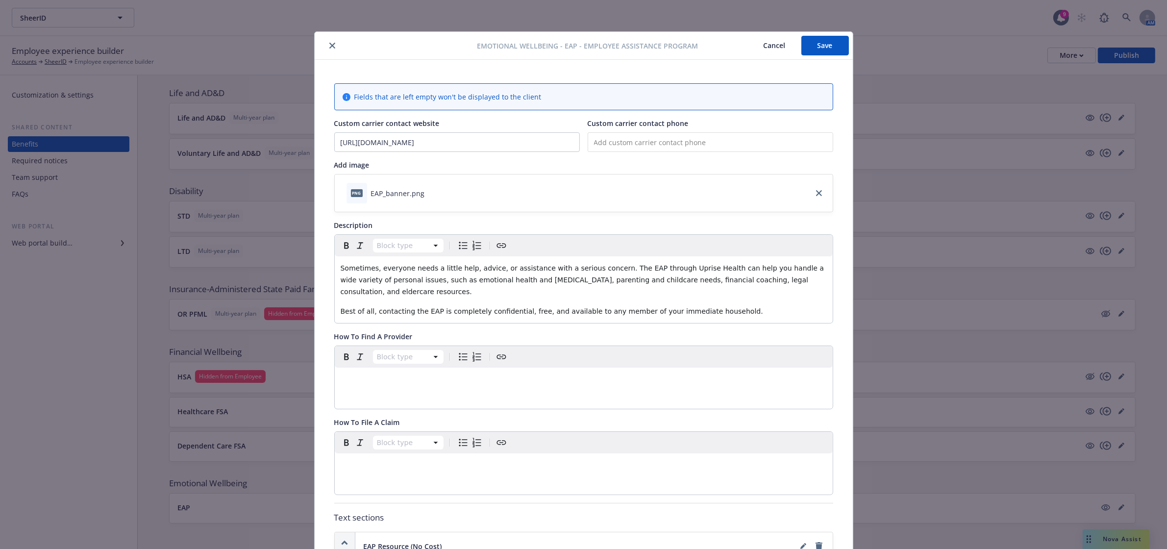
click at [596, 141] on input "tel" at bounding box center [711, 142] width 246 height 20
paste input "(800) 386-7055"
type input "(800) 386-7055"
click at [819, 48] on button "Save" at bounding box center [825, 46] width 48 height 20
click at [821, 48] on button "Save" at bounding box center [825, 46] width 48 height 20
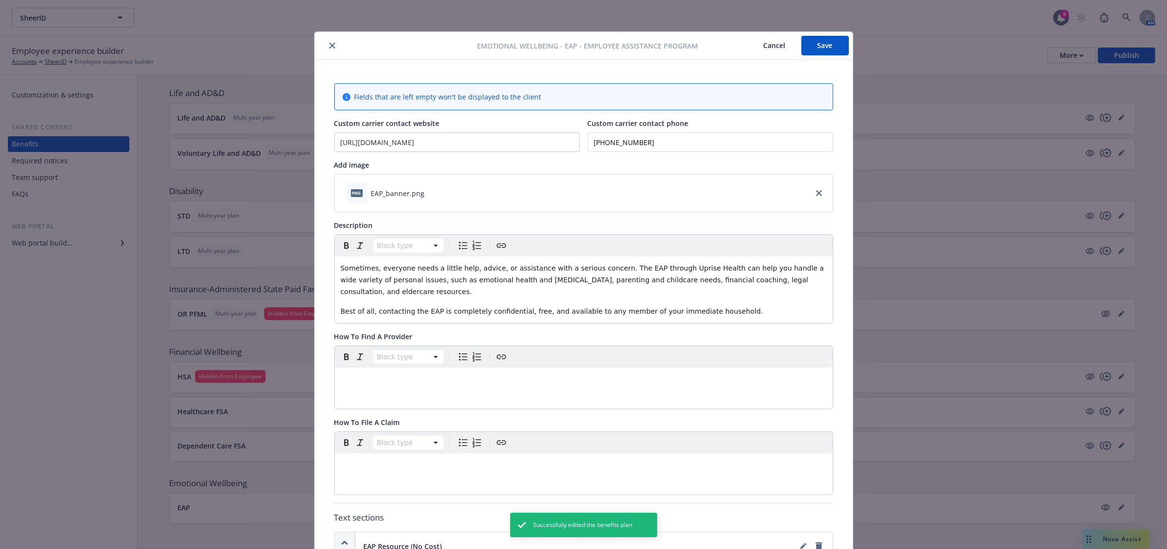
click at [329, 43] on icon "close" at bounding box center [332, 46] width 6 height 6
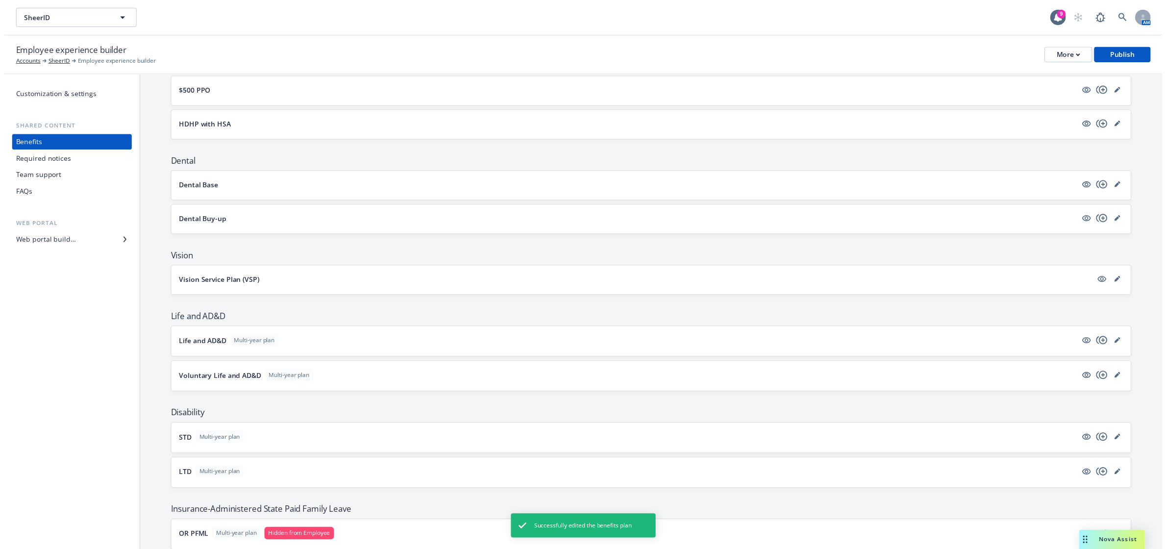
scroll to position [87, 0]
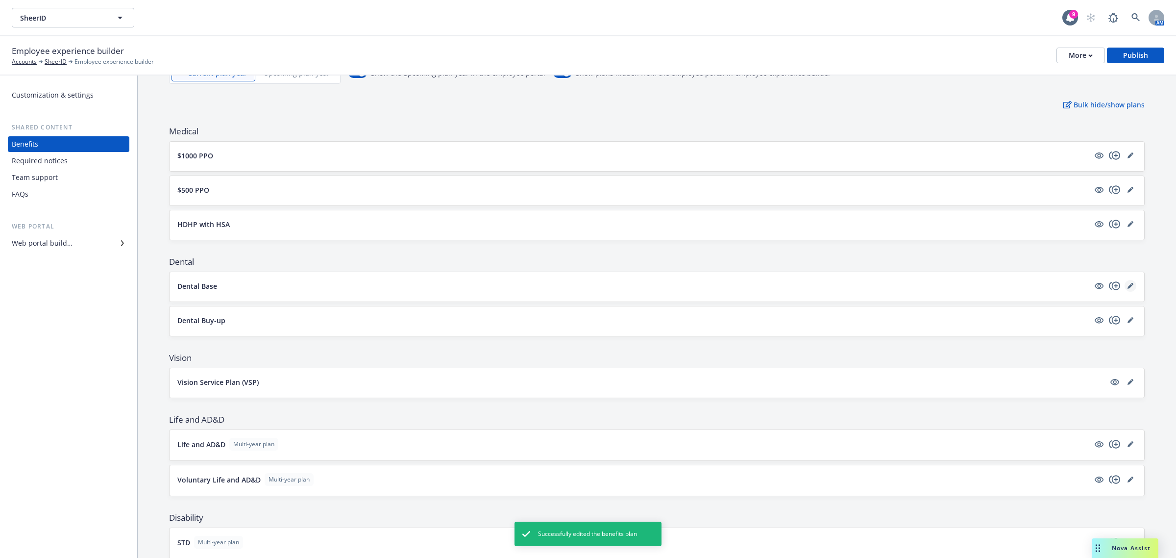
click at [1128, 286] on icon "editPencil" at bounding box center [1130, 286] width 5 height 5
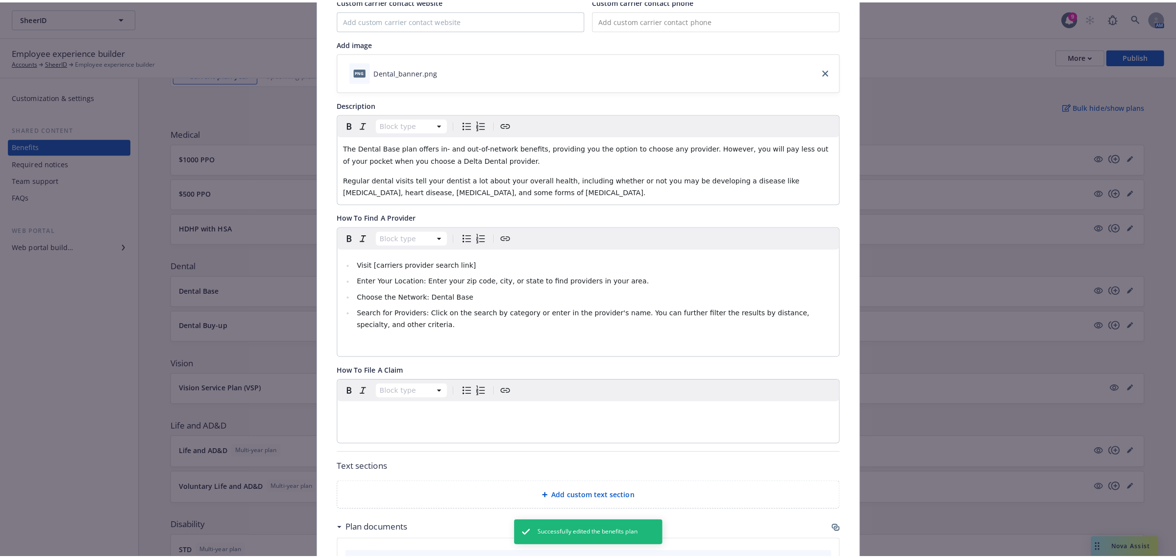
scroll to position [29, 0]
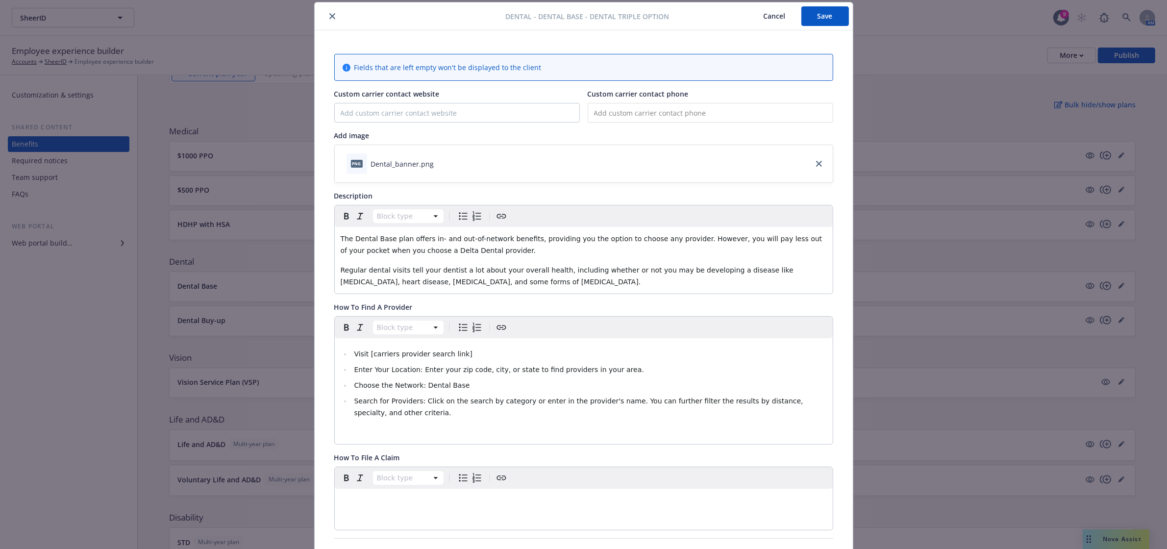
click at [329, 16] on icon "close" at bounding box center [332, 16] width 6 height 6
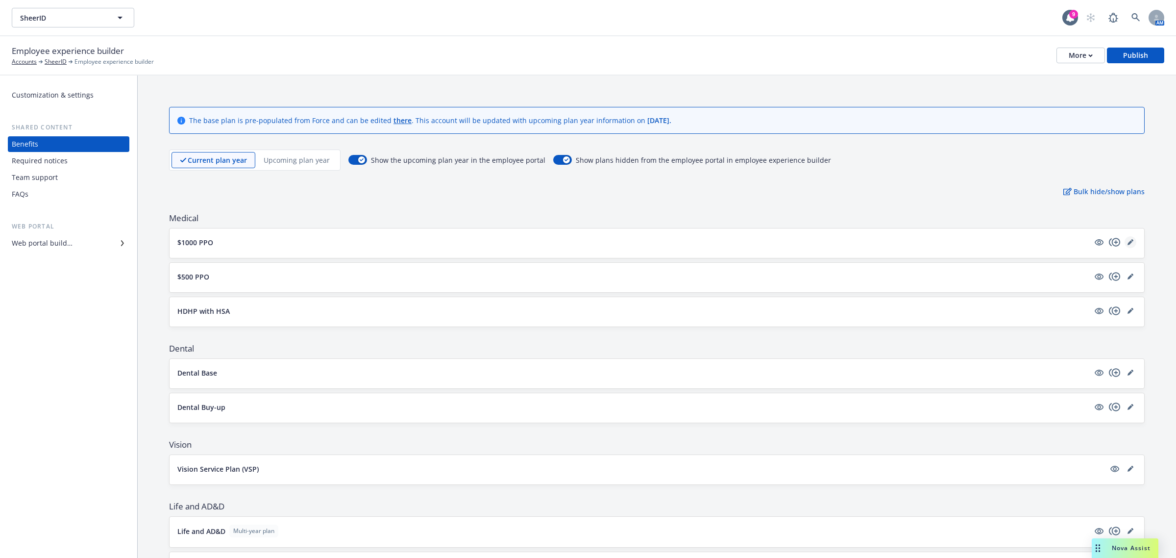
click at [1125, 237] on link "editPencil" at bounding box center [1131, 242] width 12 height 12
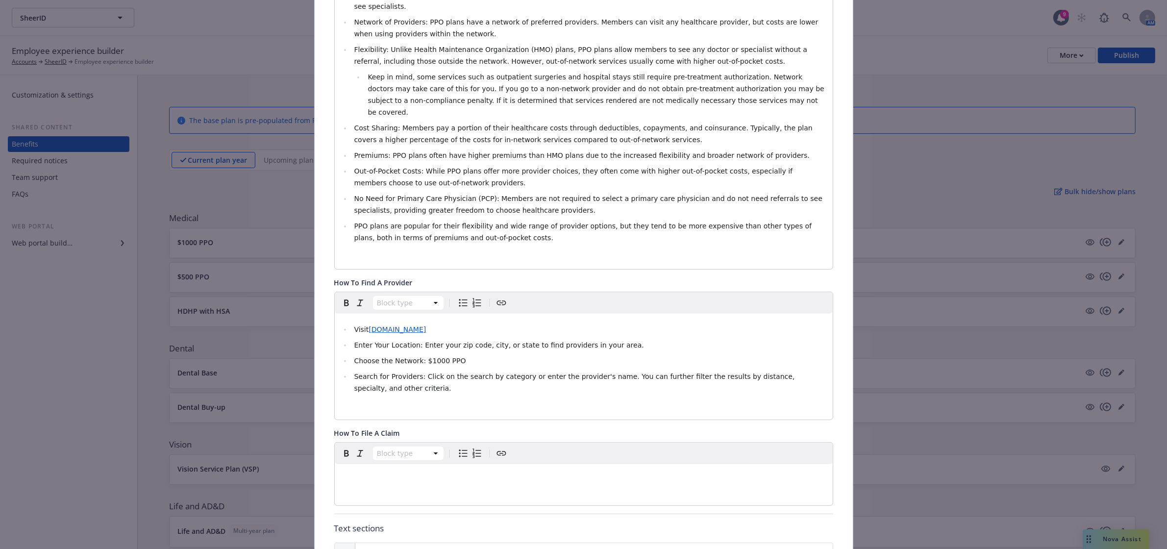
scroll to position [520, 0]
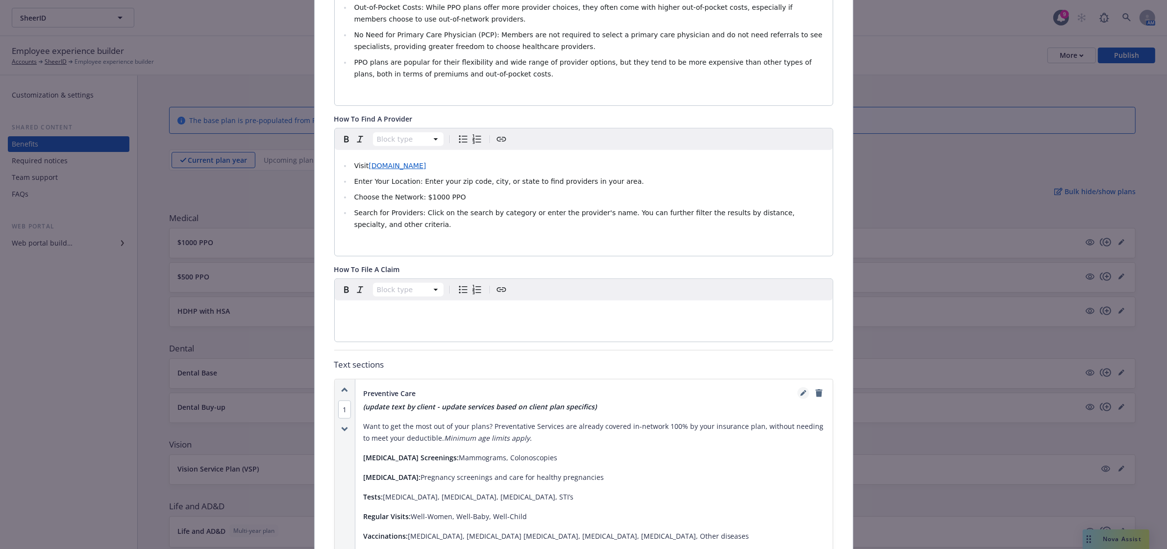
click at [800, 392] on icon "editPencil" at bounding box center [802, 394] width 5 height 5
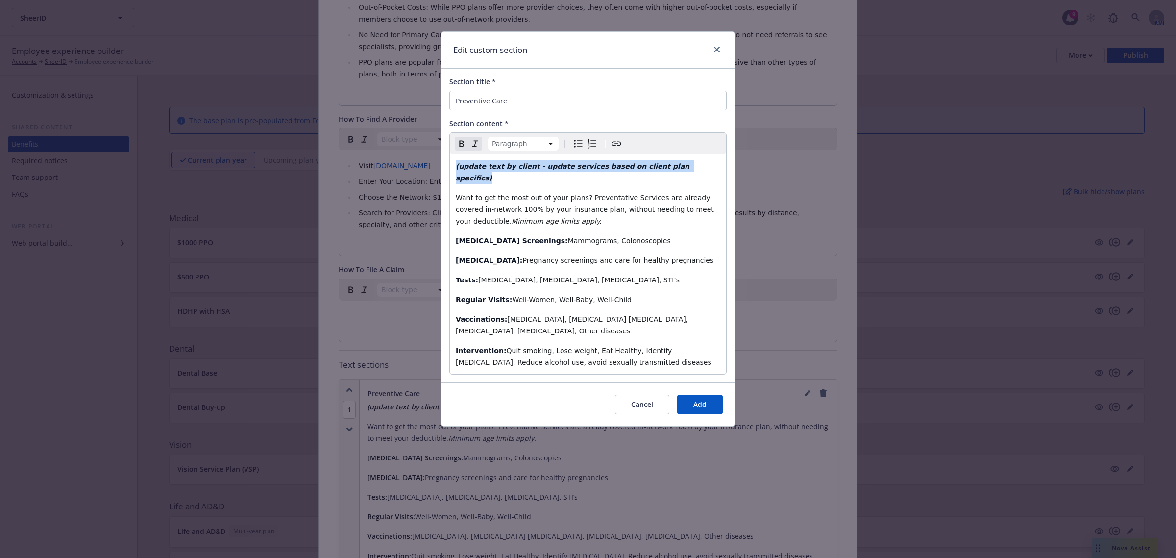
drag, startPoint x: 687, startPoint y: 163, endPoint x: 396, endPoint y: 174, distance: 291.8
click at [397, 167] on div "Edit custom section Section title * Preventive Care Section content * Paragraph…" at bounding box center [588, 279] width 1176 height 558
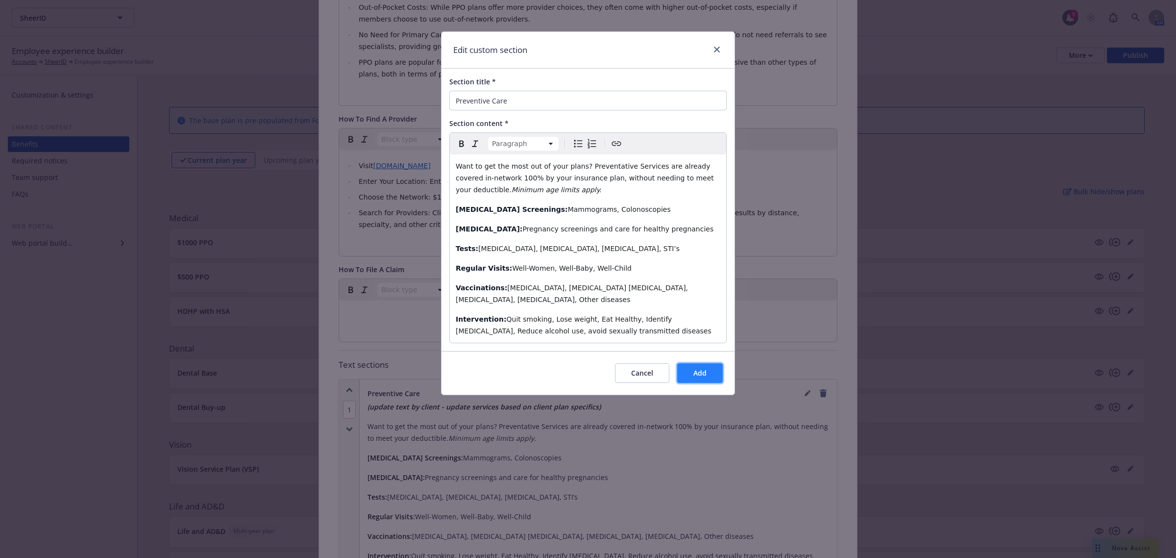
click at [701, 368] on span "Add" at bounding box center [700, 372] width 13 height 9
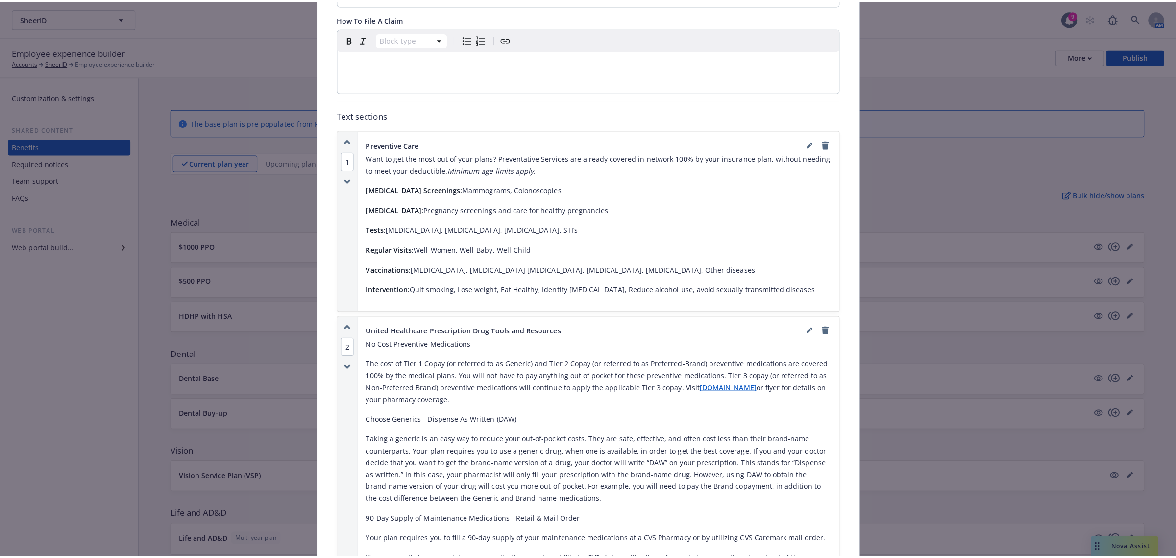
scroll to position [653, 0]
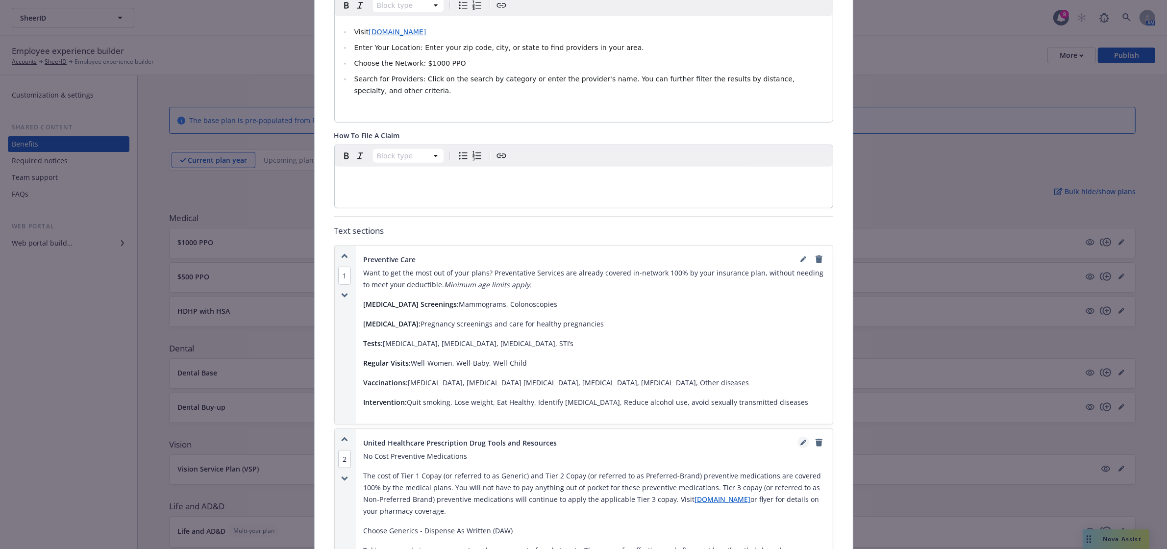
click at [800, 441] on icon "editPencil" at bounding box center [802, 443] width 5 height 5
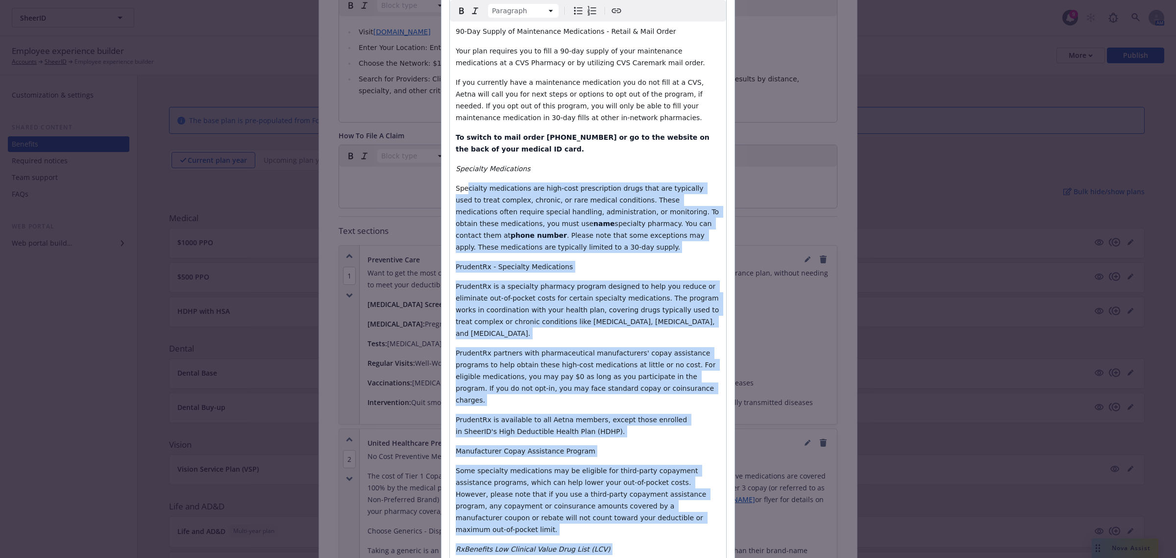
scroll to position [152, 0]
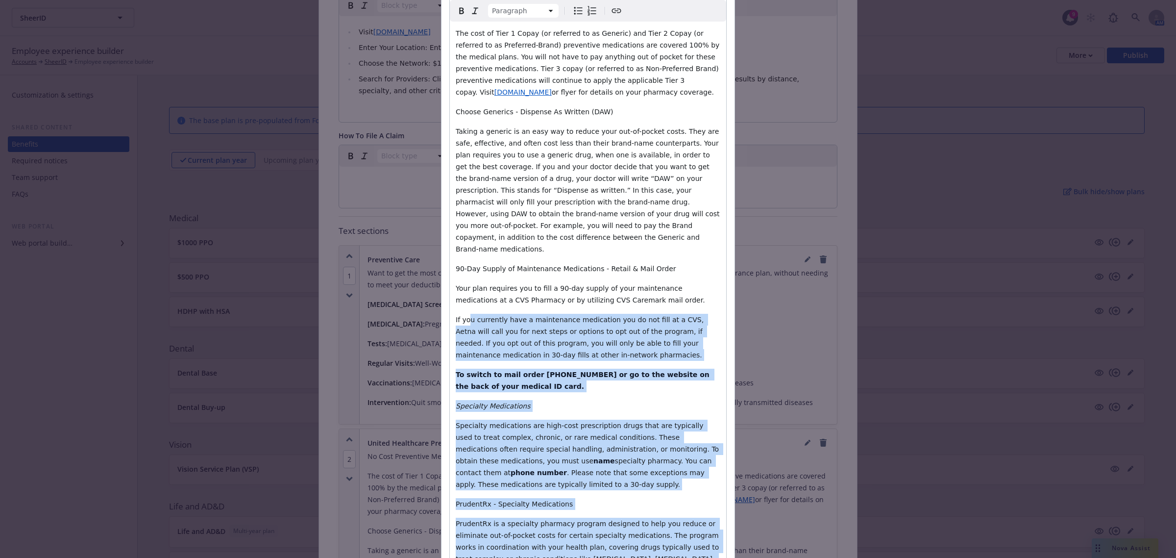
drag, startPoint x: 594, startPoint y: 452, endPoint x: 464, endPoint y: 295, distance: 203.6
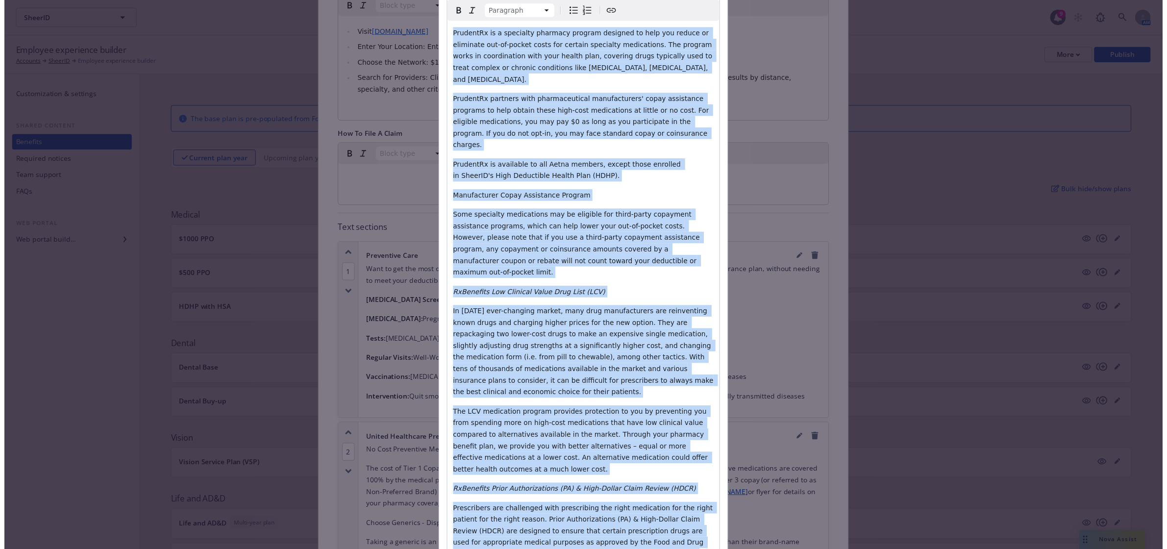
scroll to position [806, 0]
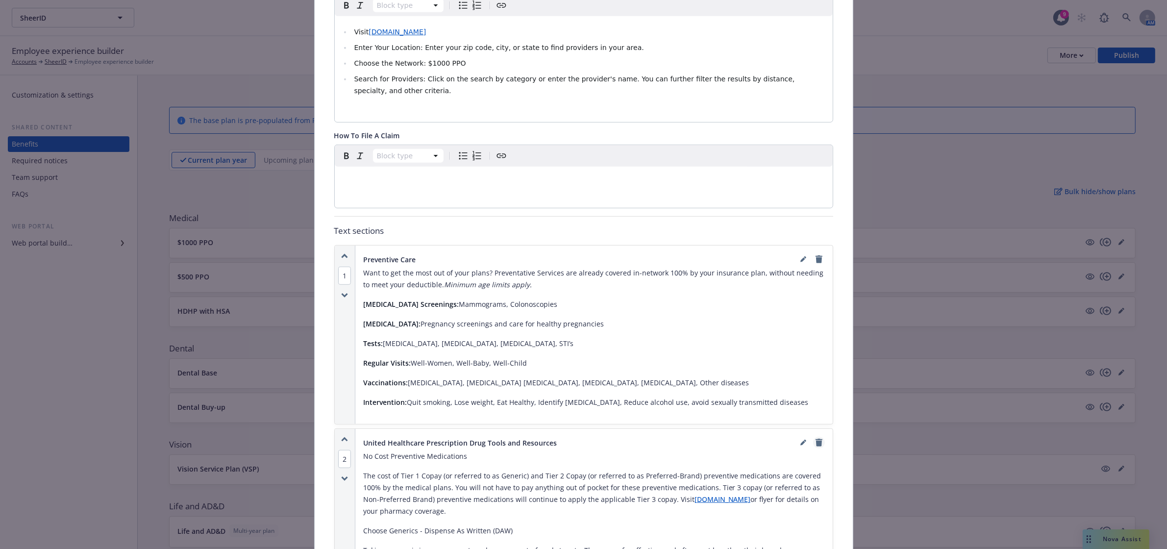
click at [816, 439] on icon "remove" at bounding box center [819, 443] width 7 height 8
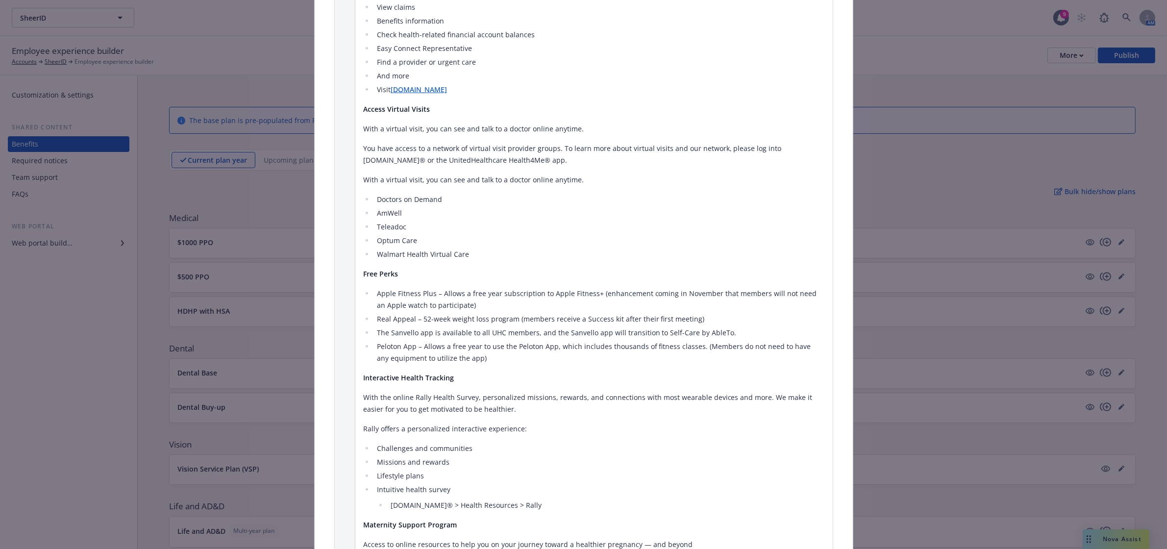
scroll to position [1307, 0]
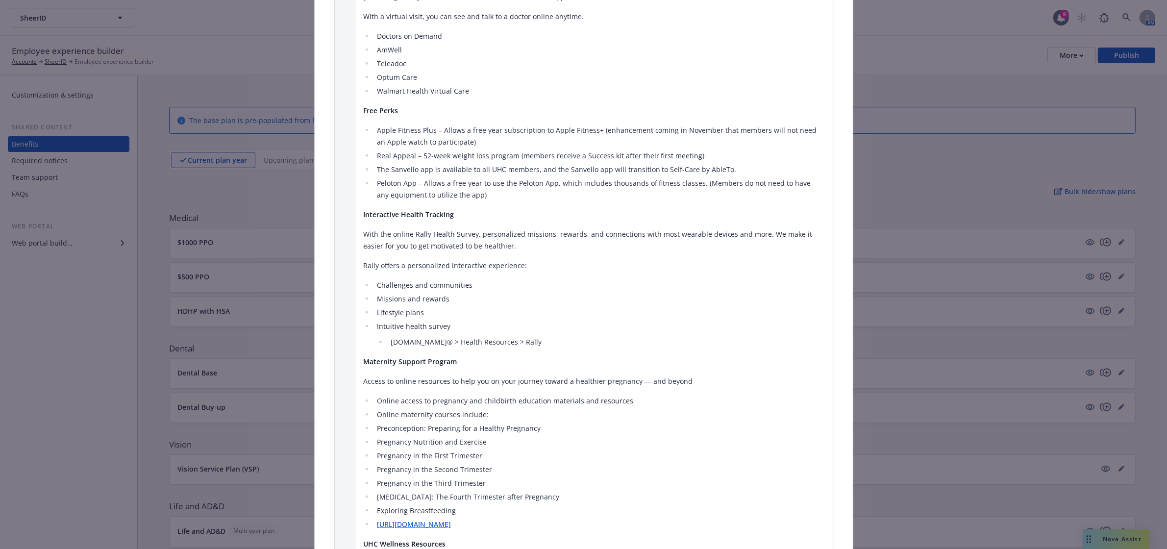
click at [451, 520] on link "https://myuhc.phs.com/pregnancy-resources" at bounding box center [414, 524] width 74 height 9
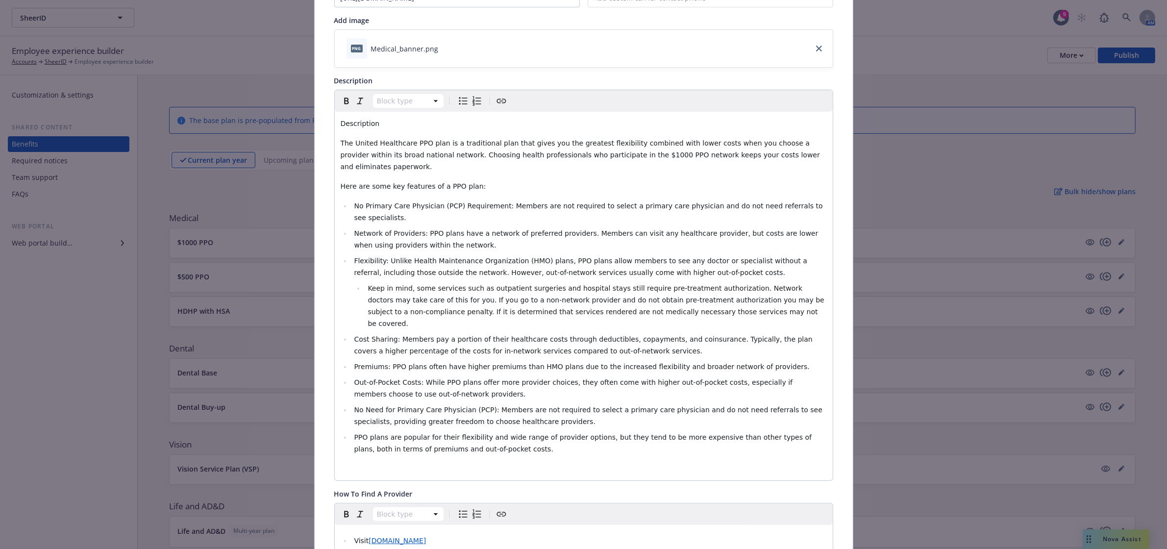
scroll to position [0, 0]
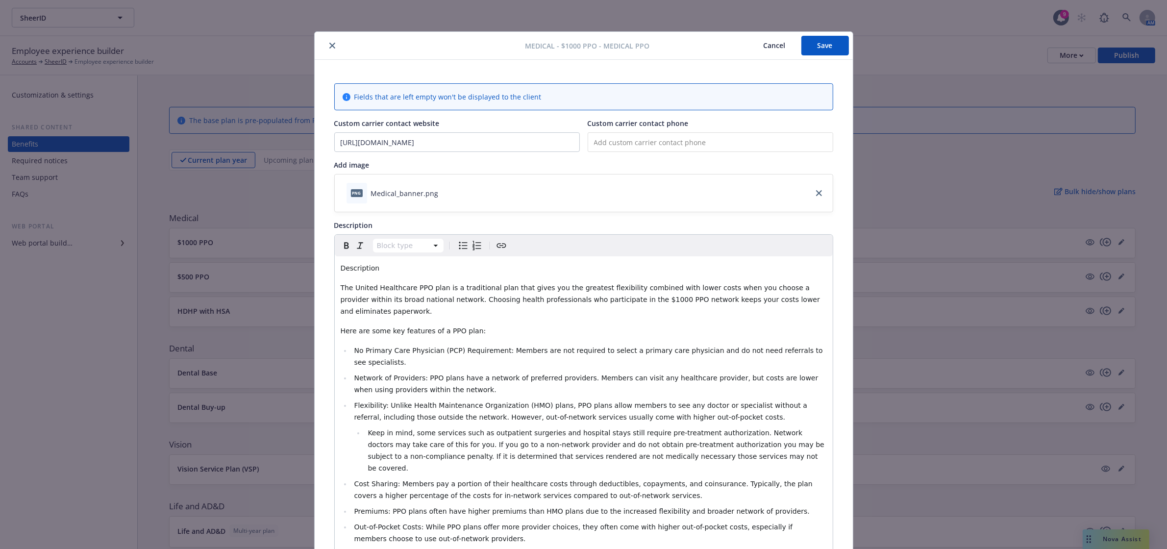
click at [821, 47] on button "Save" at bounding box center [825, 46] width 48 height 20
click at [329, 43] on icon "close" at bounding box center [332, 46] width 6 height 6
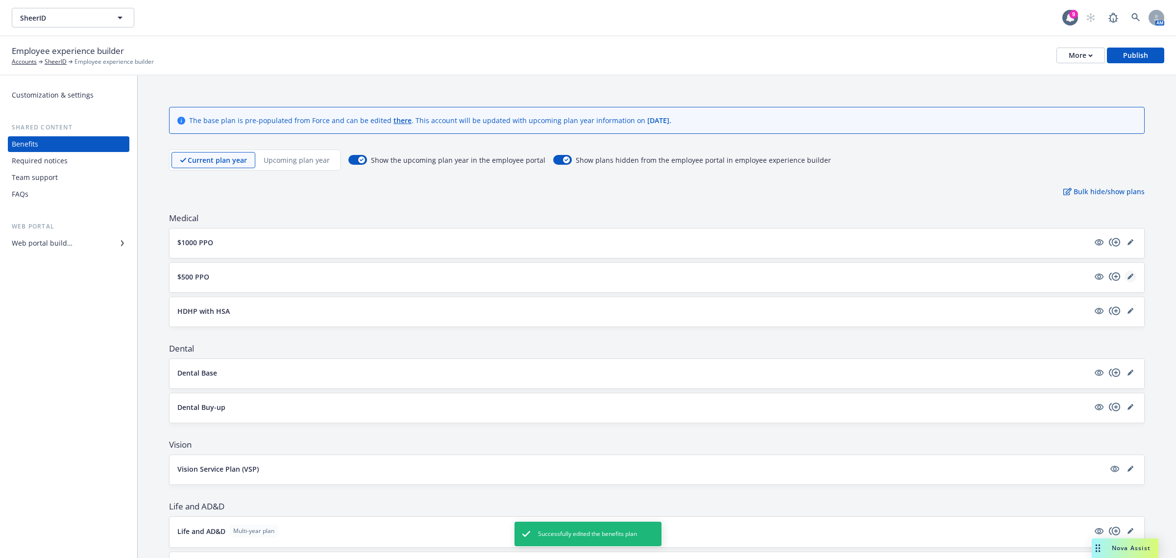
click at [1128, 277] on icon "editPencil" at bounding box center [1130, 276] width 5 height 5
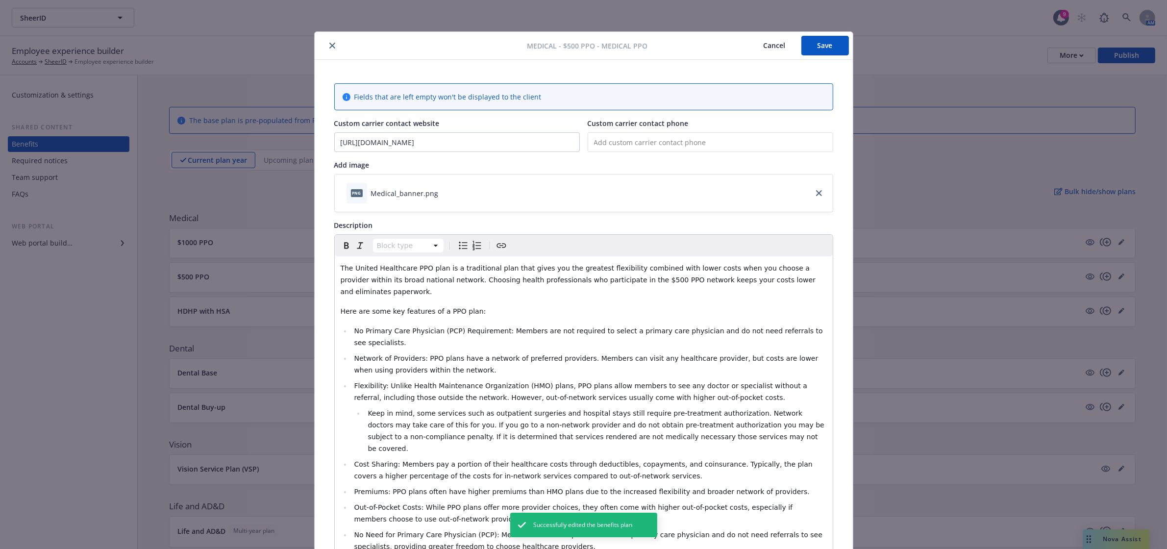
scroll to position [29, 0]
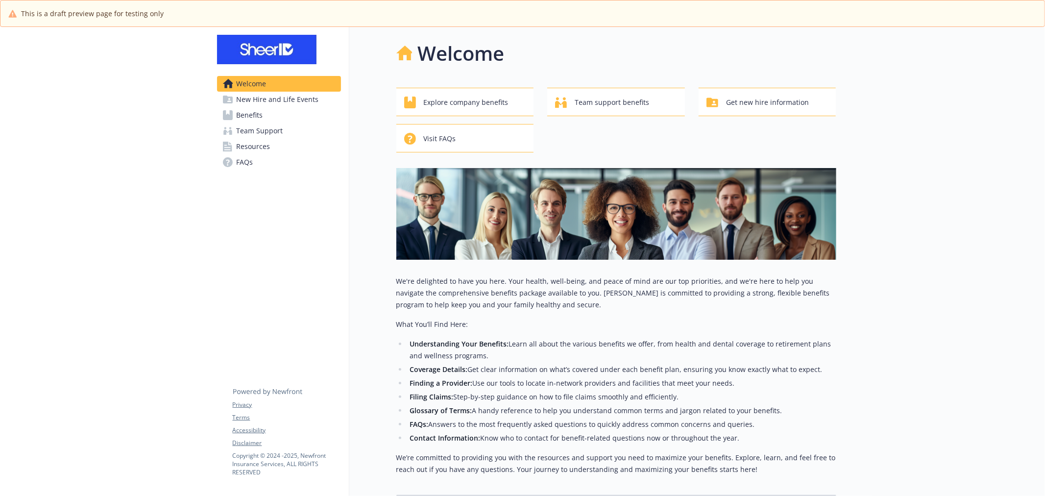
click at [288, 97] on span "New Hire and Life Events" at bounding box center [278, 100] width 82 height 16
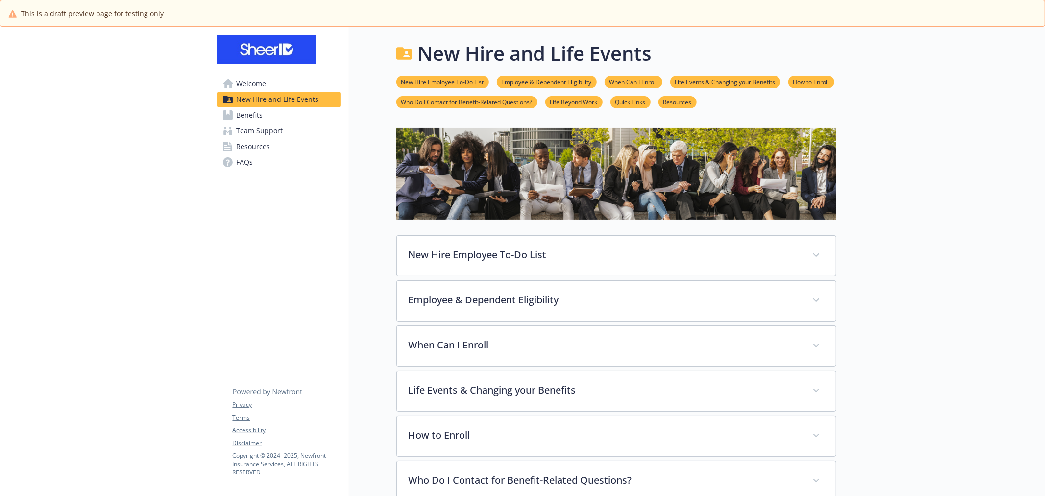
click at [270, 131] on span "Team Support" at bounding box center [260, 131] width 47 height 16
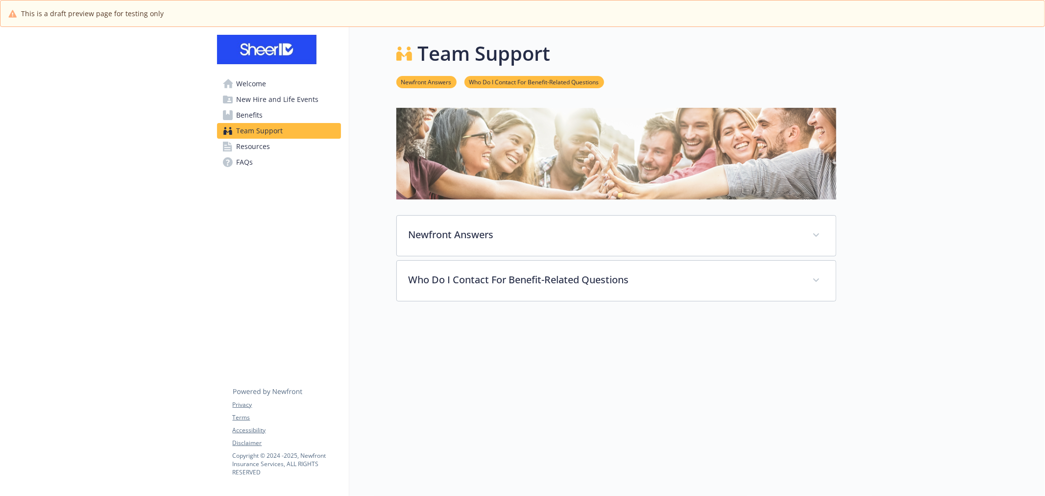
click at [271, 143] on link "Resources" at bounding box center [279, 147] width 124 height 16
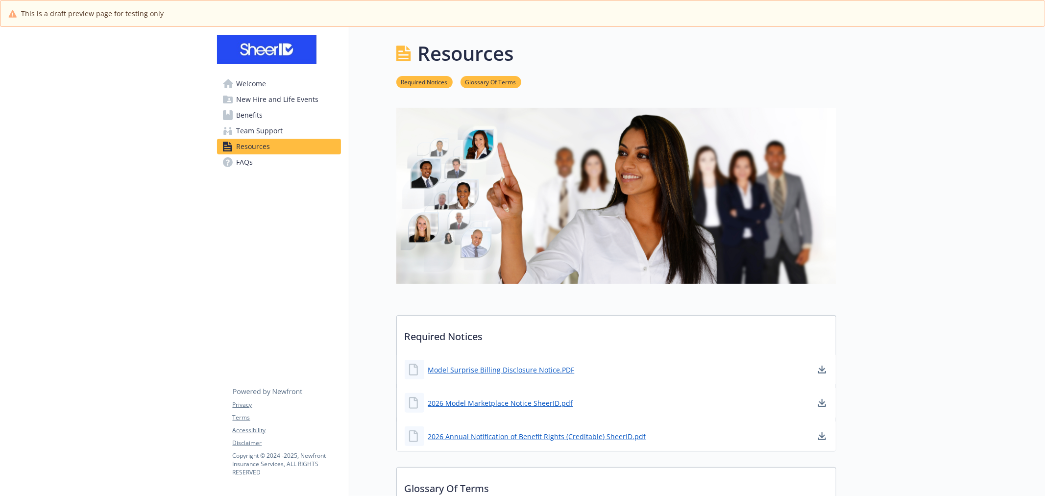
scroll to position [435, 0]
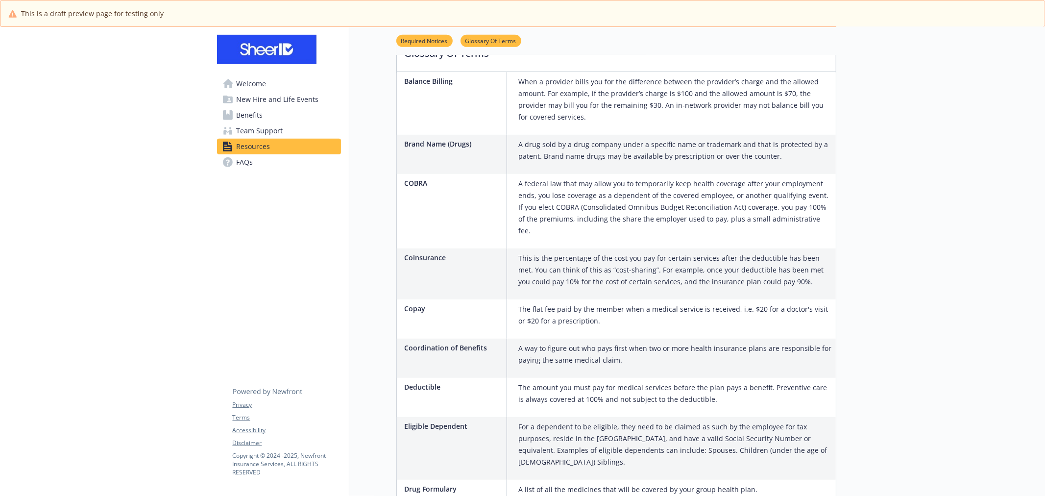
click at [243, 159] on span "FAQs" at bounding box center [245, 162] width 17 height 16
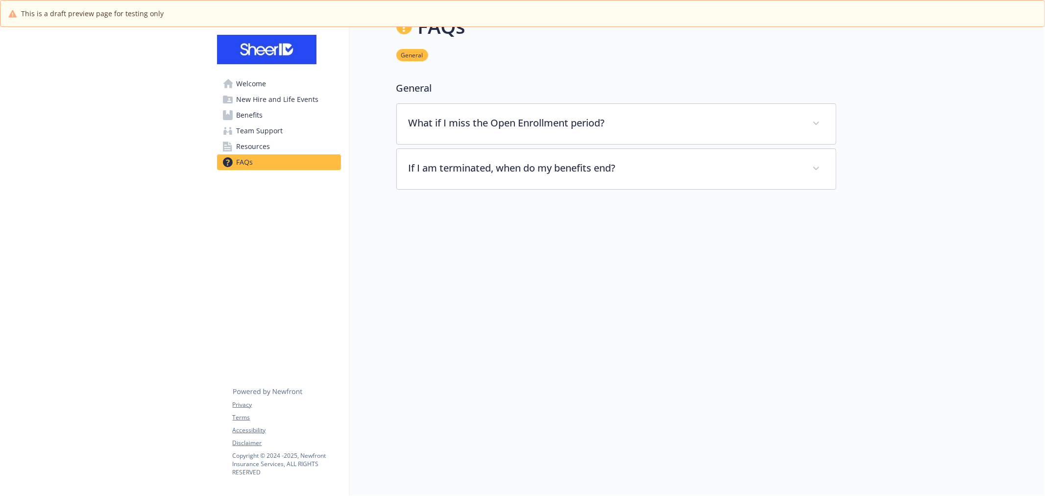
click at [243, 83] on span "Welcome" at bounding box center [252, 84] width 30 height 16
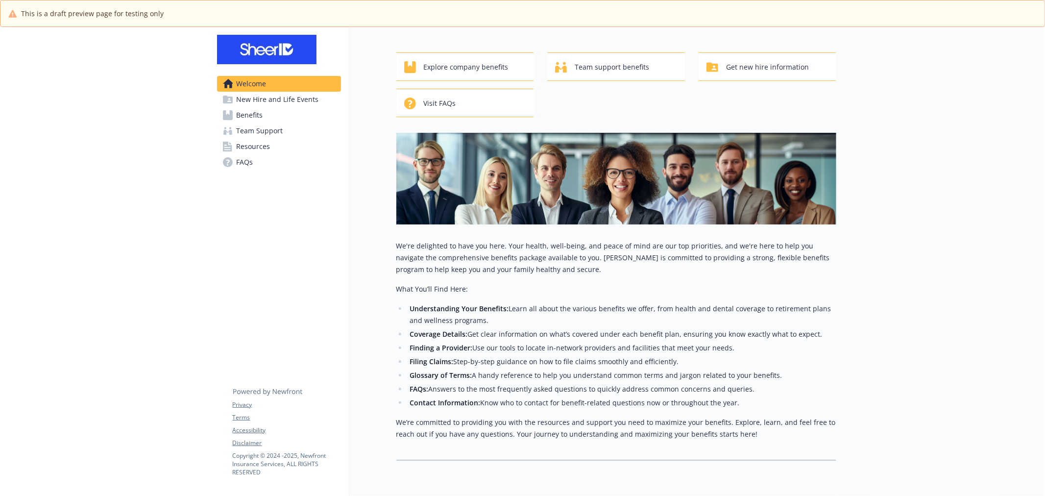
click at [266, 95] on span "New Hire and Life Events" at bounding box center [278, 100] width 82 height 16
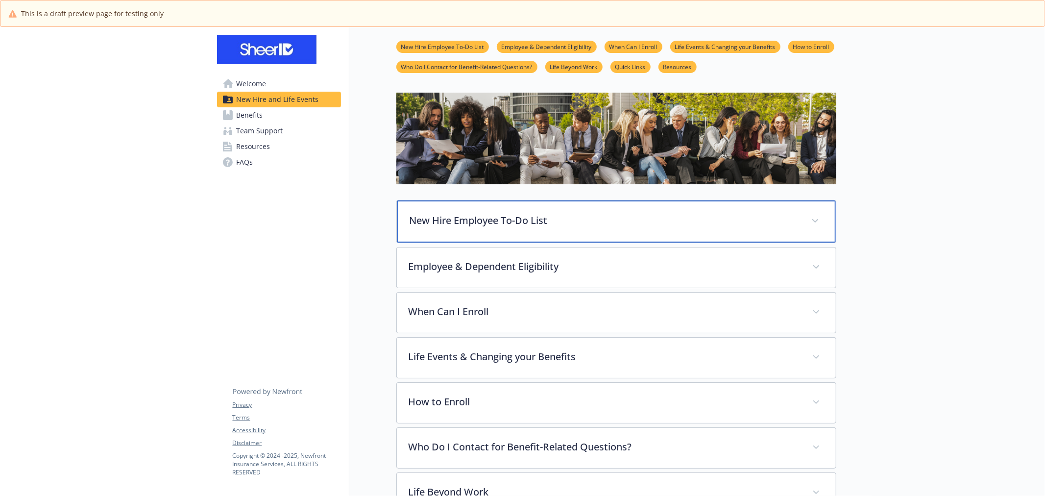
click at [481, 221] on p "New Hire Employee To-Do List" at bounding box center [605, 220] width 390 height 15
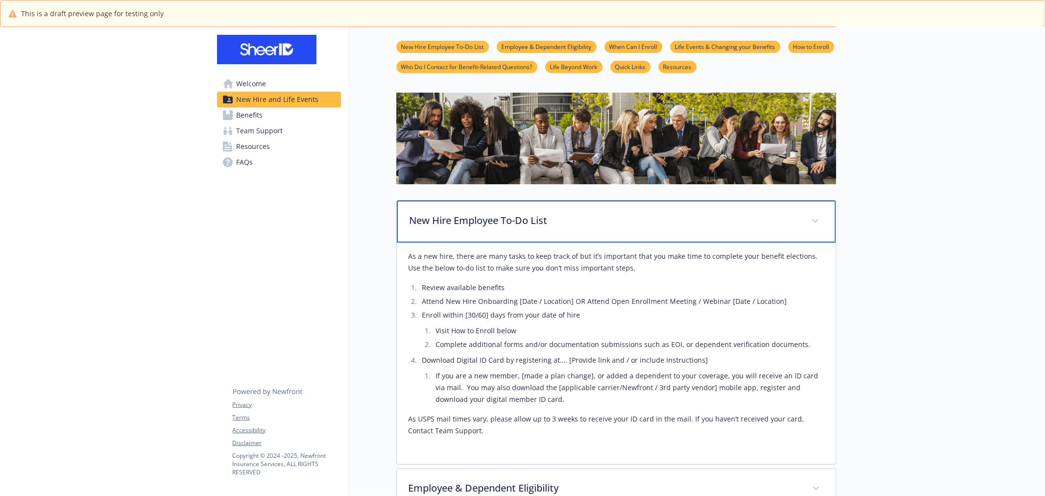
click at [481, 221] on p "New Hire Employee To-Do List" at bounding box center [605, 220] width 390 height 15
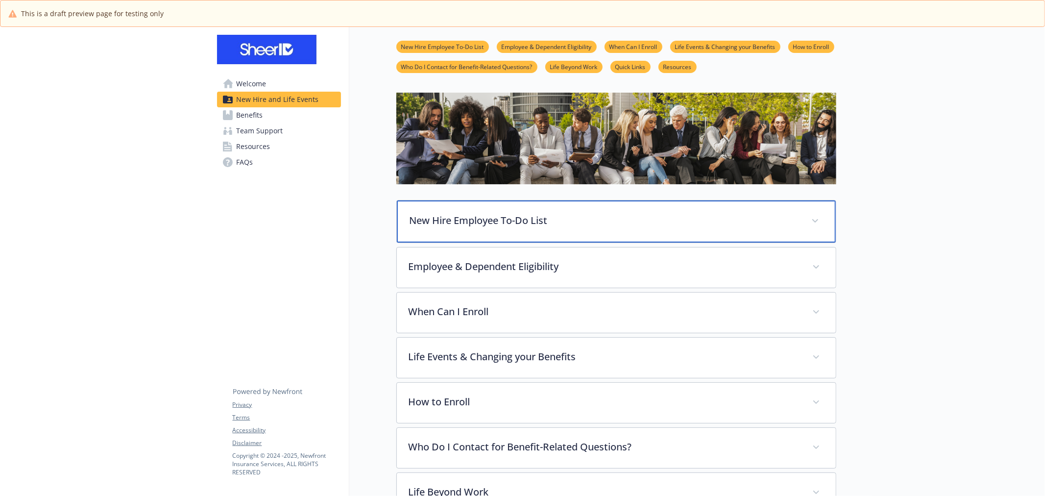
scroll to position [180, 0]
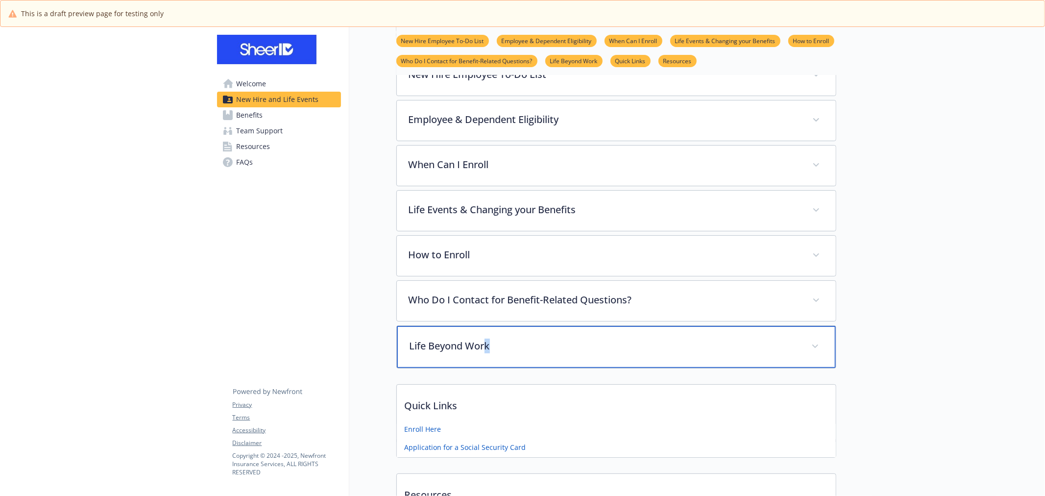
click at [488, 340] on p "Life Beyond Work" at bounding box center [605, 346] width 390 height 15
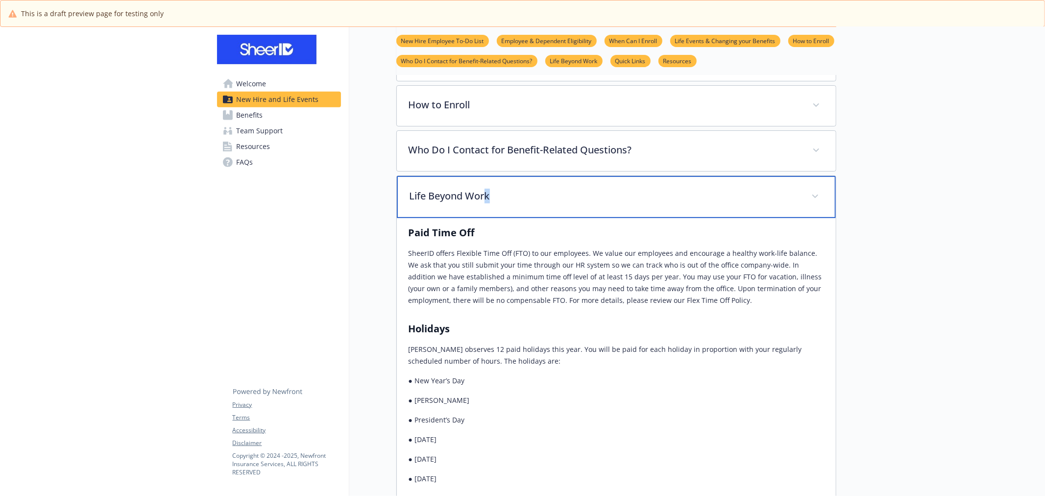
scroll to position [220, 0]
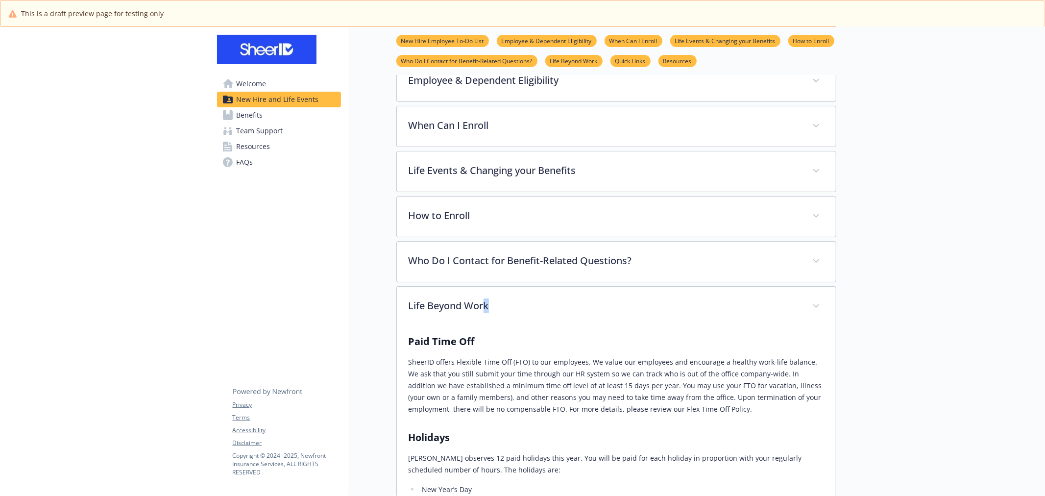
click at [262, 111] on span "Benefits" at bounding box center [250, 115] width 26 height 16
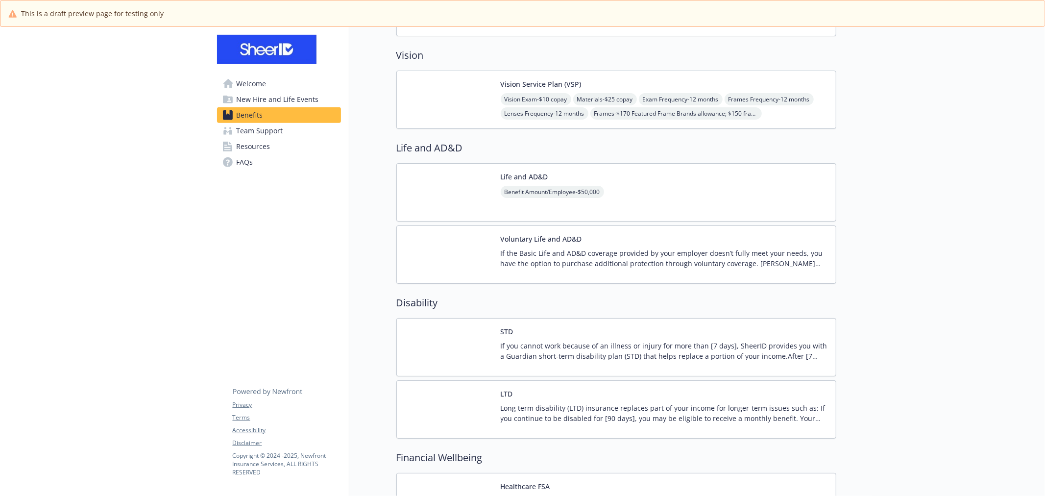
scroll to position [655, 0]
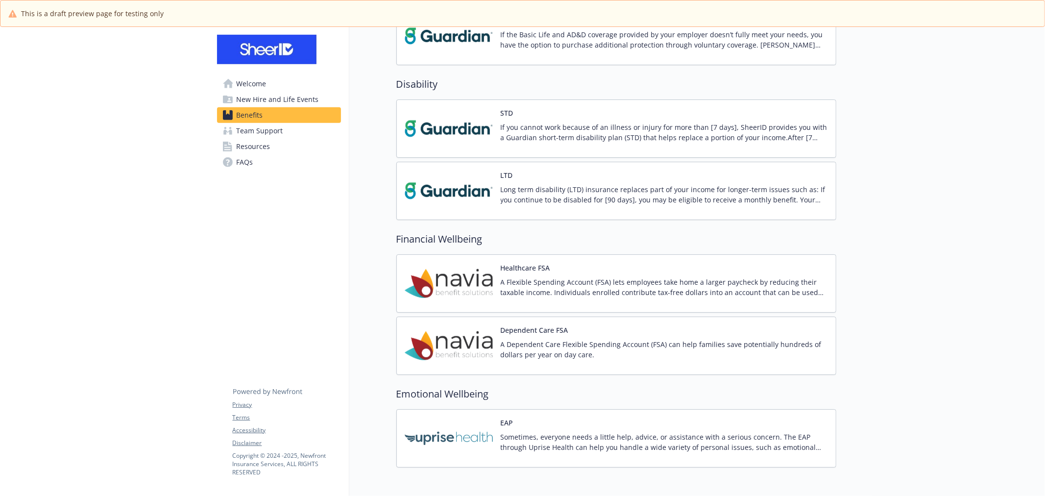
click at [588, 441] on p "Sometimes, everyone needs a little help, advice, or assistance with a serious c…" at bounding box center [664, 442] width 327 height 21
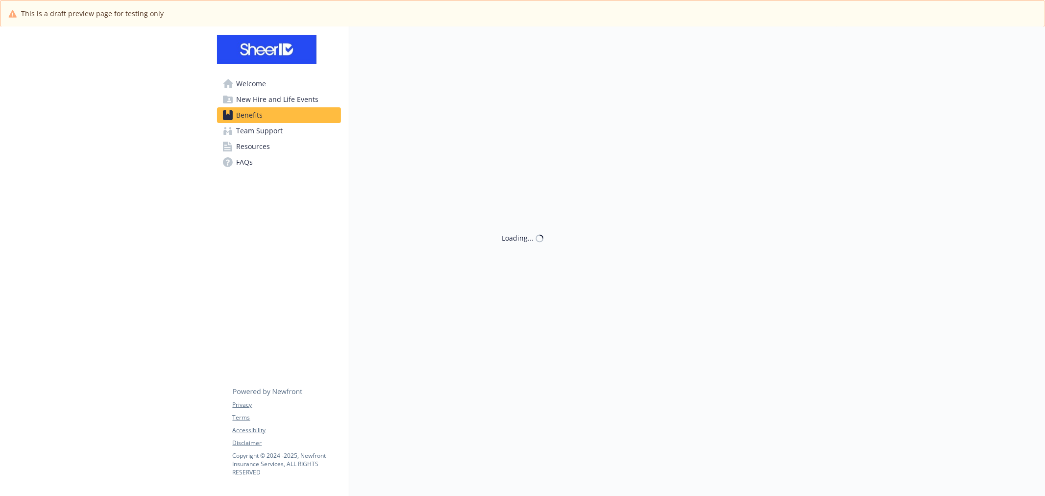
scroll to position [655, 0]
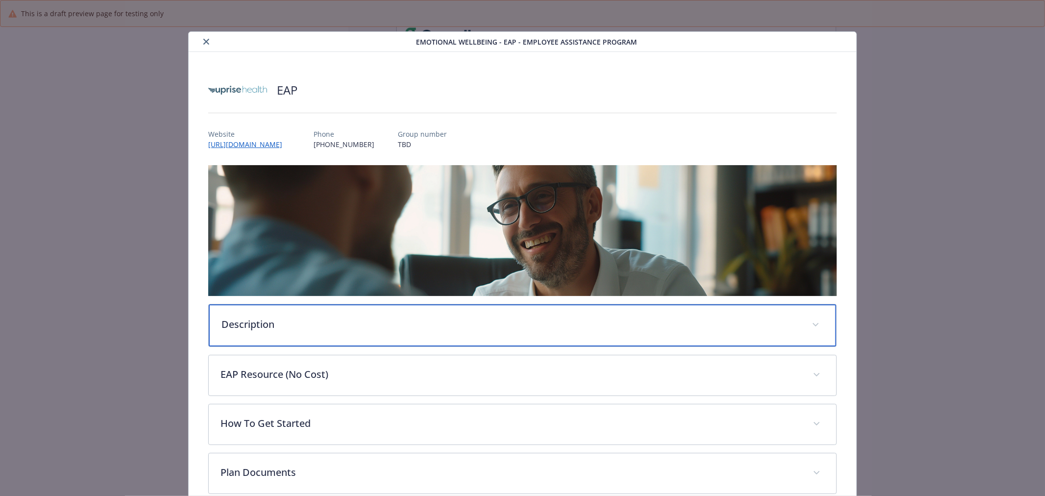
click at [496, 322] on p "Description" at bounding box center [511, 324] width 579 height 15
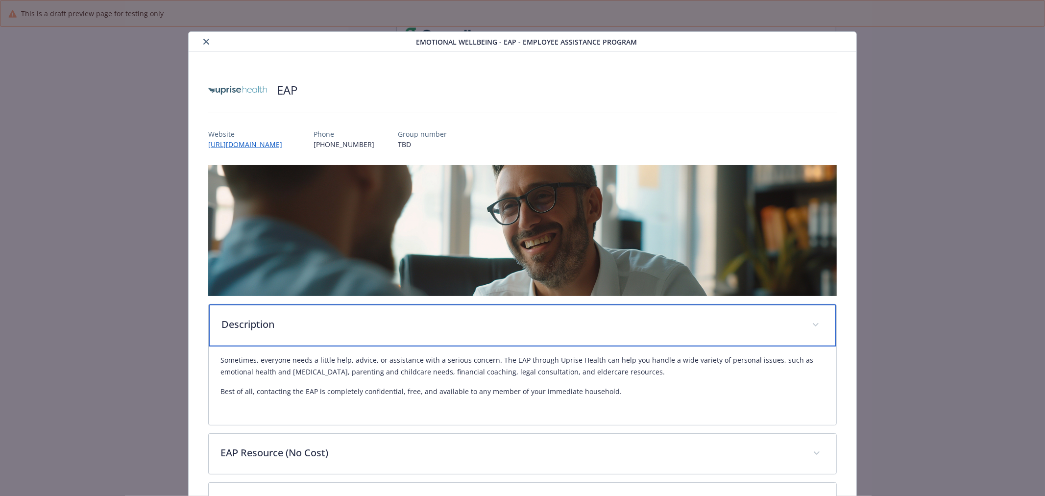
click at [496, 322] on p "Description" at bounding box center [511, 324] width 579 height 15
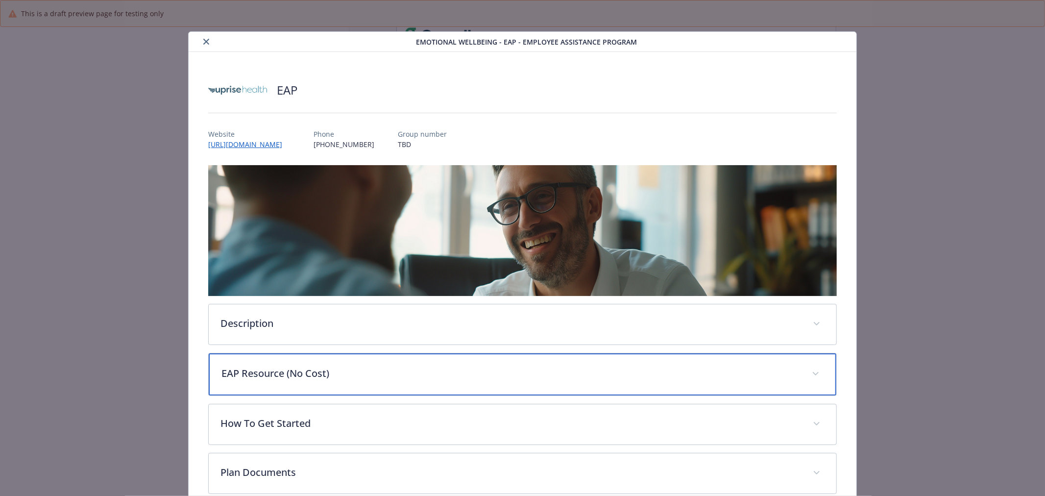
click at [473, 384] on div "EAP Resource (No Cost)" at bounding box center [523, 374] width 628 height 42
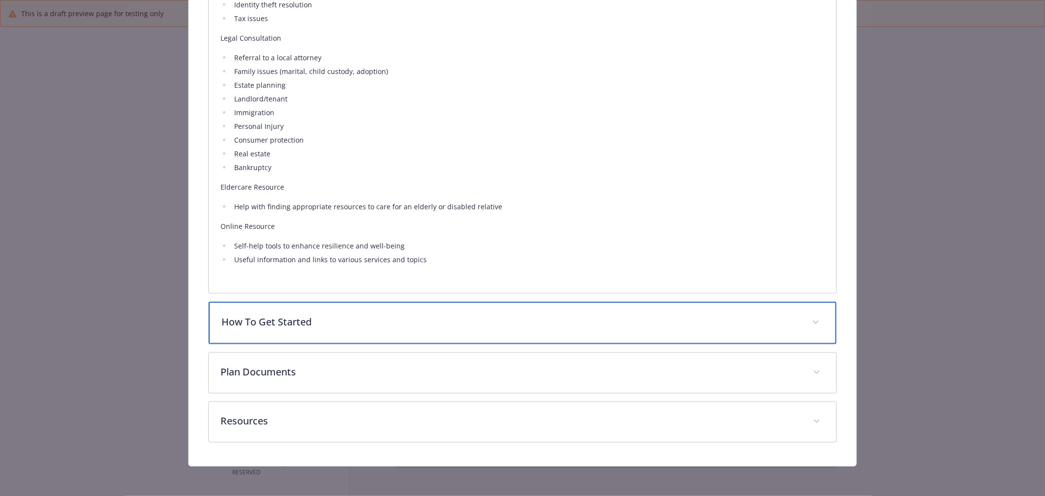
scroll to position [717, 0]
click at [422, 326] on p "How To Get Started" at bounding box center [511, 323] width 579 height 15
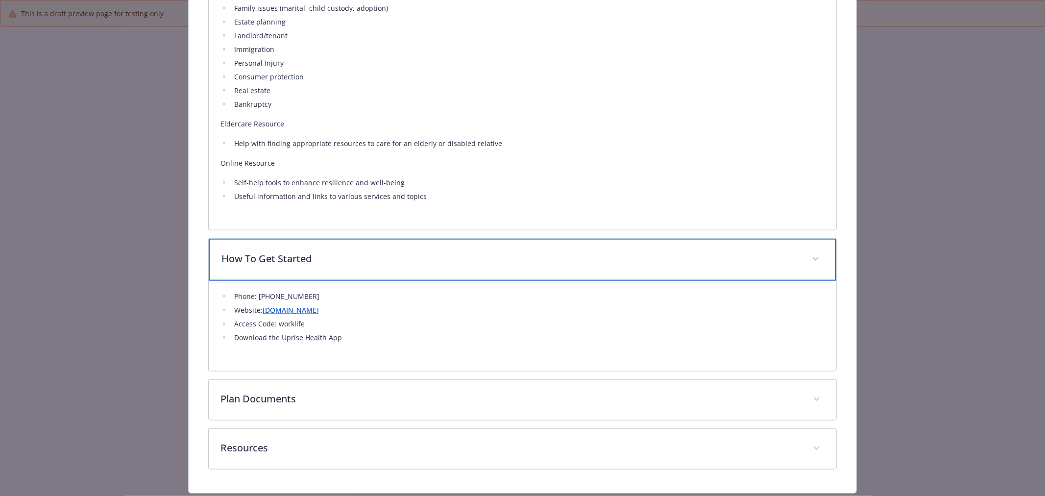
scroll to position [808, 0]
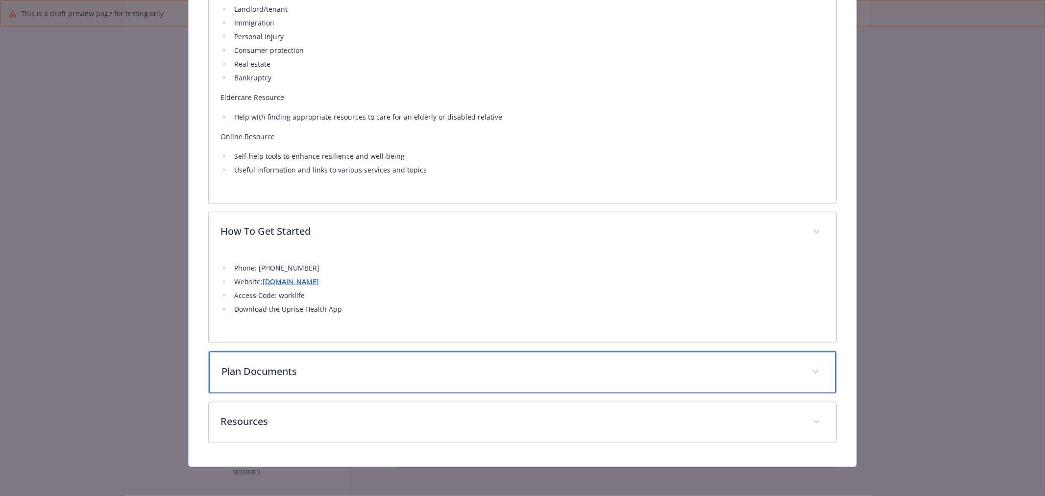
click at [433, 366] on p "Plan Documents" at bounding box center [511, 371] width 579 height 15
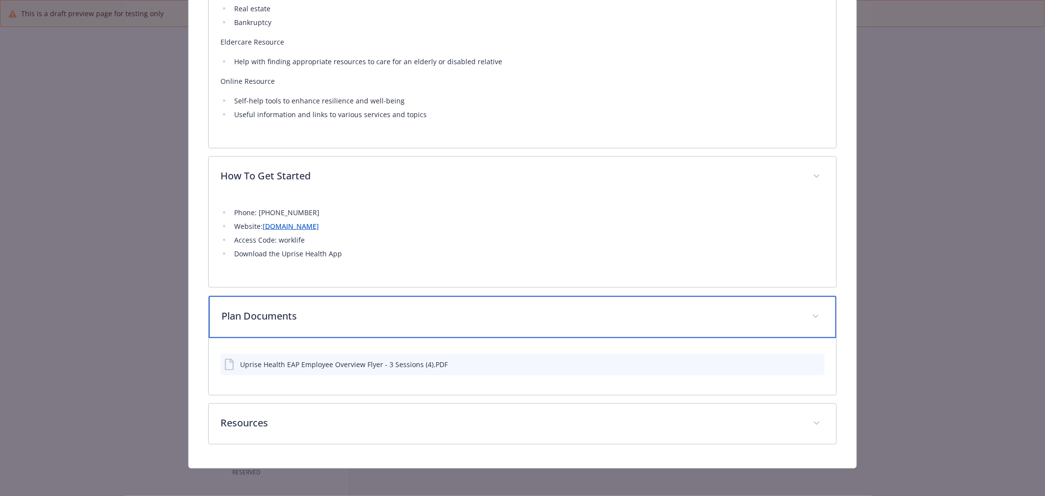
scroll to position [865, 0]
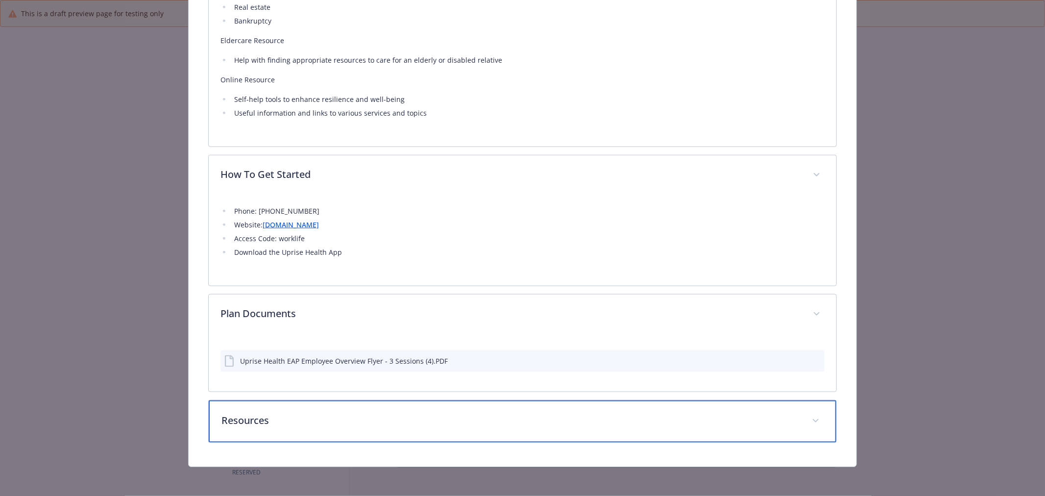
click at [424, 411] on div "Resources" at bounding box center [523, 421] width 628 height 42
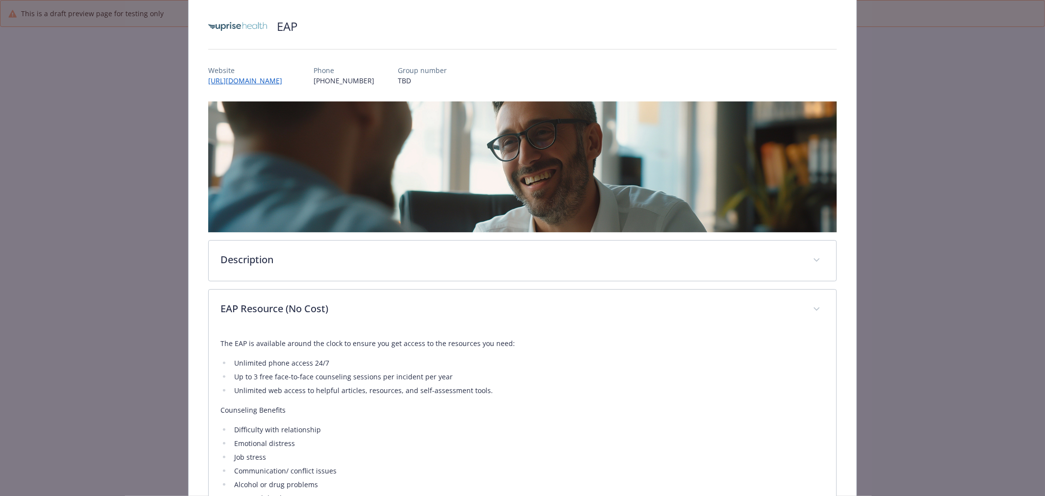
scroll to position [0, 0]
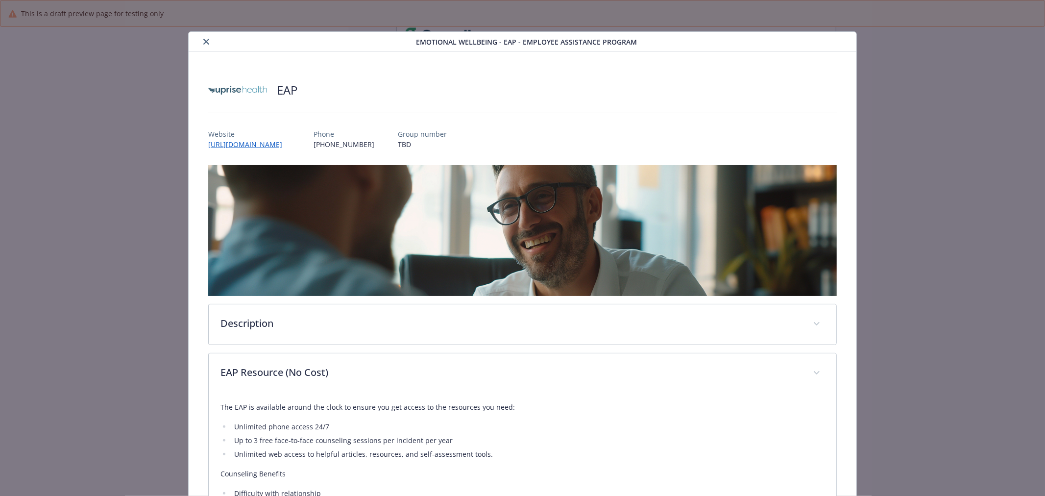
click at [203, 42] on icon "close" at bounding box center [206, 42] width 6 height 6
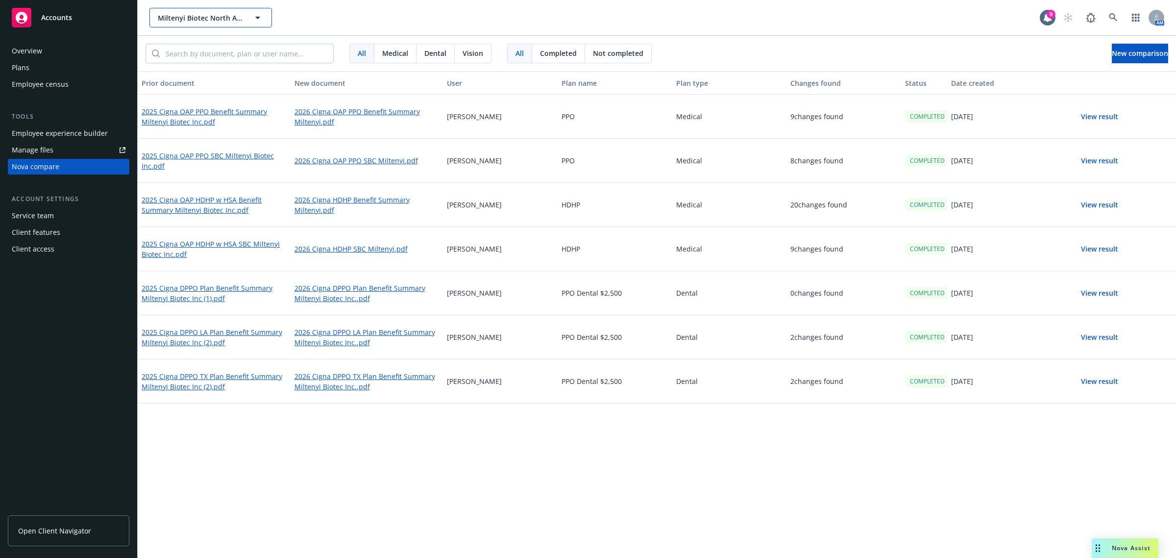
click at [213, 19] on span "Miltenyi Biotec North America, Inc." at bounding box center [200, 18] width 85 height 10
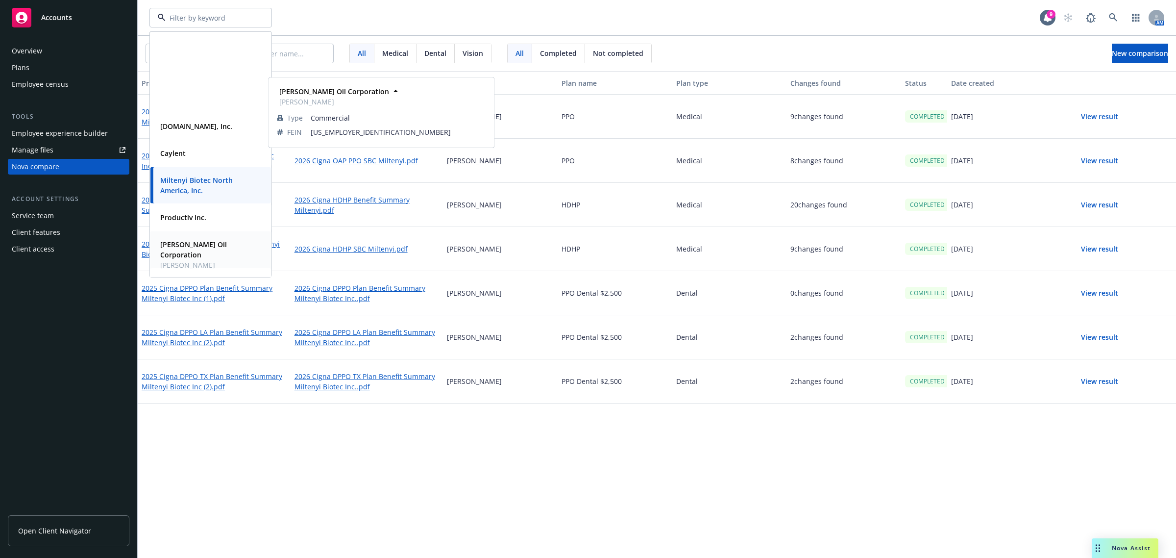
scroll to position [136, 0]
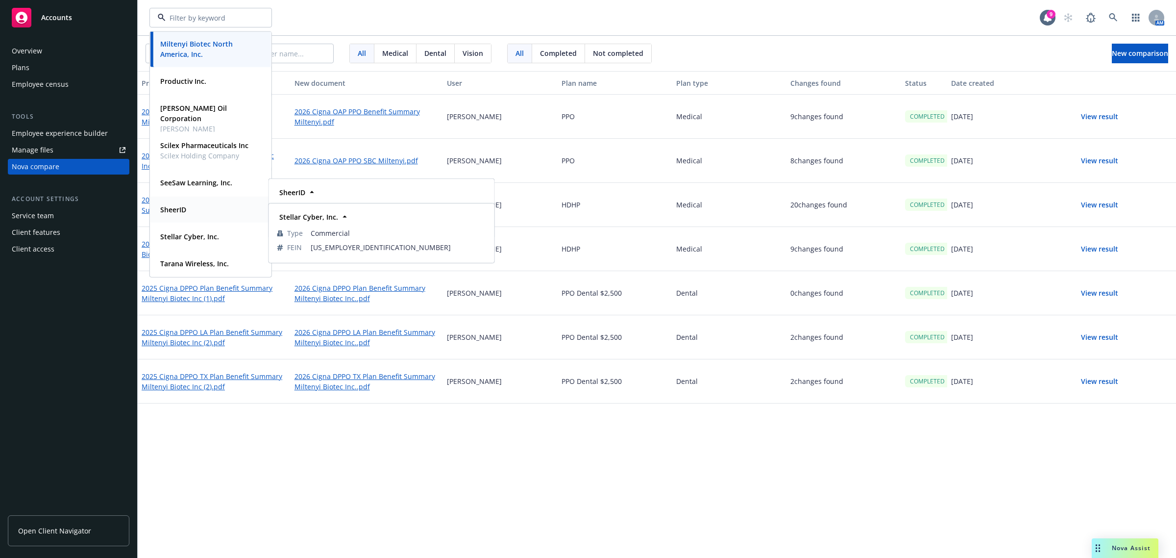
click at [180, 213] on strong "SheerID" at bounding box center [173, 209] width 26 height 9
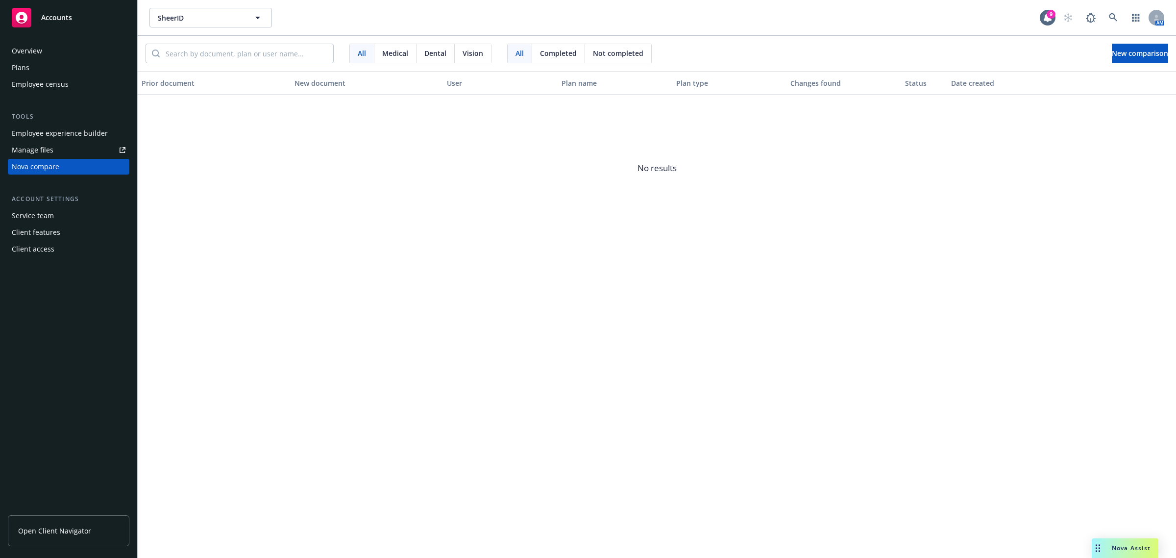
click at [64, 70] on div "Plans" at bounding box center [69, 68] width 114 height 16
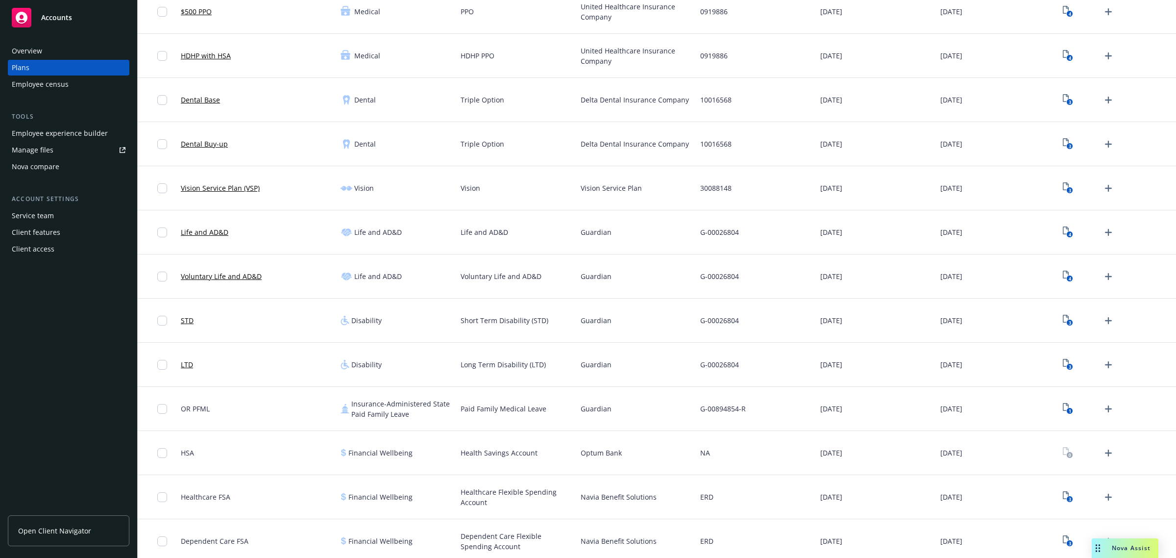
scroll to position [244, 0]
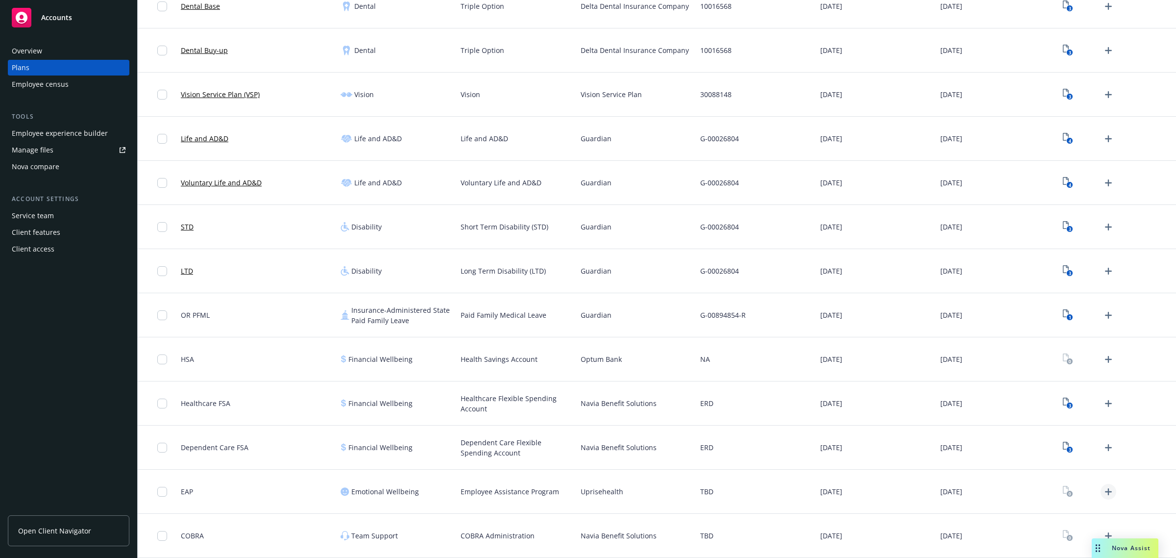
click at [1103, 493] on icon "Upload Plan Documents" at bounding box center [1109, 492] width 12 height 12
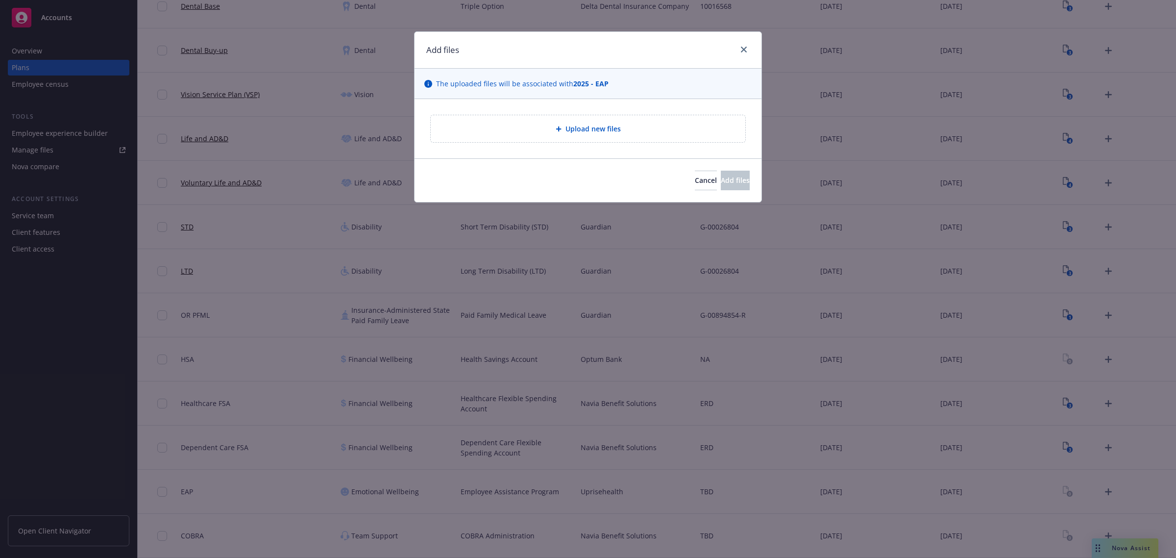
click at [522, 133] on div "Upload new files" at bounding box center [588, 128] width 299 height 11
click at [695, 179] on span "Cancel" at bounding box center [706, 179] width 22 height 9
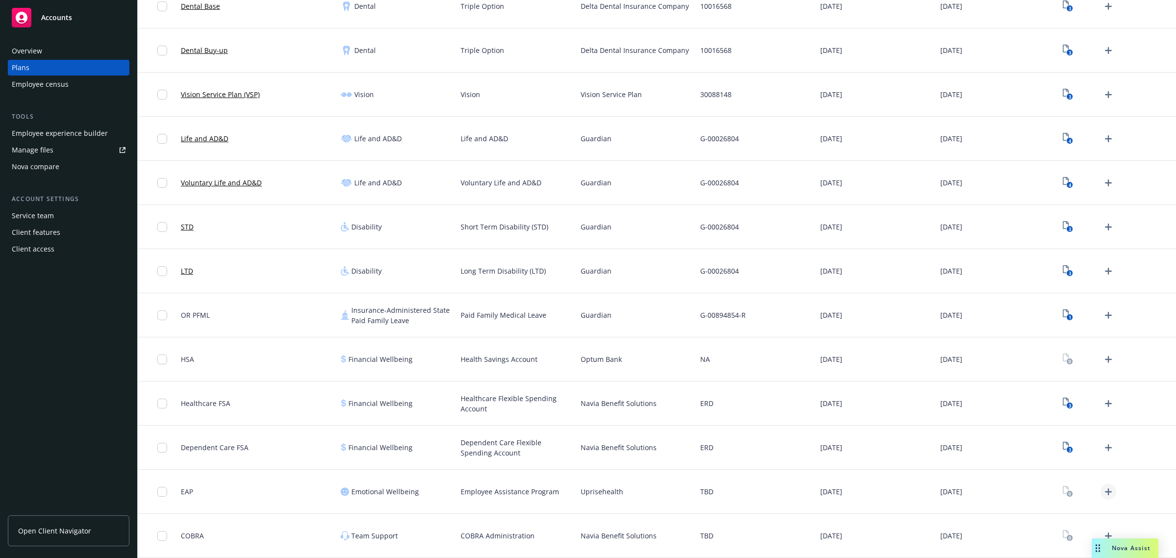
click at [1103, 496] on icon "Upload Plan Documents" at bounding box center [1109, 492] width 12 height 12
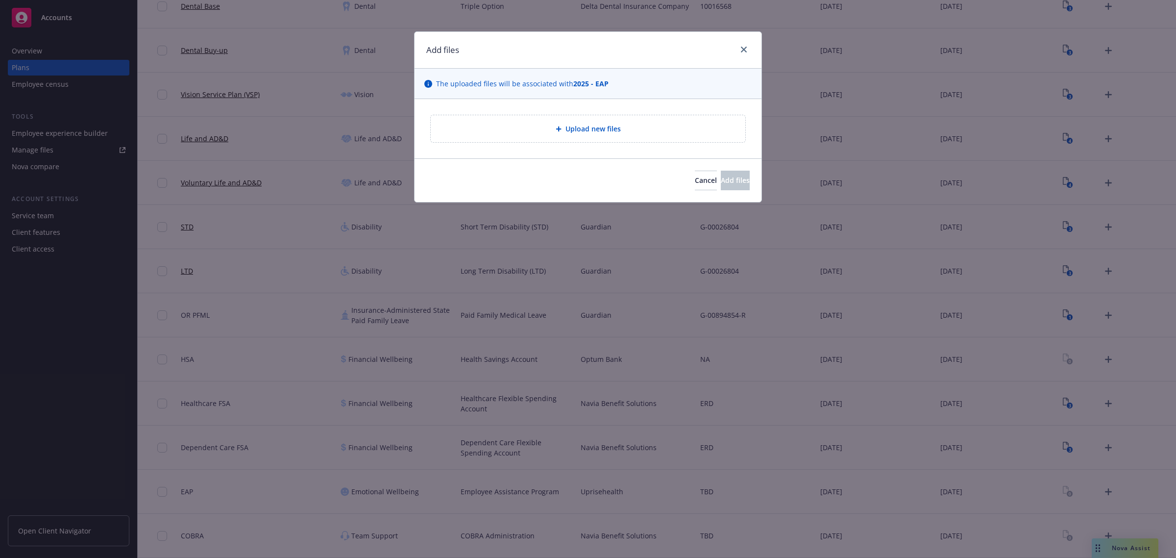
click at [591, 134] on span "Upload new files" at bounding box center [593, 129] width 55 height 10
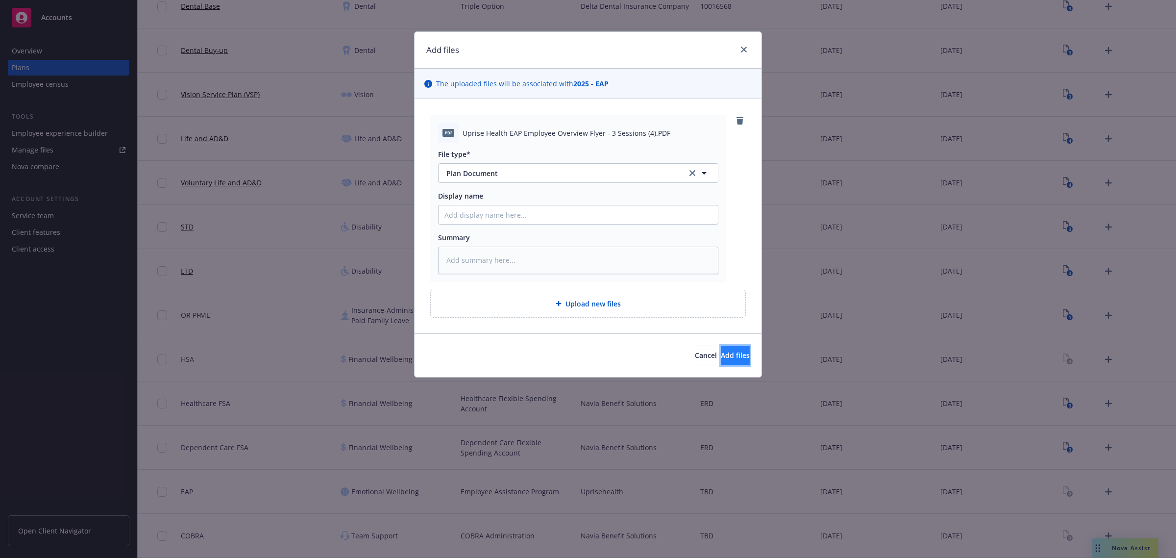
click at [726, 356] on span "Add files" at bounding box center [735, 354] width 29 height 9
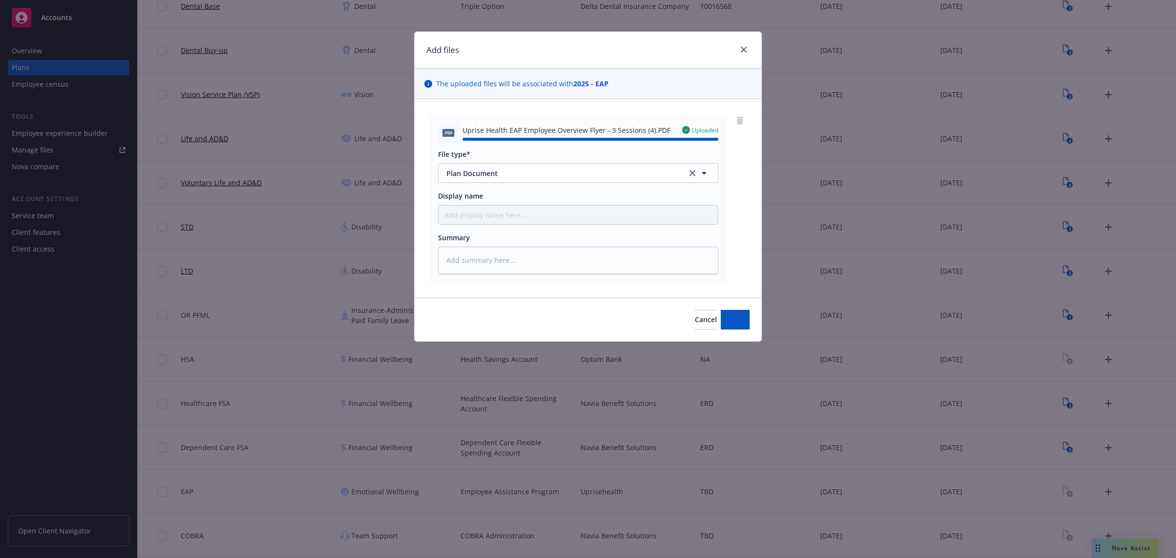
type textarea "x"
